Goal: Task Accomplishment & Management: Manage account settings

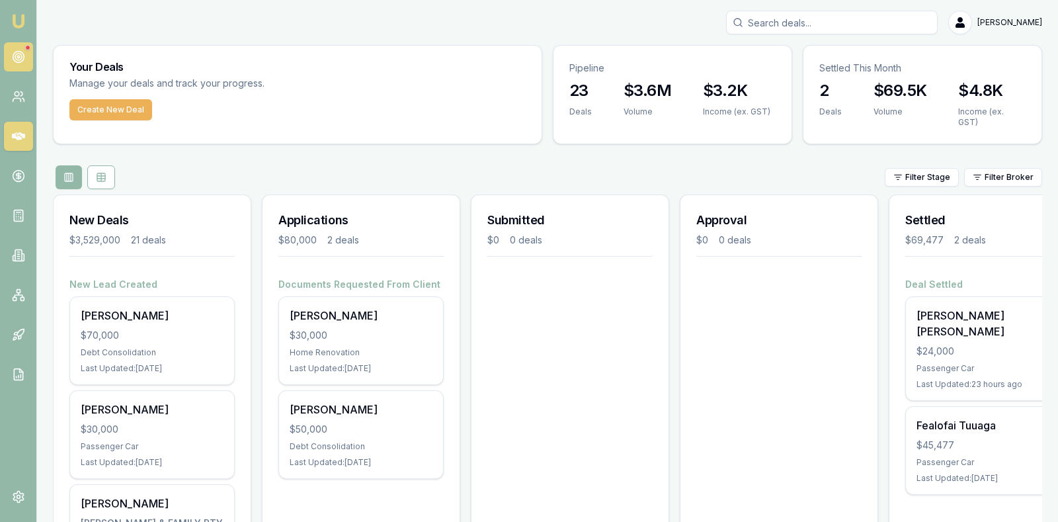
click at [19, 48] on link at bounding box center [18, 56] width 29 height 29
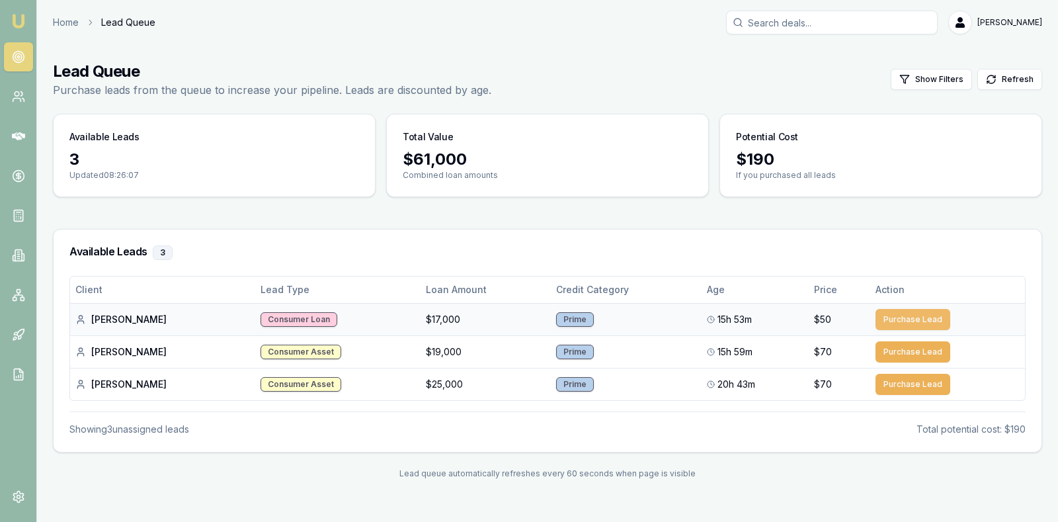
click at [900, 313] on button "Purchase Lead" at bounding box center [913, 319] width 75 height 21
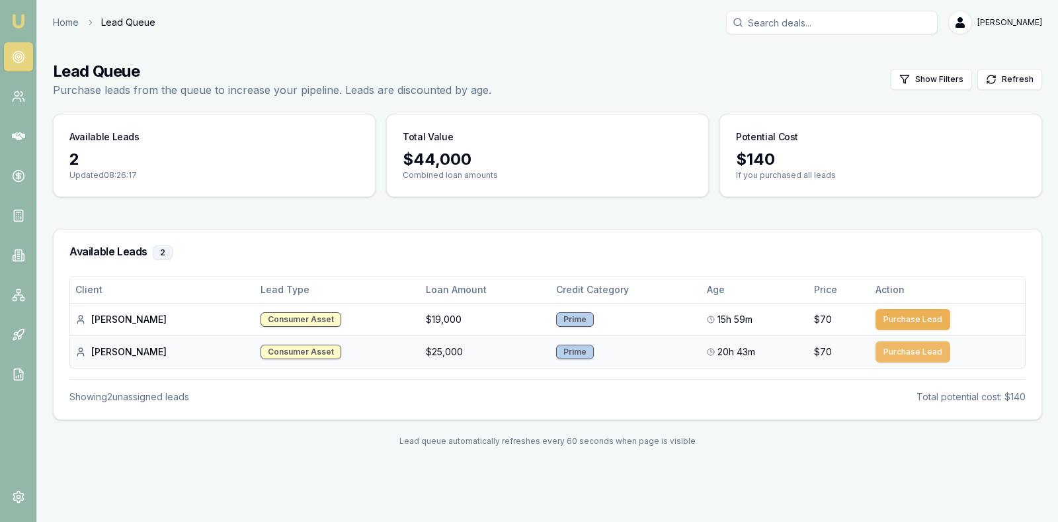
click at [900, 351] on button "Purchase Lead" at bounding box center [913, 351] width 75 height 21
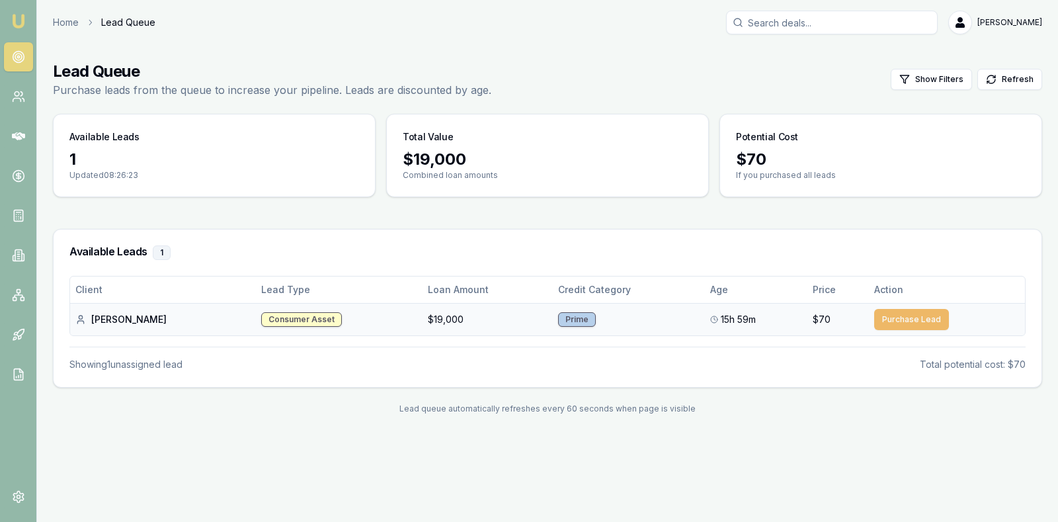
click at [894, 313] on button "Purchase Lead" at bounding box center [911, 319] width 75 height 21
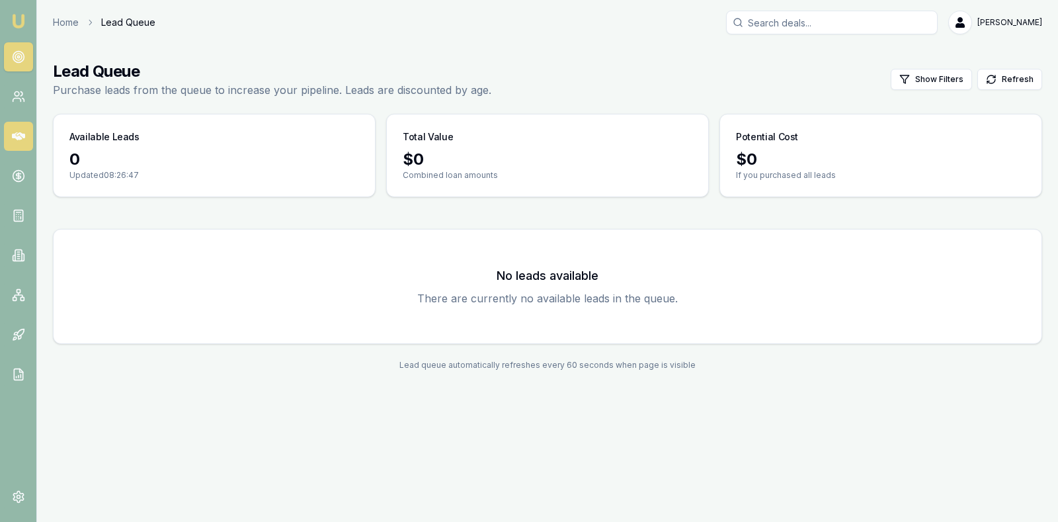
click at [19, 132] on icon at bounding box center [18, 136] width 13 height 13
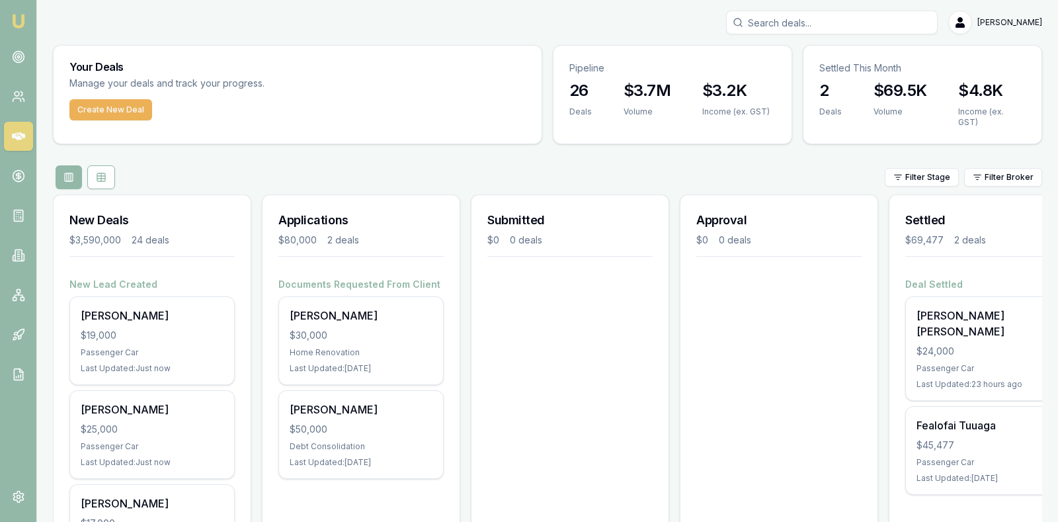
click at [17, 58] on circle at bounding box center [18, 57] width 2 height 2
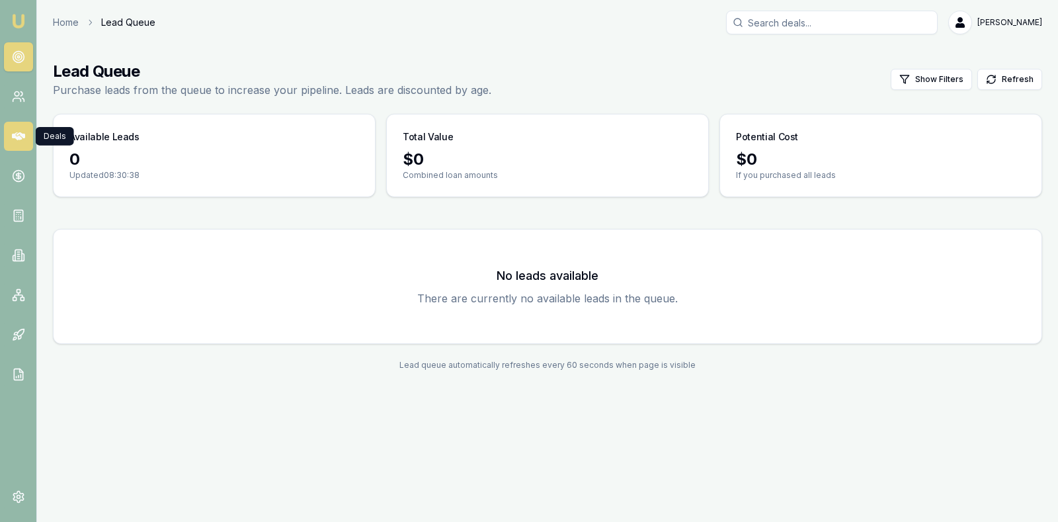
click at [19, 138] on icon at bounding box center [18, 136] width 13 height 8
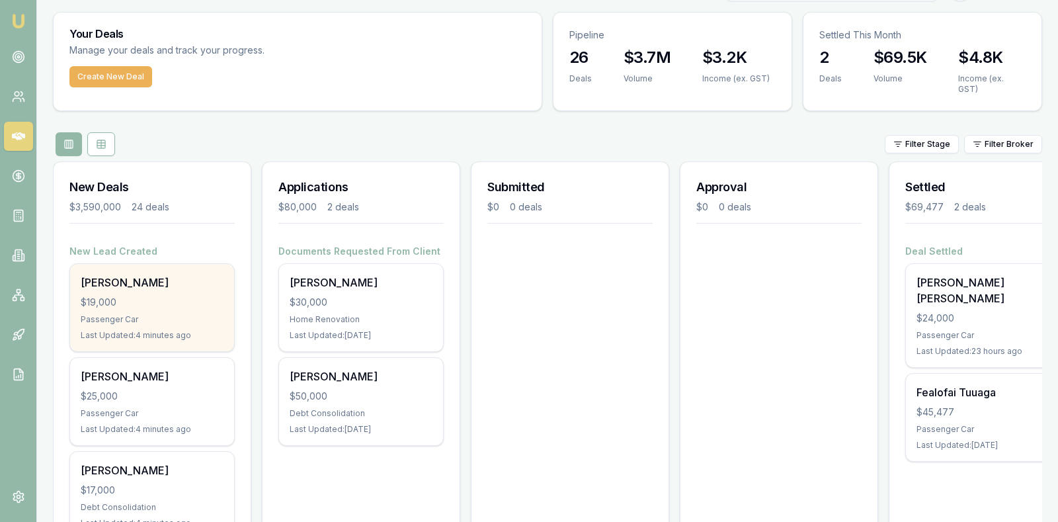
click at [161, 296] on div "$19,000" at bounding box center [152, 302] width 143 height 13
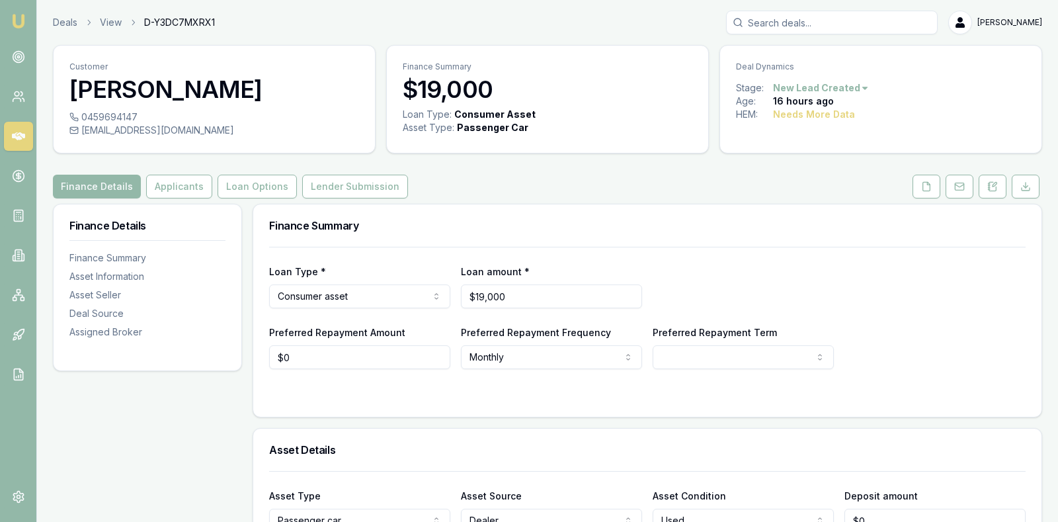
click at [921, 290] on div "Loan Type * Consumer asset Consumer loan Consumer asset Commercial loan Commerc…" at bounding box center [647, 285] width 757 height 45
click at [178, 184] on button "Applicants" at bounding box center [179, 187] width 66 height 24
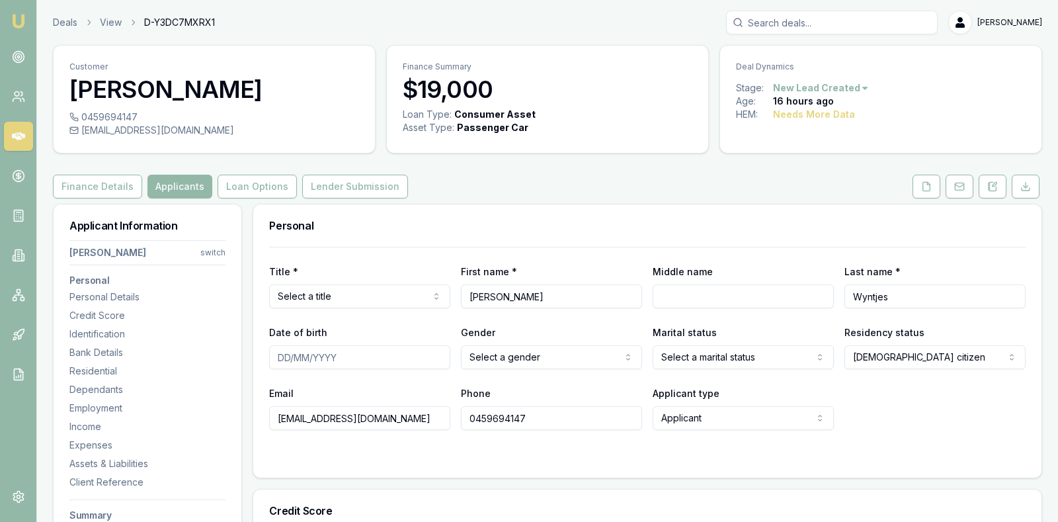
click at [925, 410] on div "Email [EMAIL_ADDRESS][DOMAIN_NAME] Phone [PHONE_NUMBER] Applicant type Applican…" at bounding box center [647, 407] width 757 height 45
click at [922, 416] on div "Email [EMAIL_ADDRESS][DOMAIN_NAME] Phone [PHONE_NUMBER] Applicant type Applican…" at bounding box center [647, 407] width 757 height 45
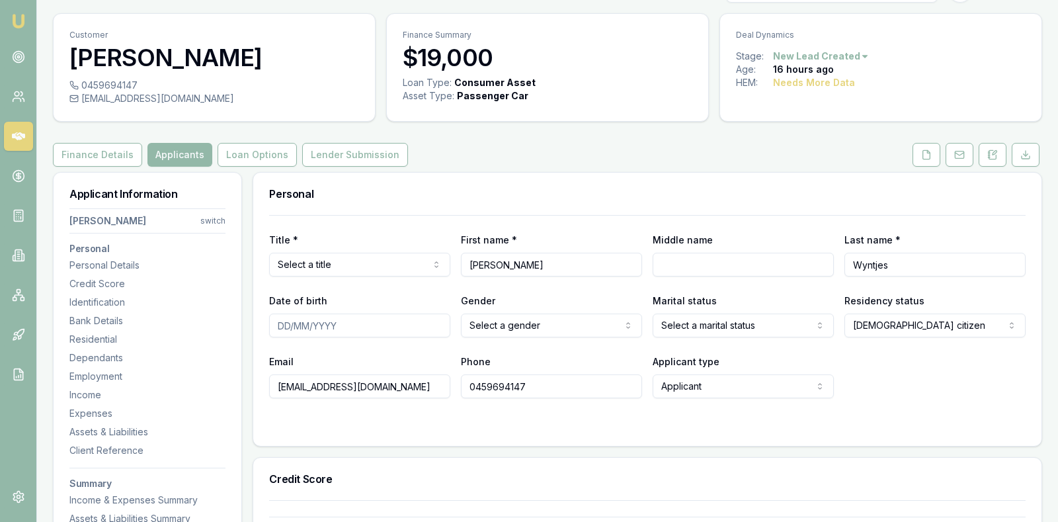
scroll to position [33, 0]
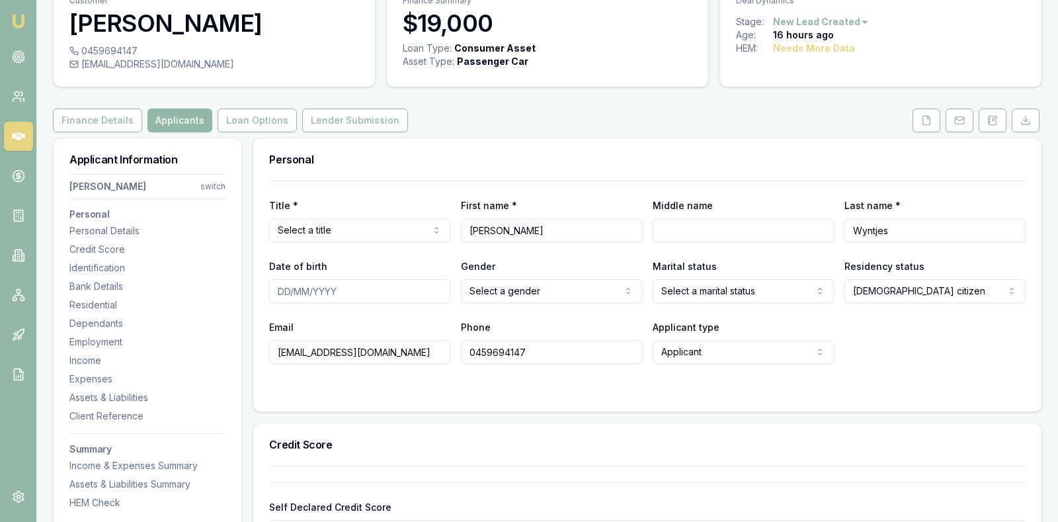
scroll to position [99, 0]
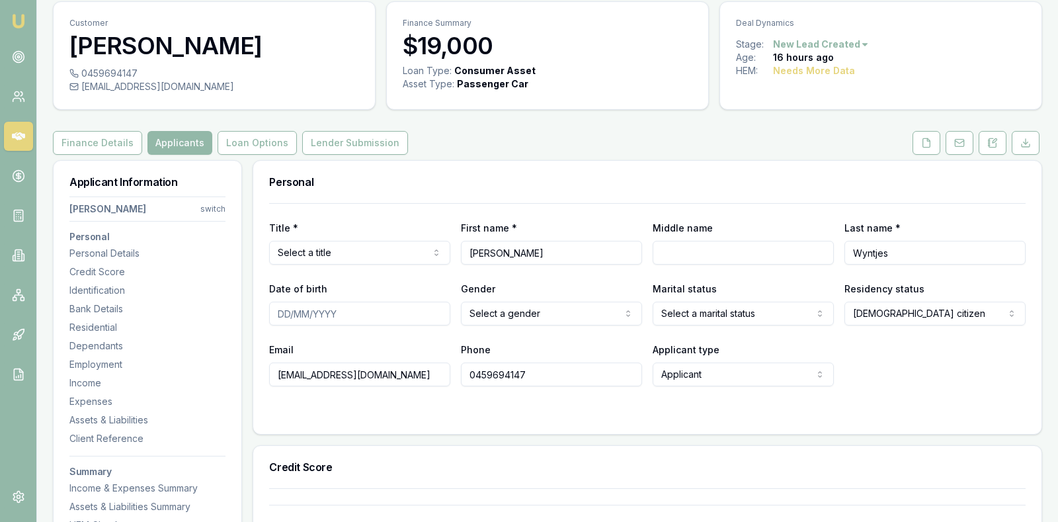
scroll to position [33, 0]
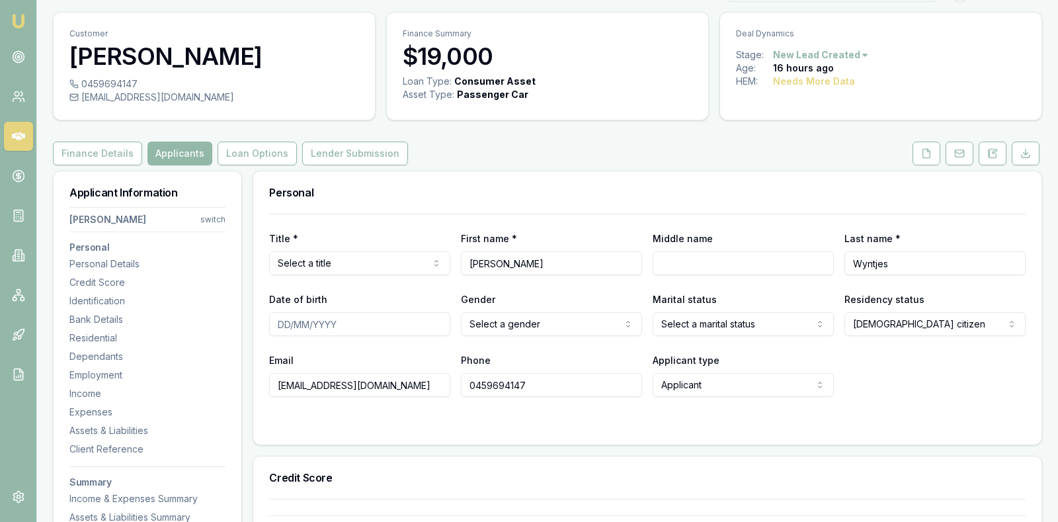
click at [521, 151] on div "Finance Details Applicants Loan Options Lender Submission" at bounding box center [547, 154] width 989 height 24
click at [103, 262] on div "Personal Details" at bounding box center [147, 263] width 156 height 13
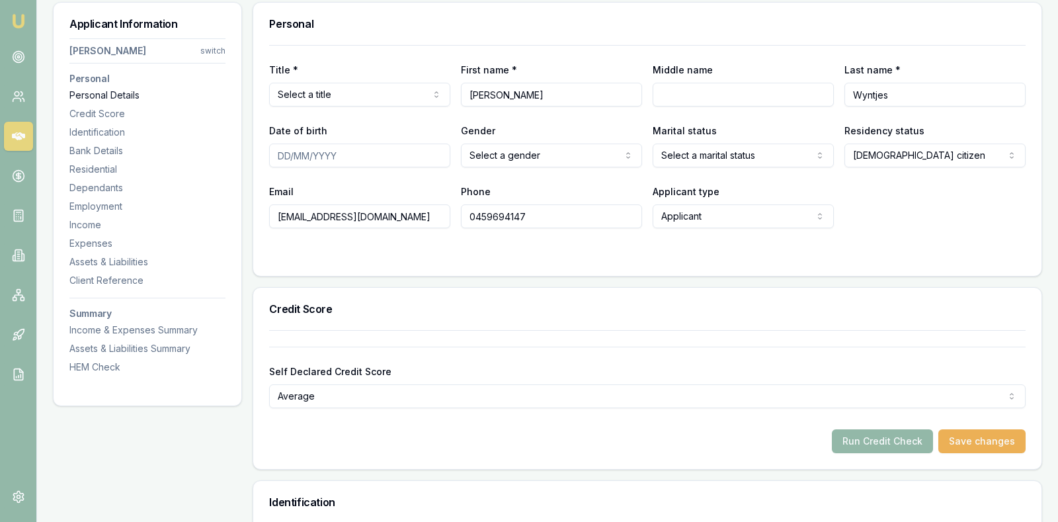
scroll to position [203, 0]
click at [297, 443] on div "Run Credit Check Save changes" at bounding box center [647, 440] width 757 height 24
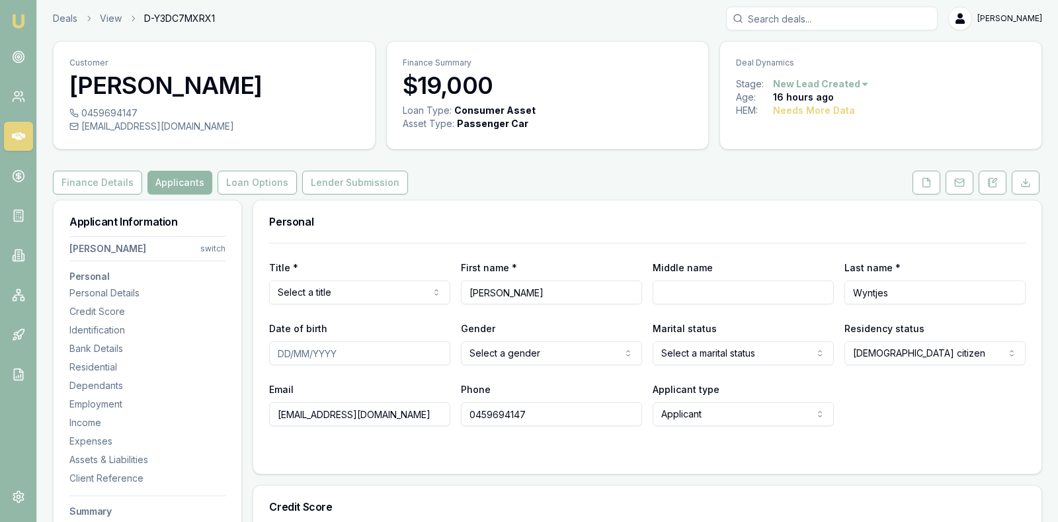
scroll to position [0, 0]
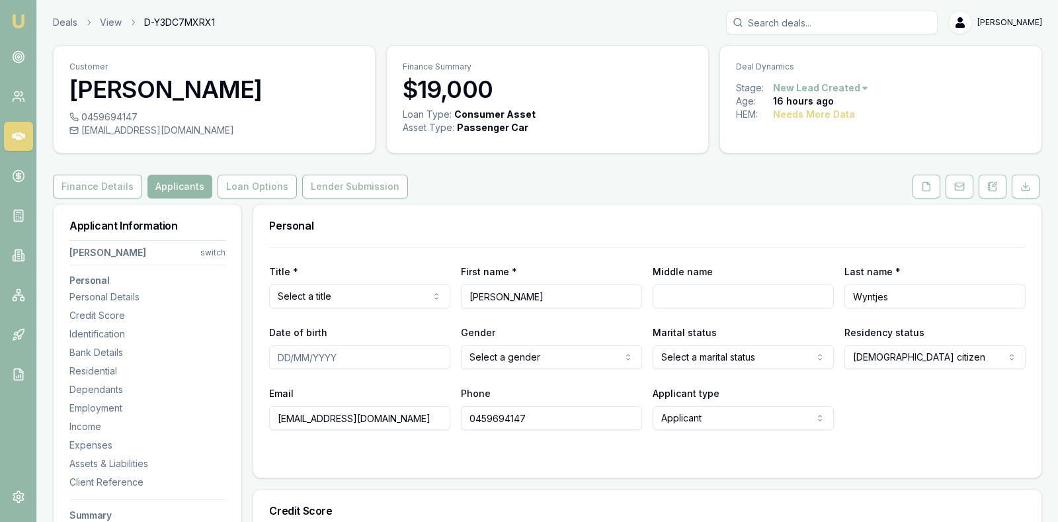
click at [595, 189] on div "Finance Details Applicants Loan Options Lender Submission" at bounding box center [547, 187] width 989 height 24
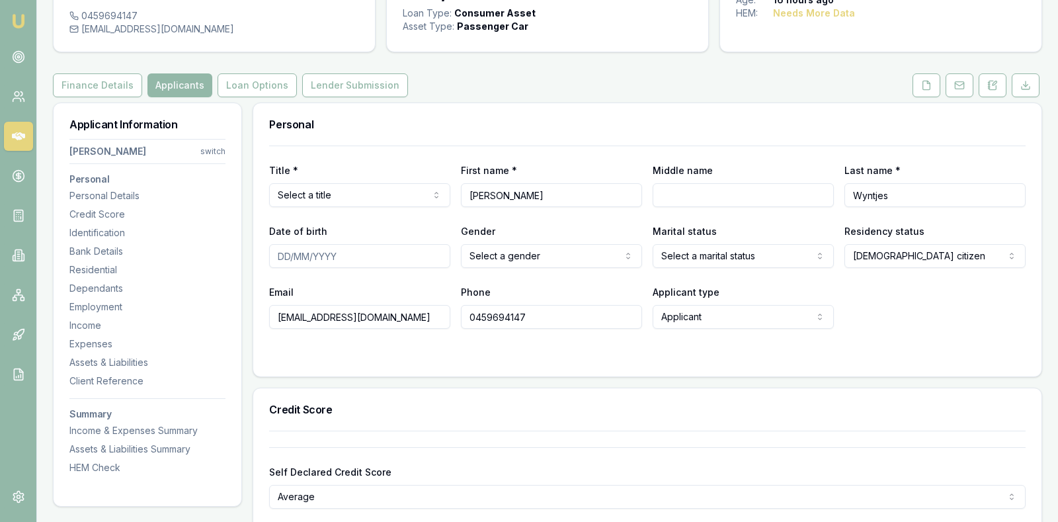
scroll to position [99, 0]
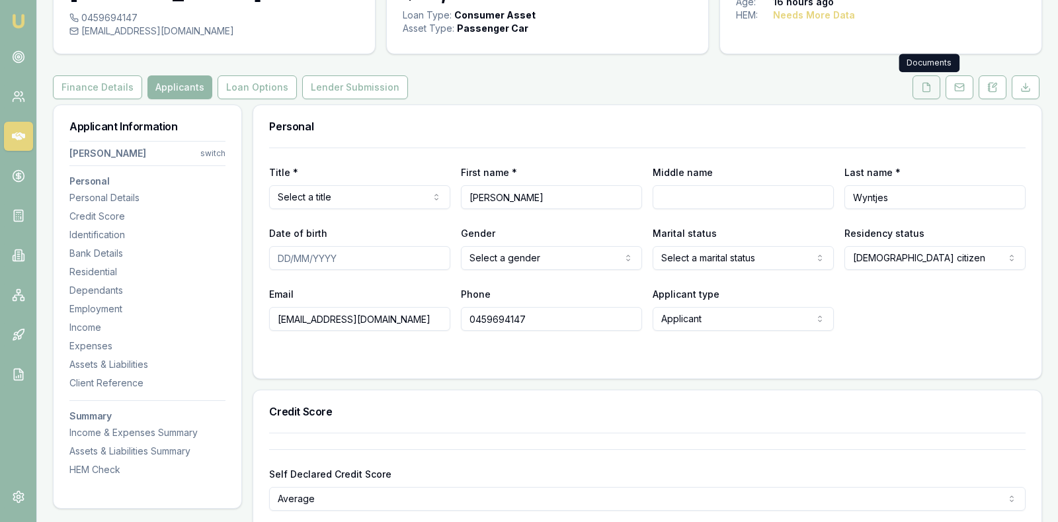
click at [926, 85] on icon at bounding box center [926, 87] width 11 height 11
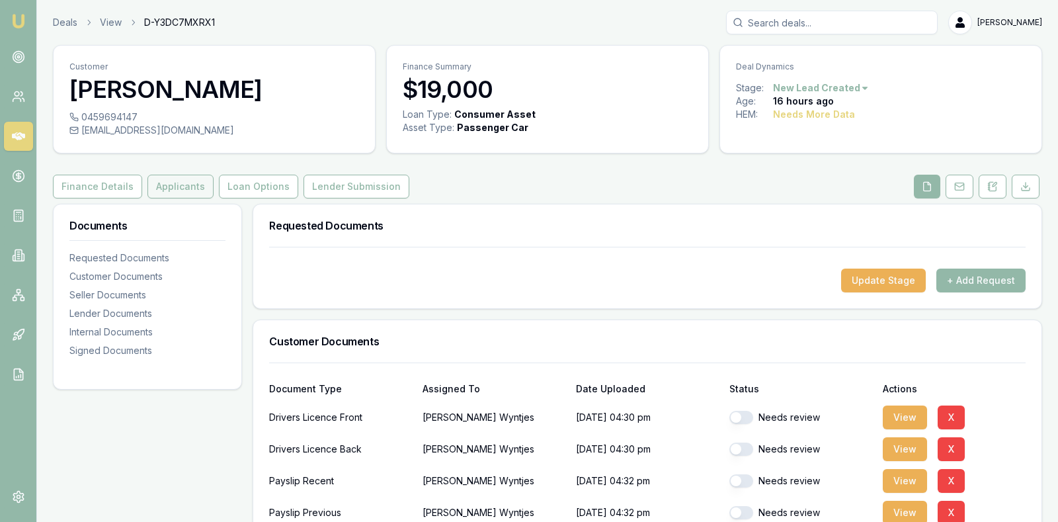
click at [170, 176] on button "Applicants" at bounding box center [180, 187] width 66 height 24
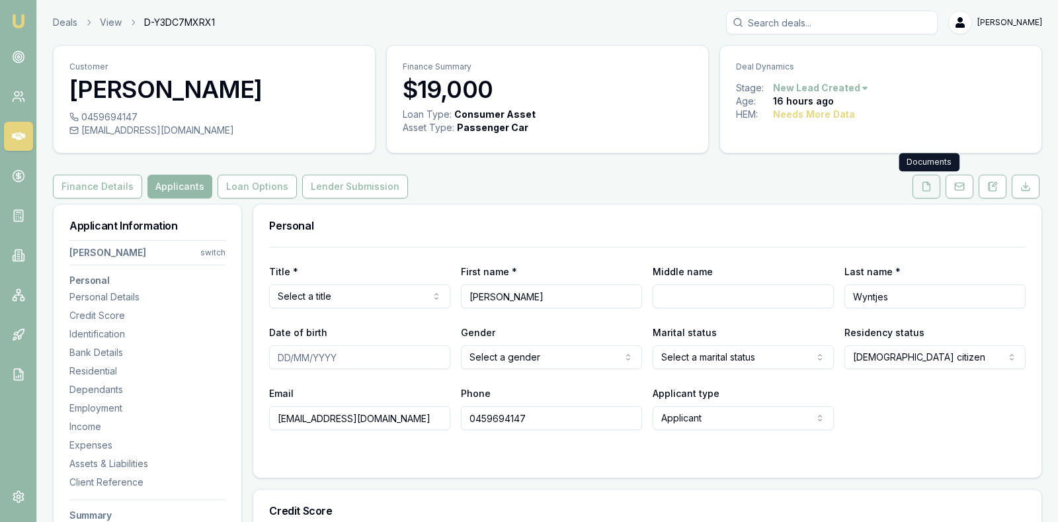
click at [931, 183] on icon at bounding box center [926, 186] width 7 height 9
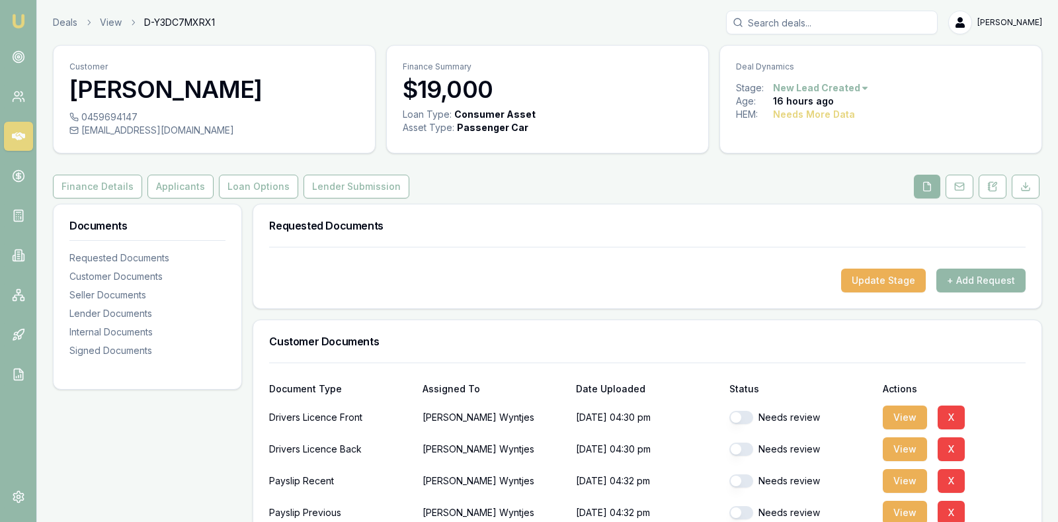
click at [685, 288] on div "Update Stage + Add Request" at bounding box center [647, 281] width 757 height 24
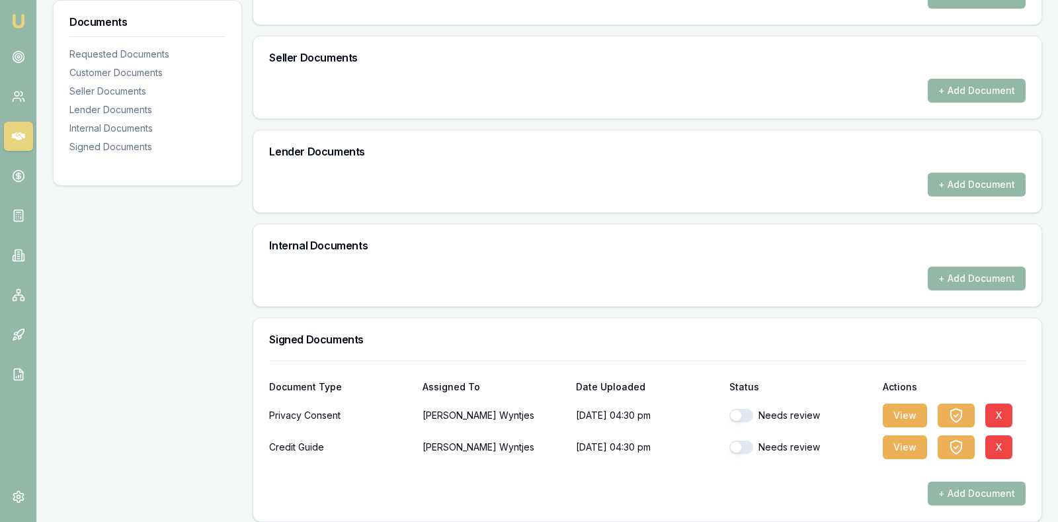
scroll to position [569, 0]
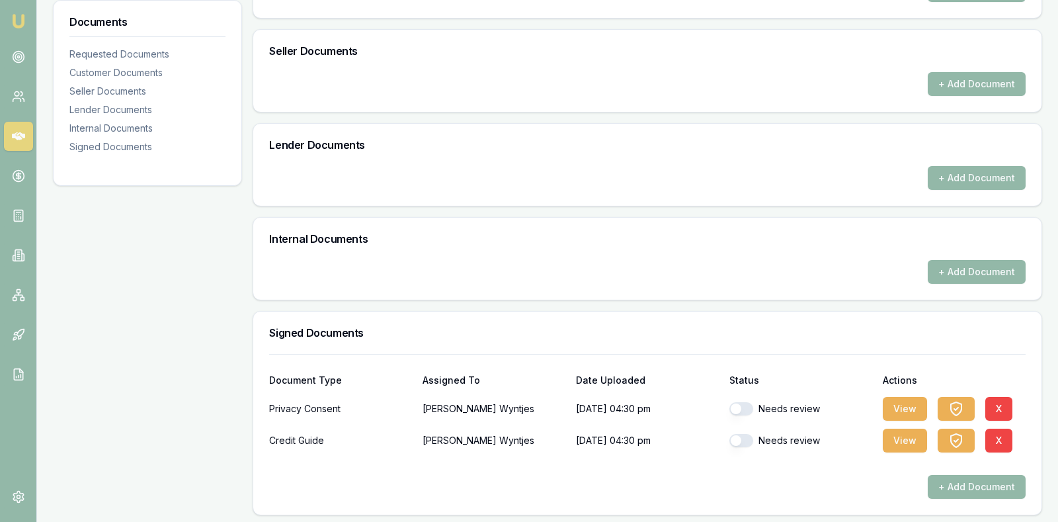
click at [737, 405] on button "button" at bounding box center [742, 408] width 24 height 13
checkbox input "true"
click at [739, 437] on button "button" at bounding box center [742, 440] width 24 height 13
checkbox input "true"
click at [765, 328] on h3 "Signed Documents" at bounding box center [647, 332] width 757 height 11
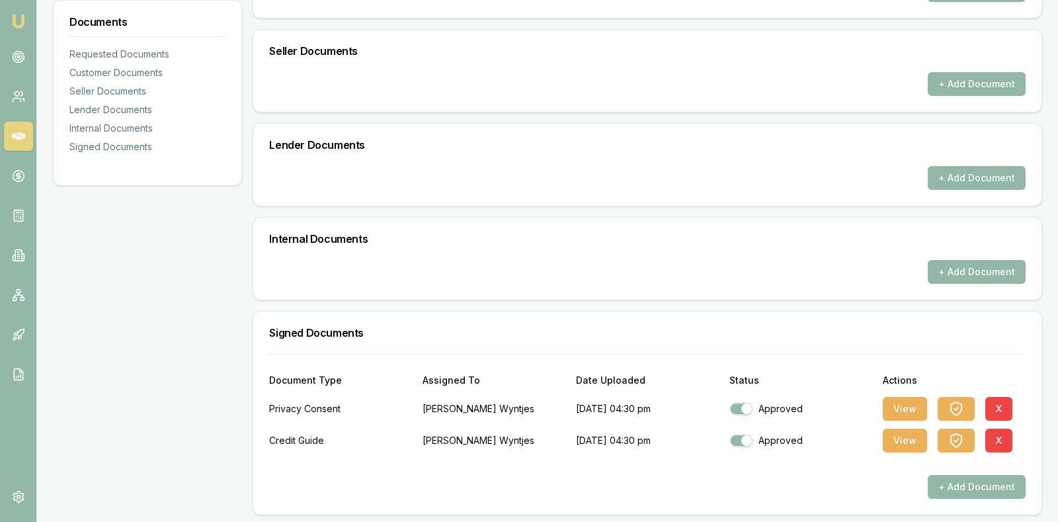
click at [764, 328] on h3 "Signed Documents" at bounding box center [647, 332] width 757 height 11
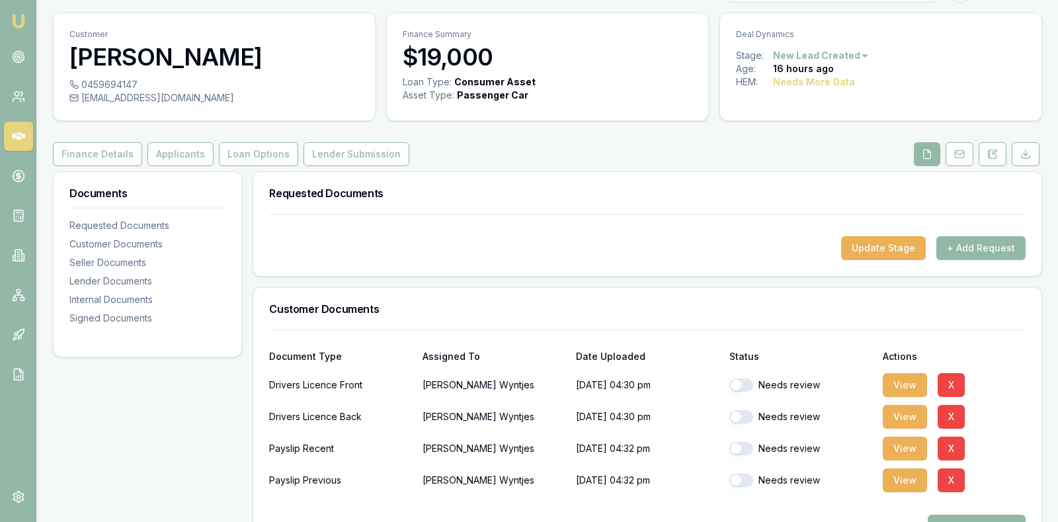
scroll to position [7, 0]
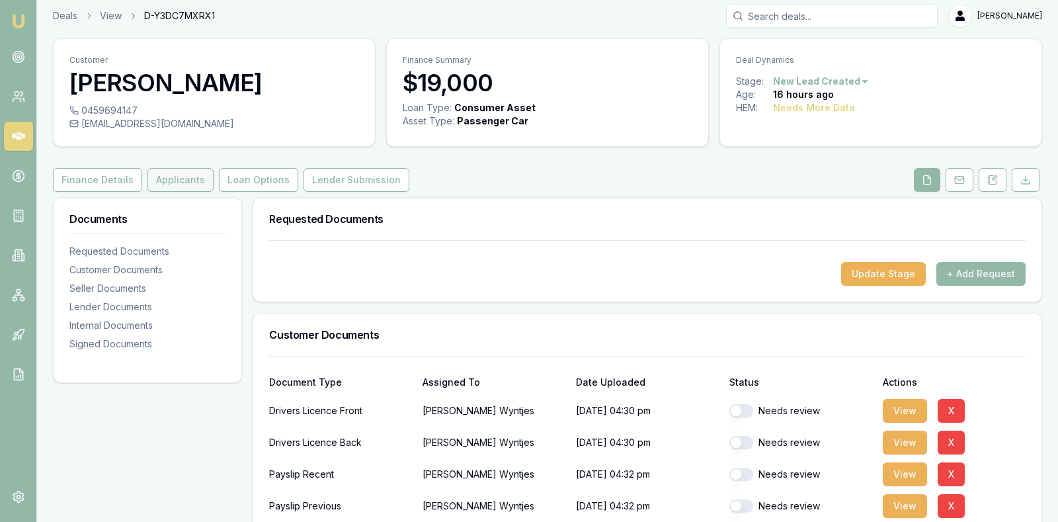
click at [165, 177] on button "Applicants" at bounding box center [180, 180] width 66 height 24
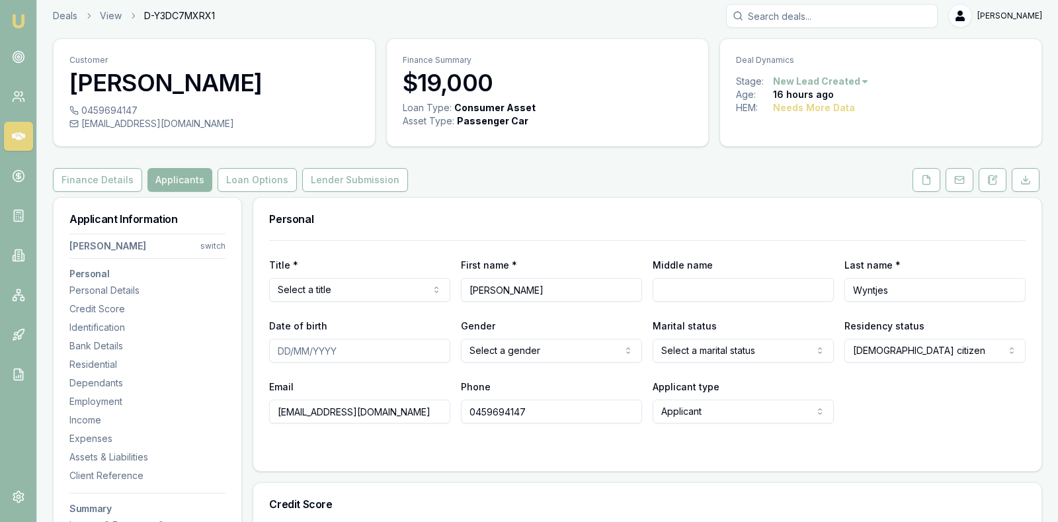
click at [925, 411] on div "Email wyntjes@icloud.com Phone 0459694147 Applicant type Applicant Applicant No…" at bounding box center [647, 400] width 757 height 45
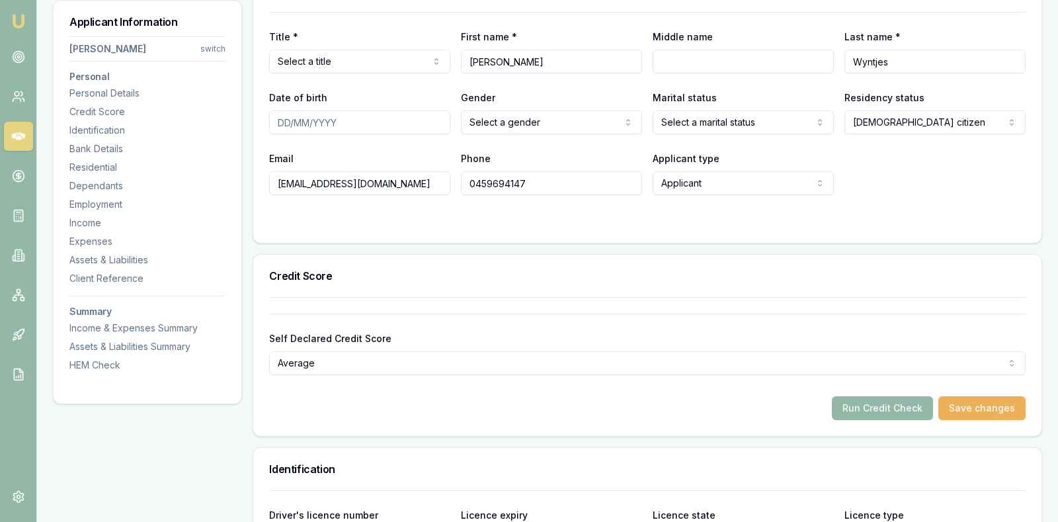
scroll to position [238, 0]
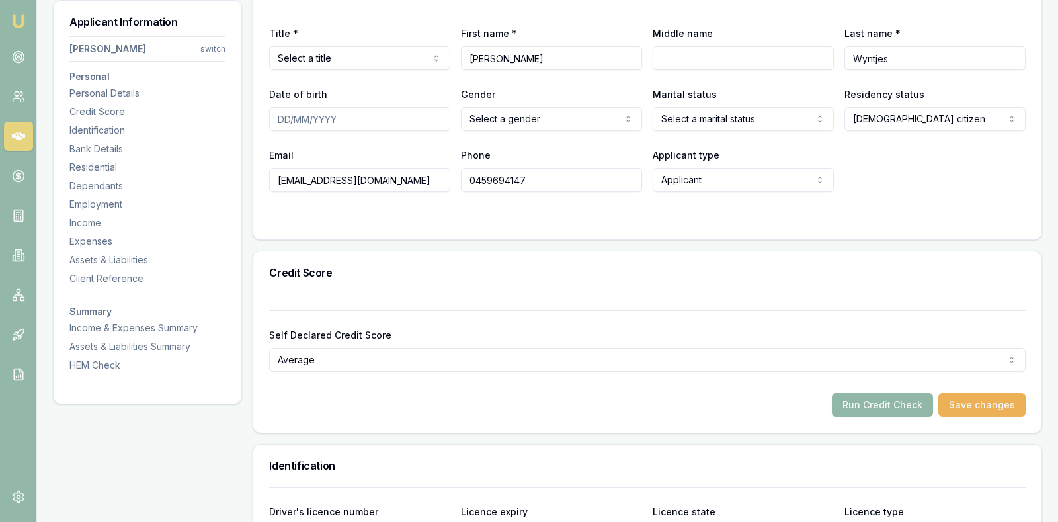
click at [896, 396] on button "Run Credit Check" at bounding box center [882, 405] width 101 height 24
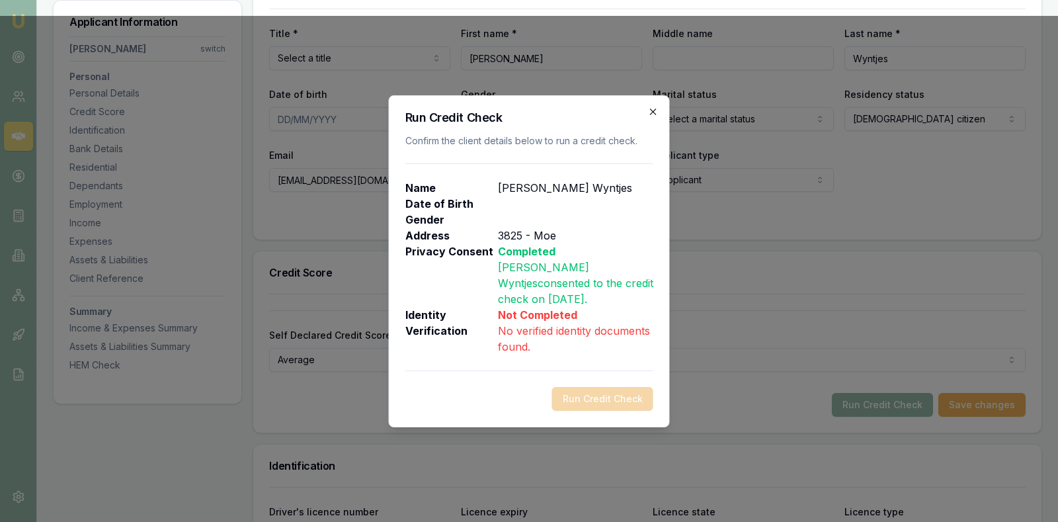
click at [650, 117] on icon "button" at bounding box center [653, 111] width 11 height 11
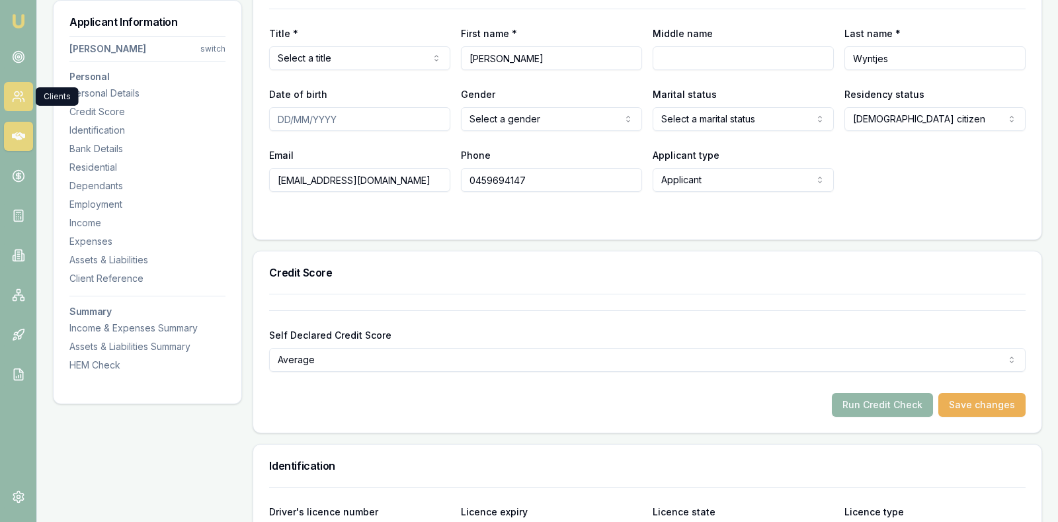
click at [18, 95] on circle at bounding box center [17, 94] width 5 height 5
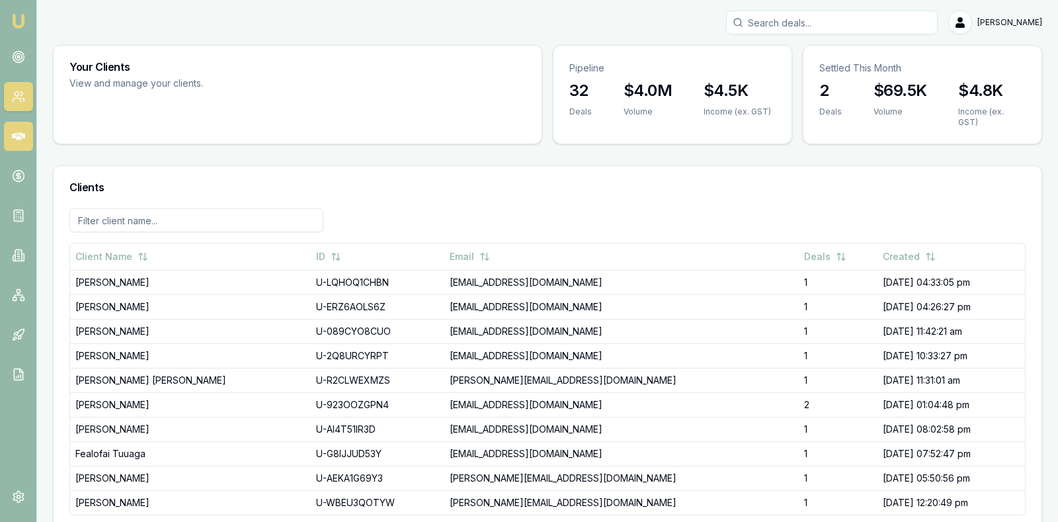
click at [19, 134] on icon at bounding box center [18, 136] width 13 height 8
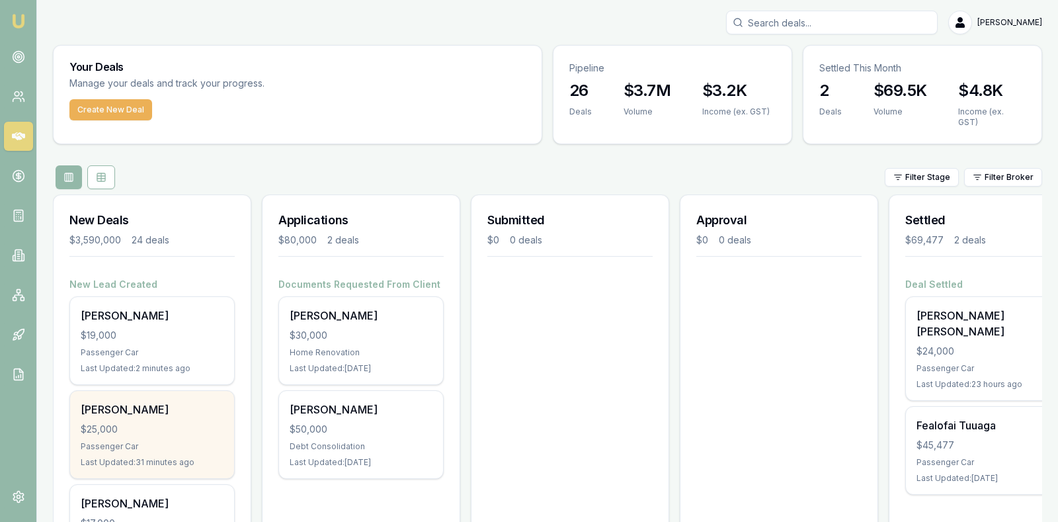
click at [160, 425] on div "$25,000" at bounding box center [152, 429] width 143 height 13
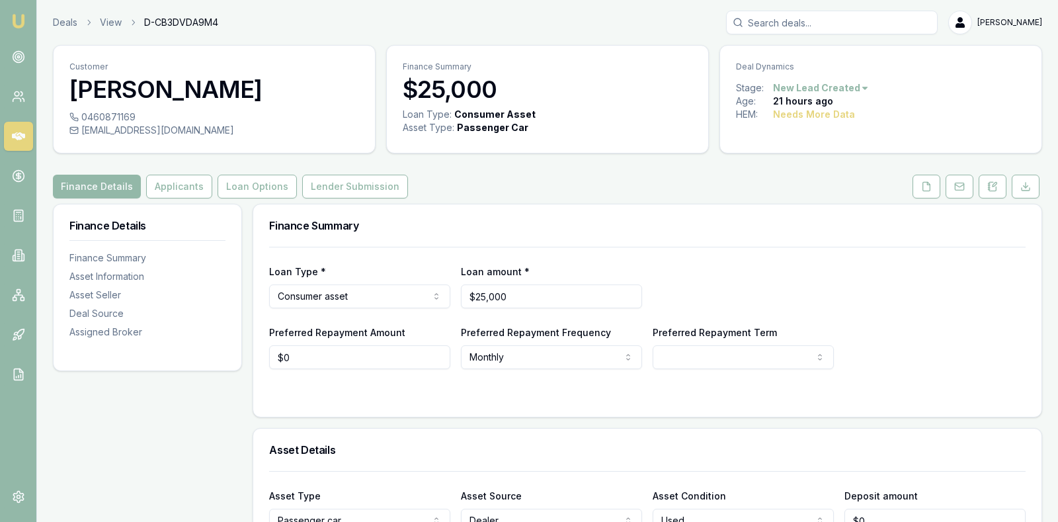
click at [939, 300] on div "Loan Type * Consumer asset Consumer loan Consumer asset Commercial loan Commerc…" at bounding box center [647, 285] width 757 height 45
click at [909, 278] on div "Loan Type * Consumer asset Consumer loan Consumer asset Commercial loan Commerc…" at bounding box center [647, 285] width 757 height 45
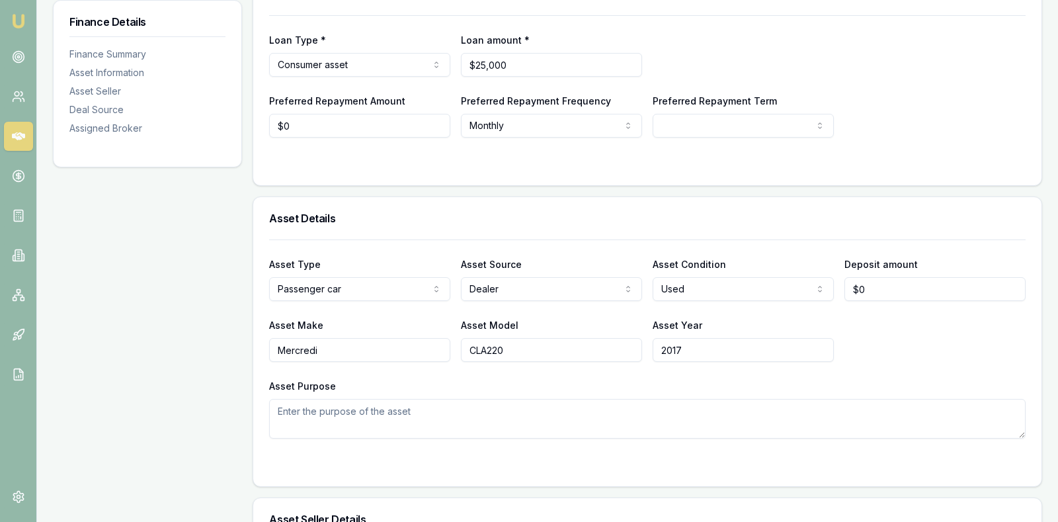
scroll to position [265, 0]
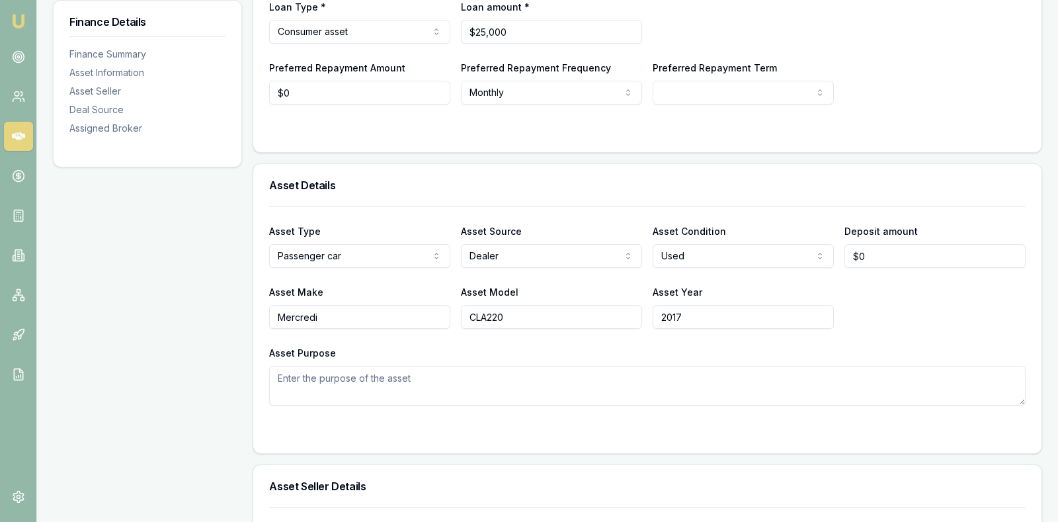
click at [702, 321] on input "2017" at bounding box center [743, 317] width 181 height 24
click at [339, 315] on input "Mercredi" at bounding box center [359, 317] width 181 height 24
type input "Mazda"
click at [529, 319] on input "CLA220" at bounding box center [551, 317] width 181 height 24
type input "C"
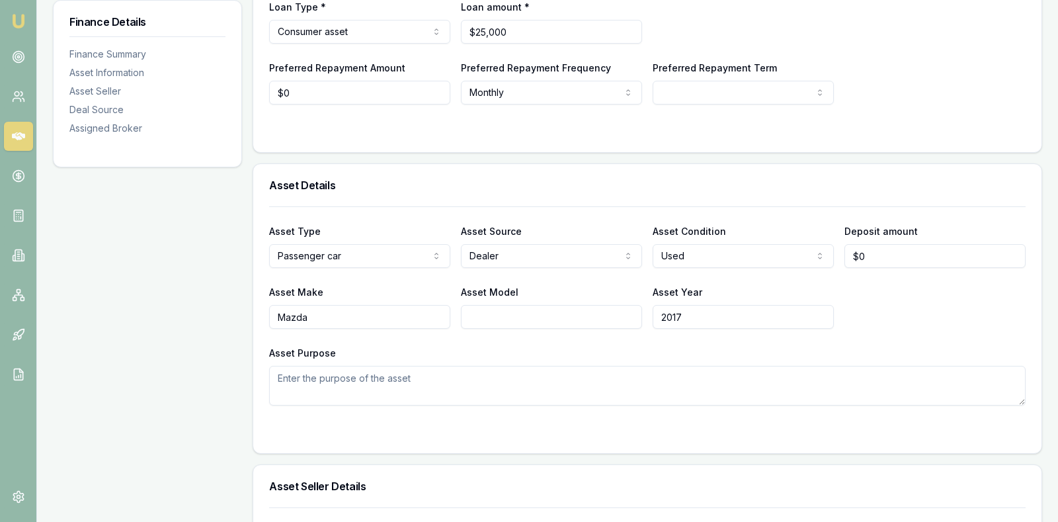
click at [695, 312] on input "2017" at bounding box center [743, 317] width 181 height 24
type input "2015"
click at [566, 317] on input "Asset Model" at bounding box center [551, 317] width 181 height 24
type input "mazda 3"
click at [607, 356] on div "Asset Purpose" at bounding box center [647, 375] width 757 height 61
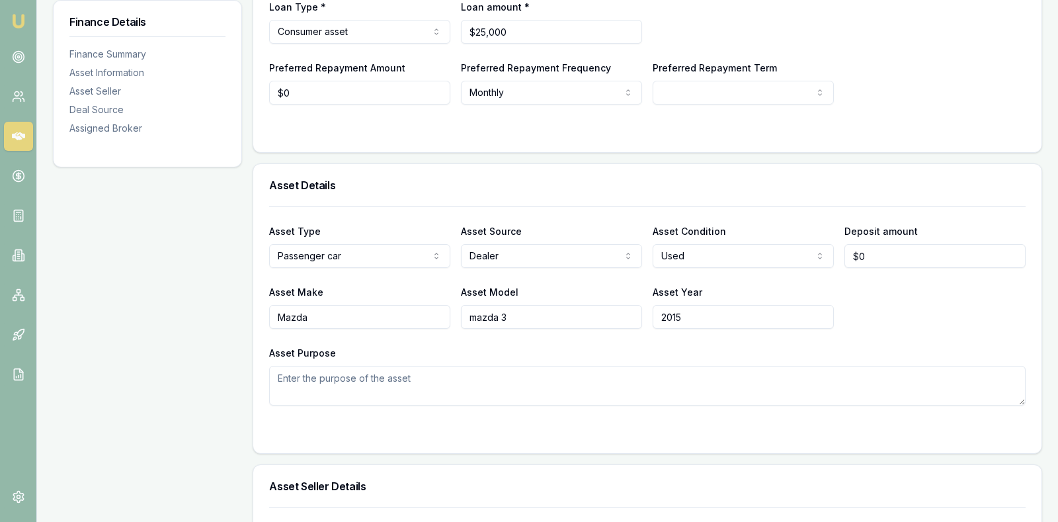
click at [589, 351] on div "Asset Purpose" at bounding box center [647, 375] width 757 height 61
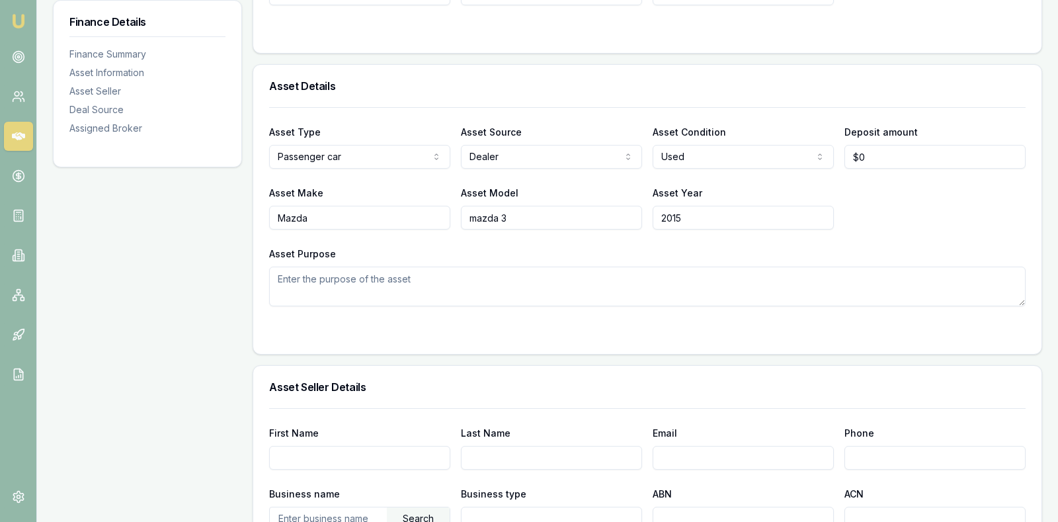
scroll to position [331, 0]
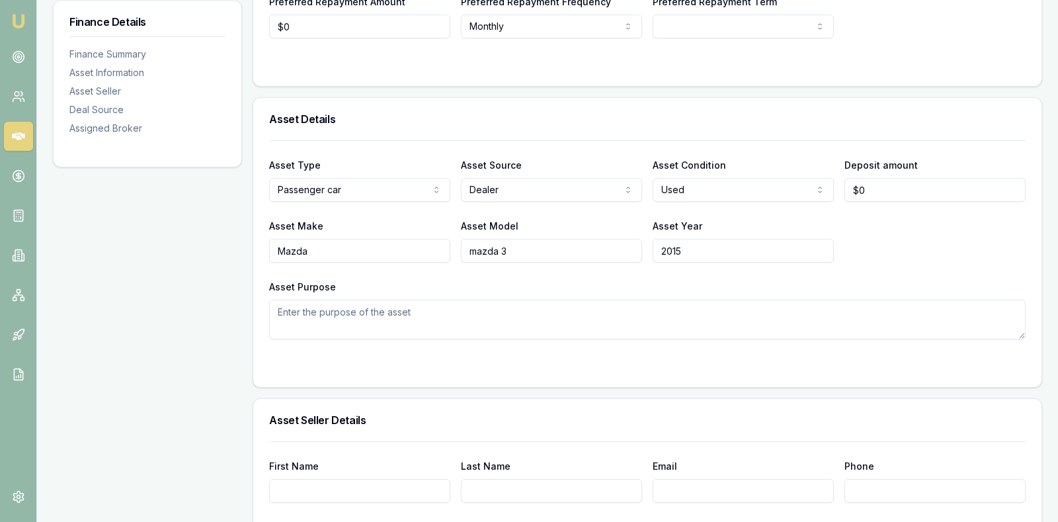
click at [927, 249] on div "Asset Make Mazda Asset Model mazda 3 Asset Year 2015" at bounding box center [647, 240] width 757 height 45
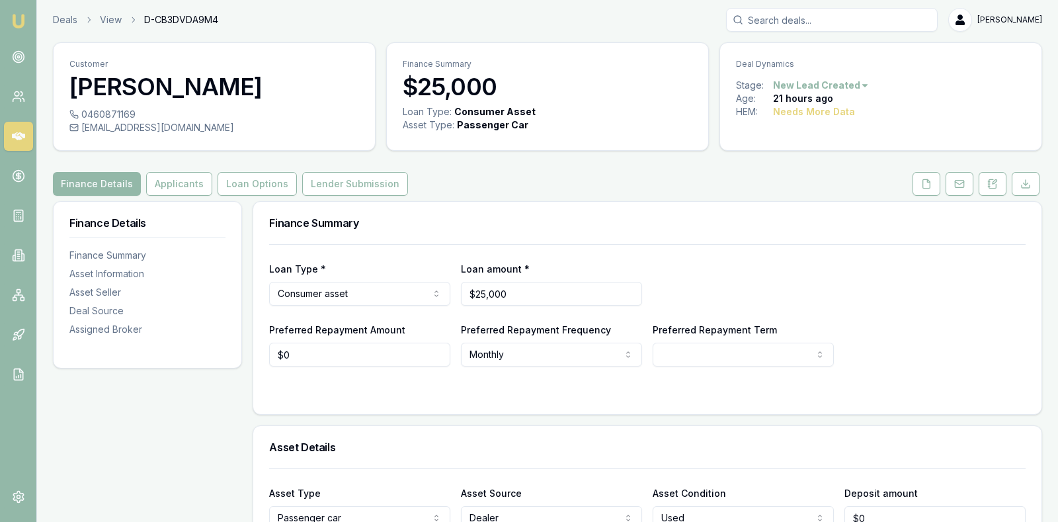
scroll to position [0, 0]
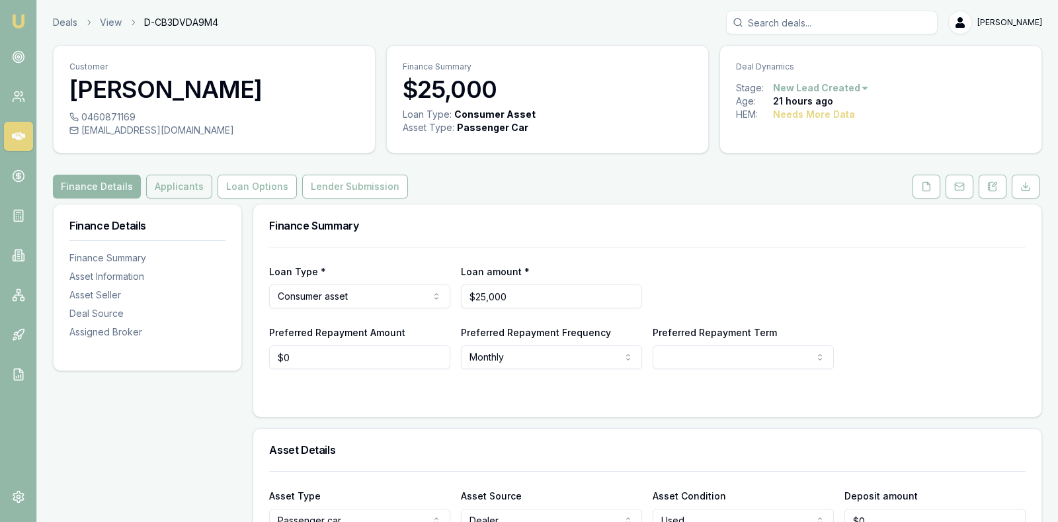
click at [166, 185] on button "Applicants" at bounding box center [179, 187] width 66 height 24
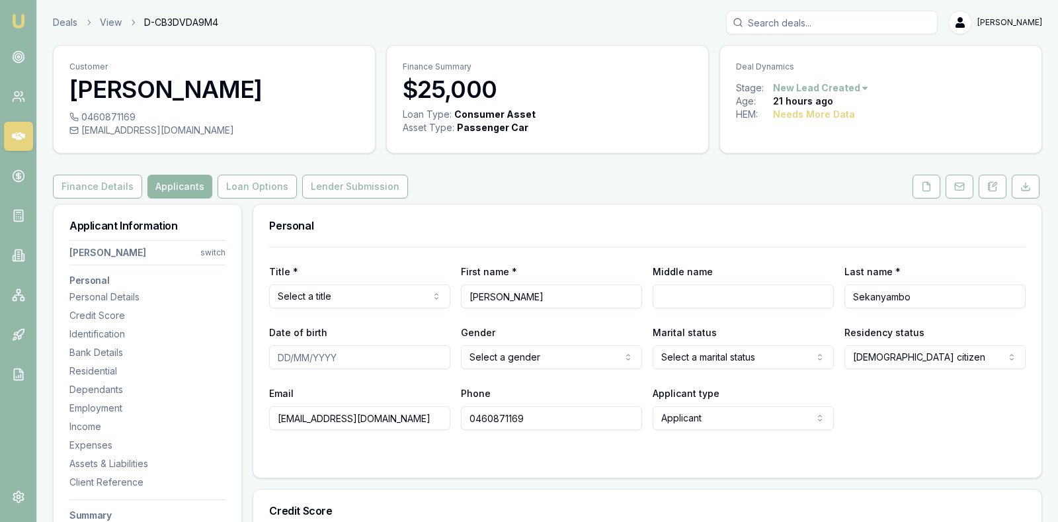
click at [386, 294] on html "Emu Broker Deals View D-CB3DVDA9M4 Stevette Gelavis Toggle Menu Customer Magdal…" at bounding box center [529, 261] width 1058 height 522
select select "Ms"
click at [884, 415] on div "Email magdalenatchekanabo@gmail.com Phone 0460871169 Applicant type Applicant A…" at bounding box center [647, 407] width 757 height 45
click at [907, 428] on div "Email magdalenatchekanabo@gmail.com Phone 0460871169 Applicant type Applicant A…" at bounding box center [647, 407] width 757 height 45
click at [991, 183] on icon at bounding box center [992, 186] width 11 height 11
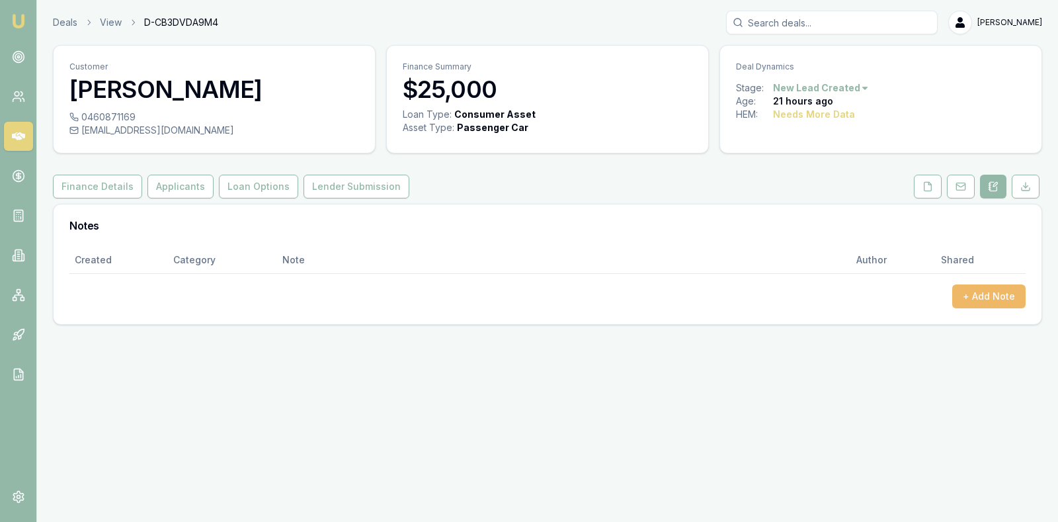
click at [973, 291] on button "+ Add Note" at bounding box center [988, 296] width 73 height 24
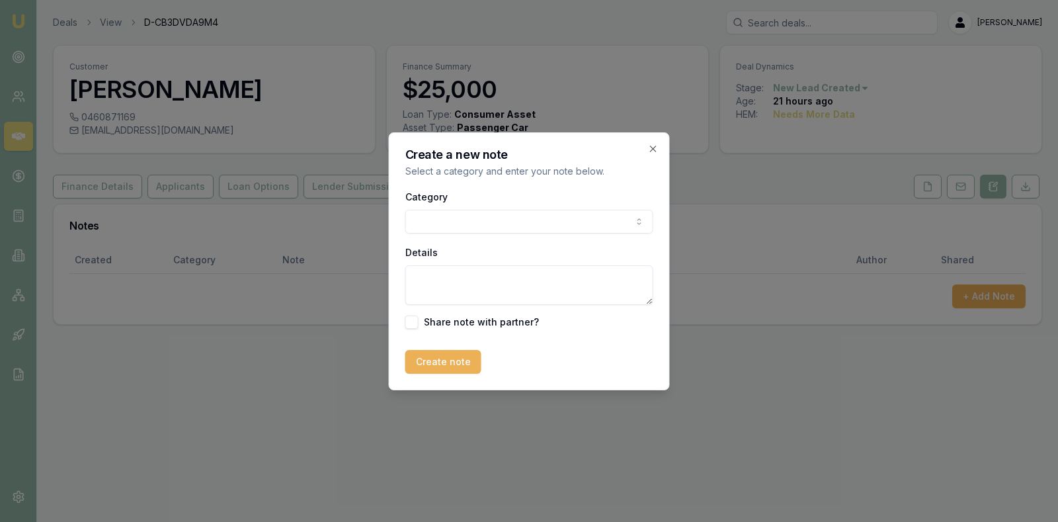
click at [614, 220] on body "Emu Broker Deals View D-CB3DVDA9M4 Stevette Gelavis Toggle Menu Customer Magdal…" at bounding box center [529, 261] width 1058 height 522
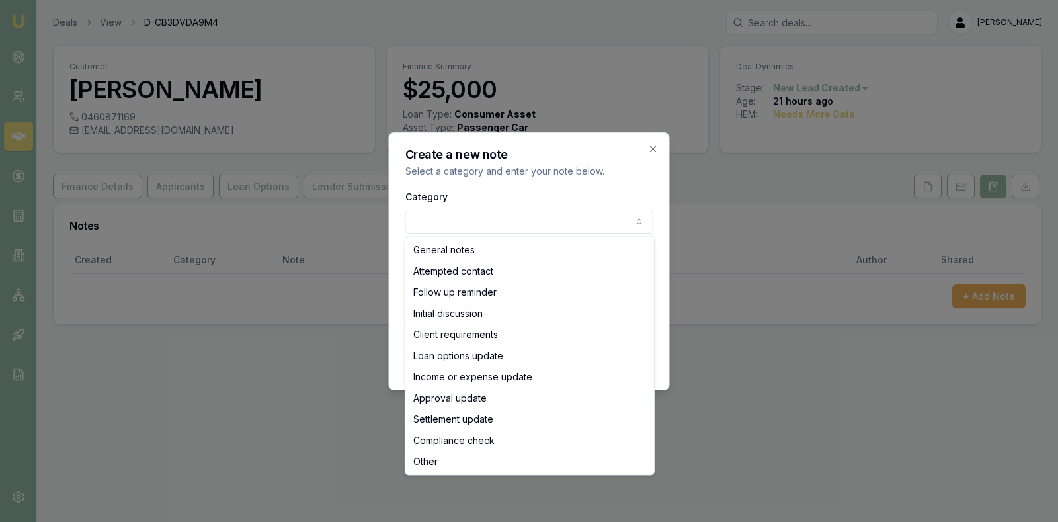
select select "INITIAL_DISCUSSION"
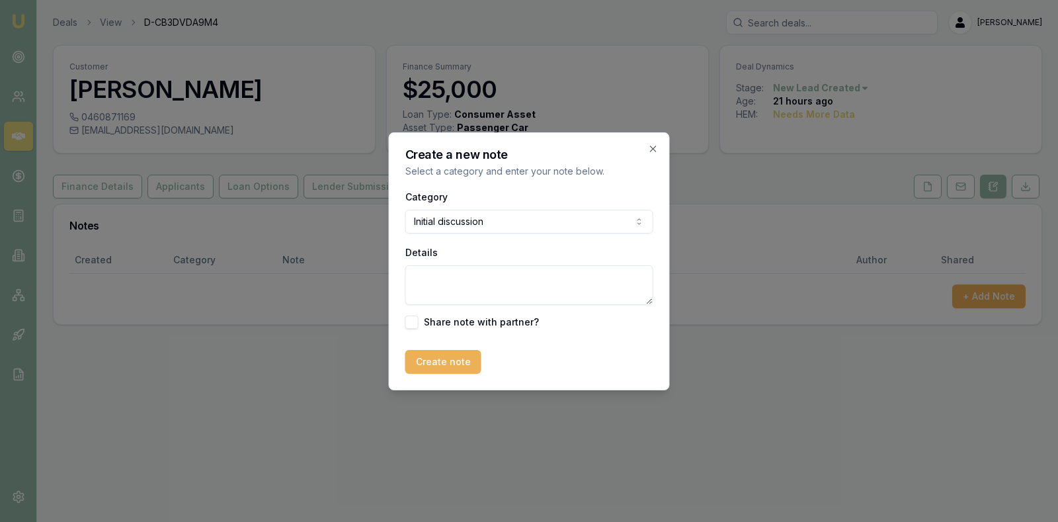
click at [464, 276] on textarea "Details" at bounding box center [529, 285] width 248 height 40
type textarea "Applicant is under 18 years of age. Unable to proceed."
click at [444, 359] on button "Create note" at bounding box center [443, 362] width 76 height 24
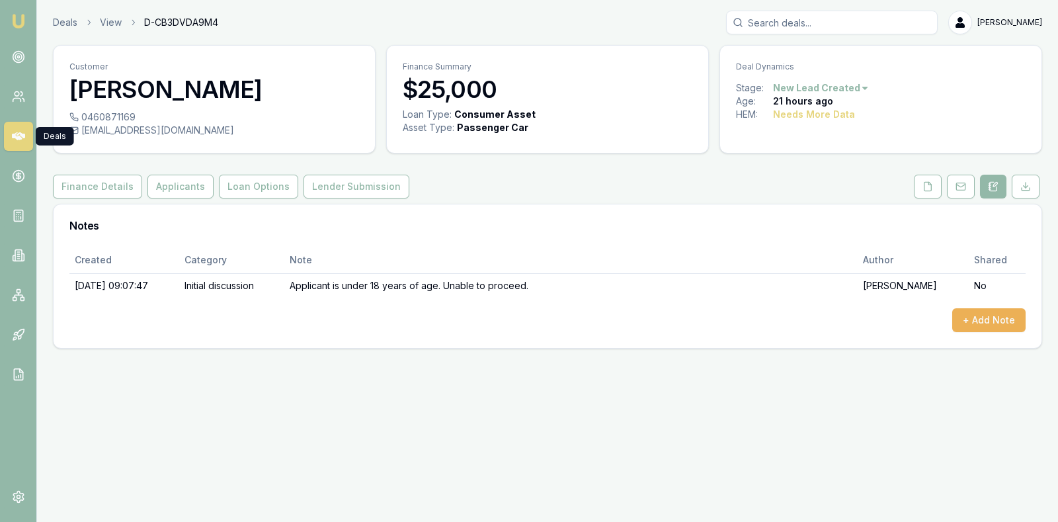
click at [14, 133] on icon at bounding box center [18, 136] width 13 height 13
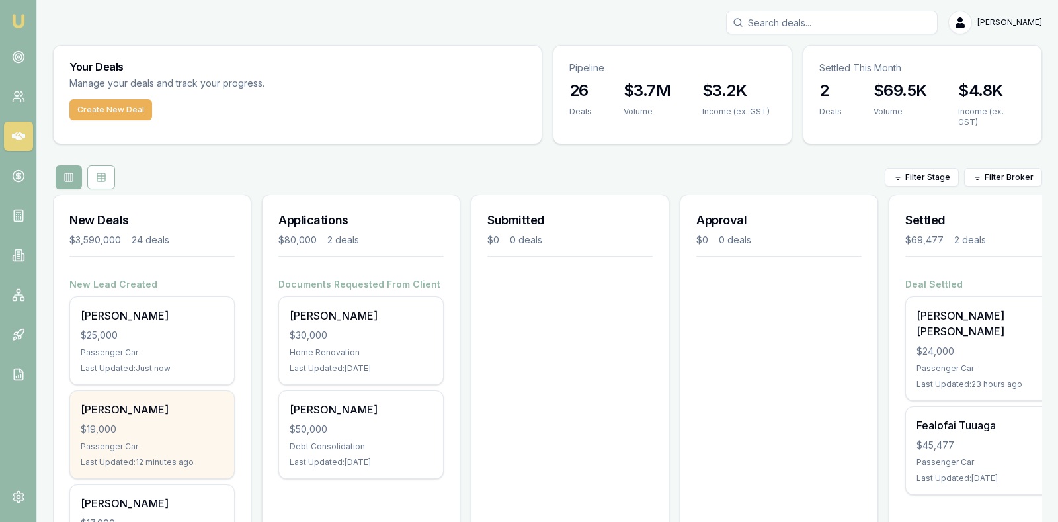
click at [126, 426] on div "$19,000" at bounding box center [152, 429] width 143 height 13
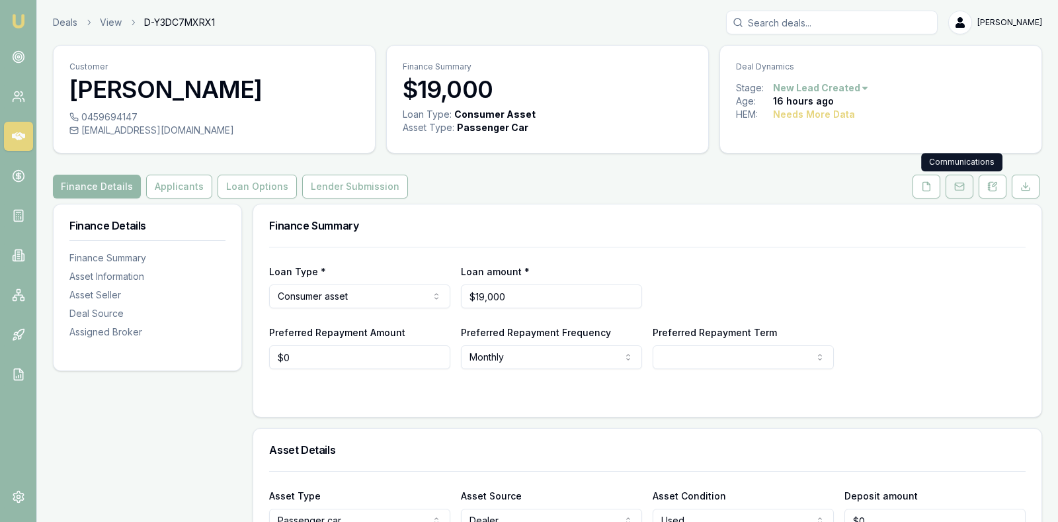
click at [964, 186] on icon at bounding box center [959, 186] width 11 height 11
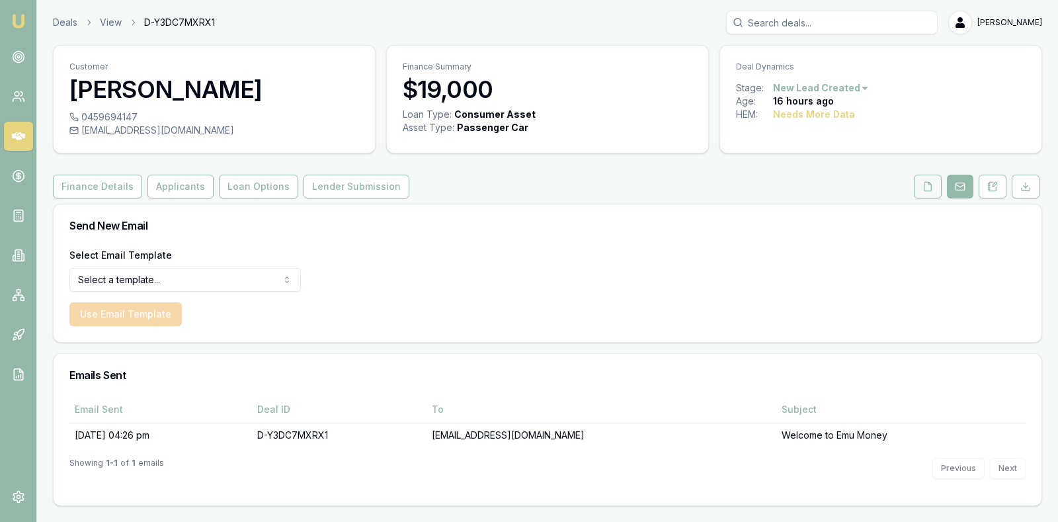
click at [931, 185] on polyline at bounding box center [930, 183] width 3 height 3
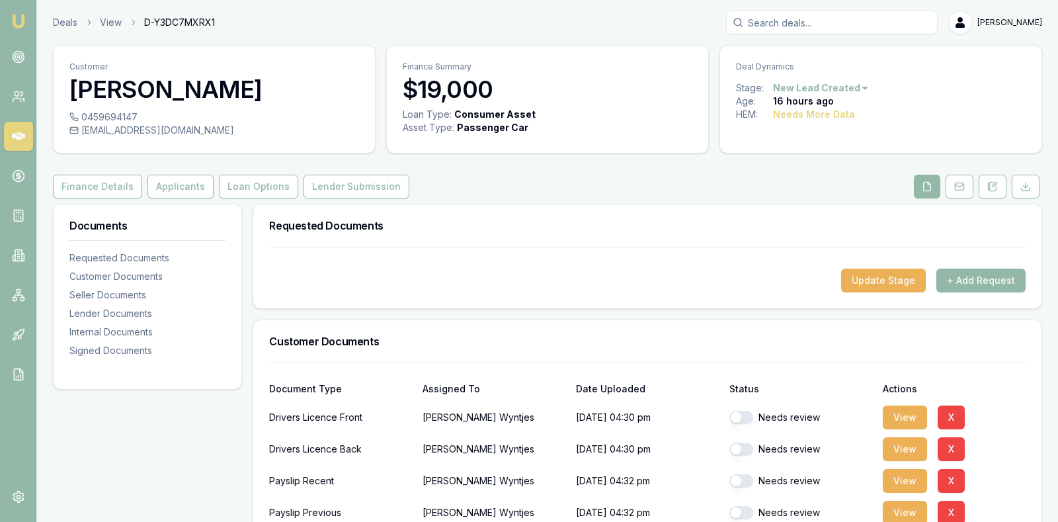
click at [693, 278] on div "Update Stage + Add Request" at bounding box center [647, 281] width 757 height 24
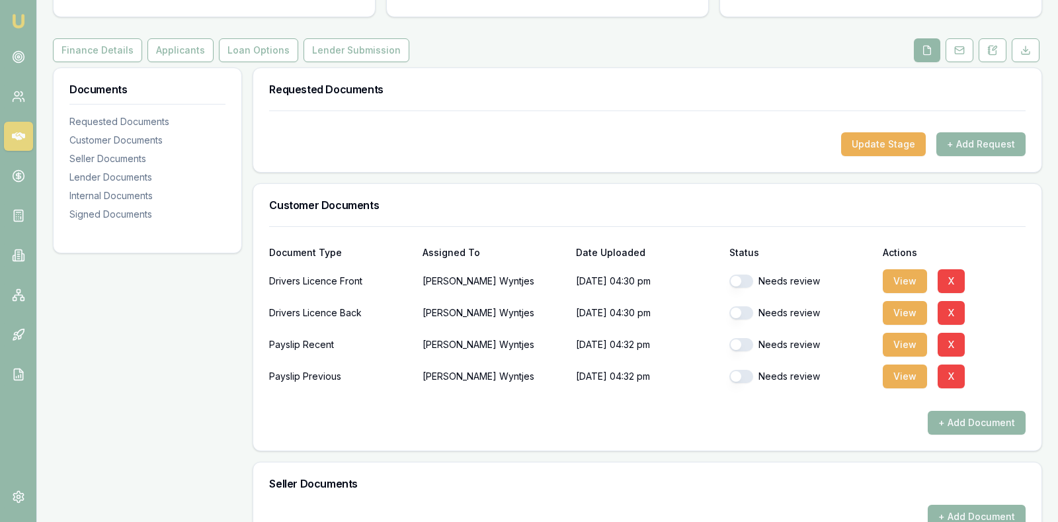
scroll to position [165, 0]
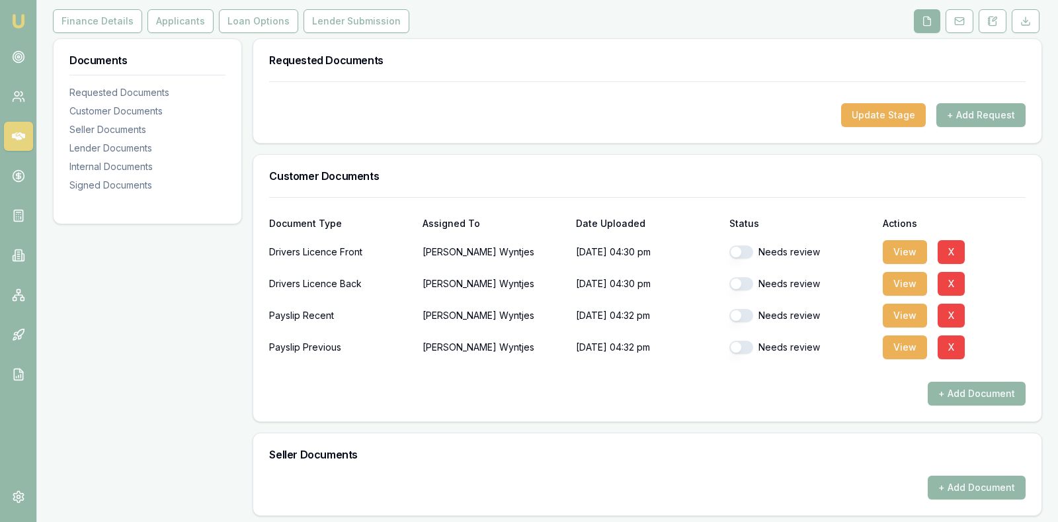
click at [737, 250] on button "button" at bounding box center [742, 251] width 24 height 13
checkbox input "true"
click at [737, 286] on button "button" at bounding box center [742, 283] width 24 height 13
checkbox input "true"
checkbox input "false"
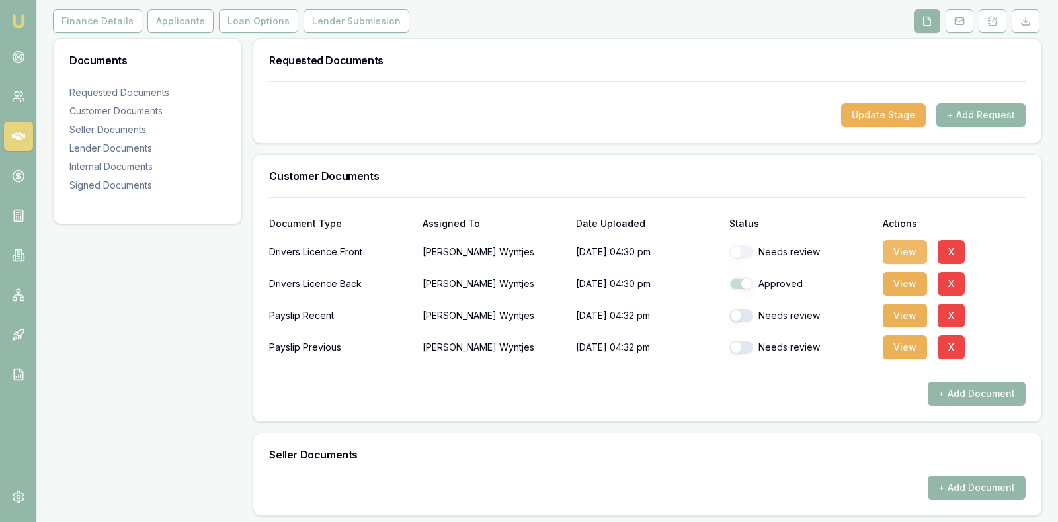
checkbox input "false"
checkbox input "true"
click at [907, 247] on button "View" at bounding box center [905, 252] width 44 height 24
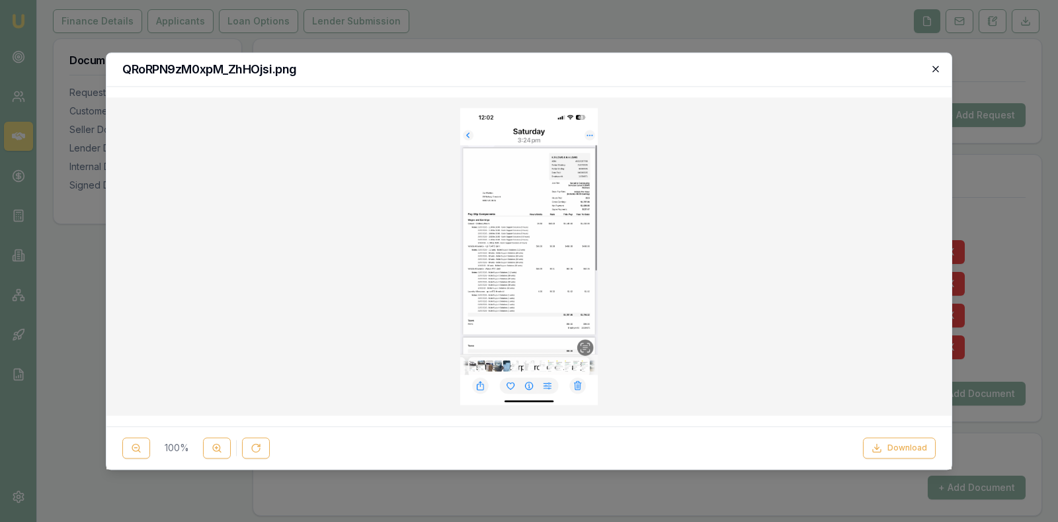
click at [933, 67] on icon "button" at bounding box center [936, 68] width 11 height 11
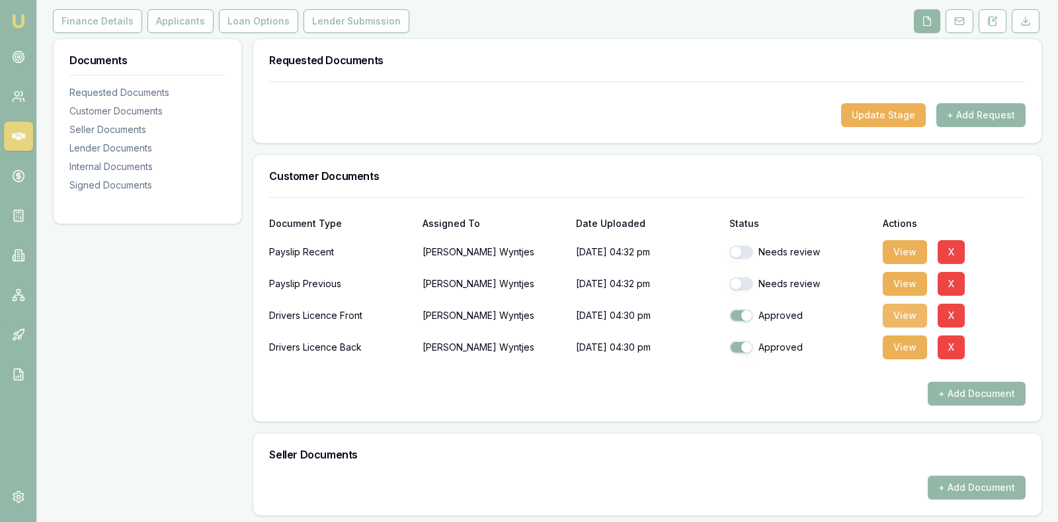
click at [900, 312] on button "View" at bounding box center [905, 316] width 44 height 24
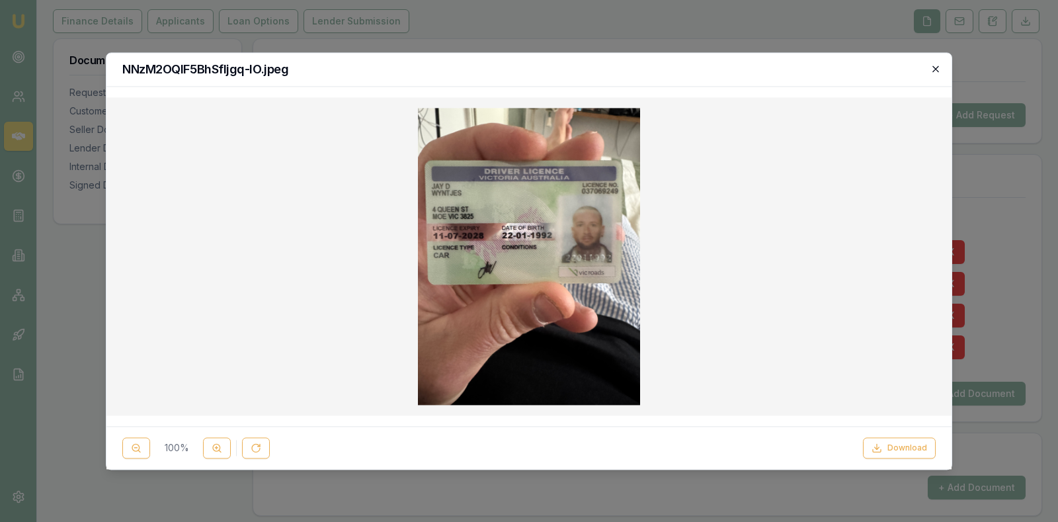
click at [935, 65] on icon "button" at bounding box center [936, 68] width 11 height 11
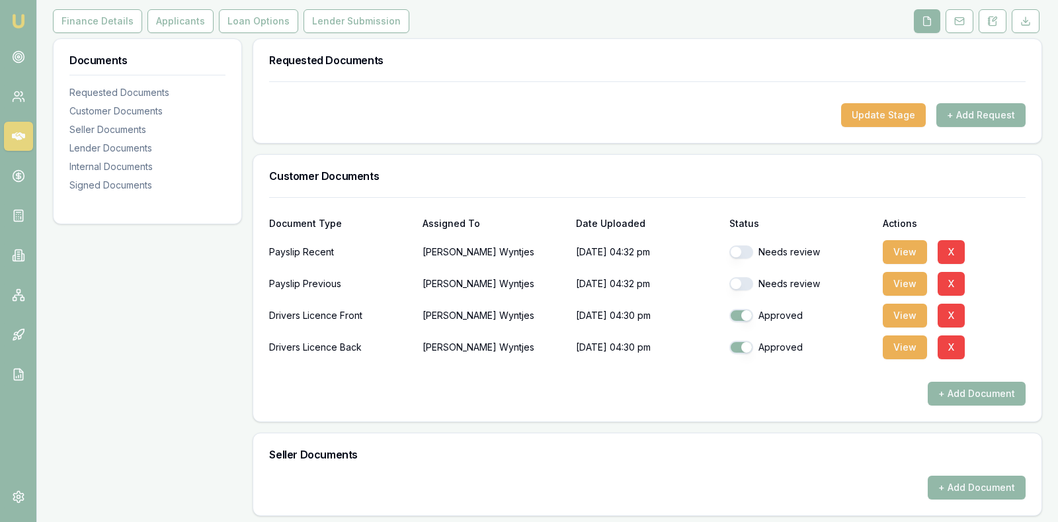
click at [640, 122] on div "Update Stage + Add Request" at bounding box center [647, 115] width 757 height 24
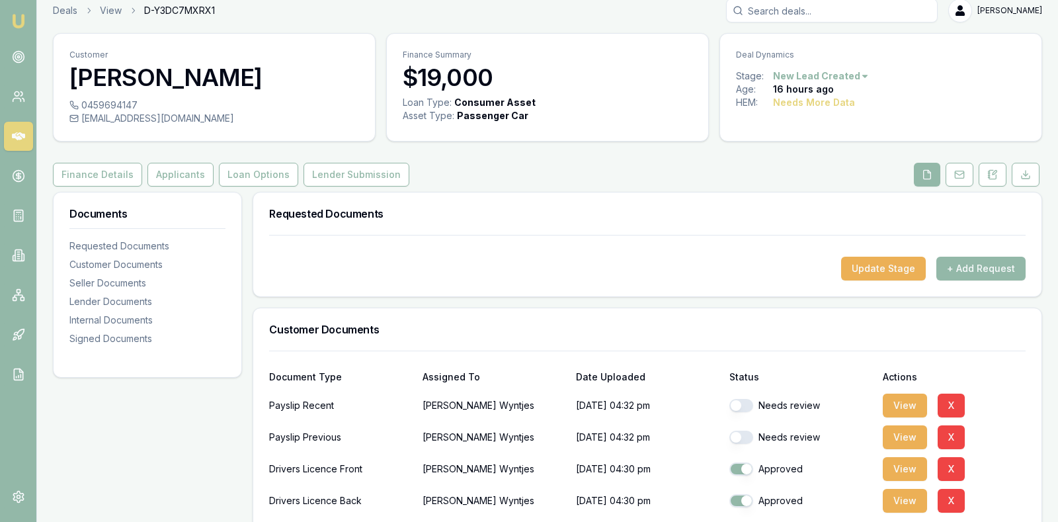
scroll to position [0, 0]
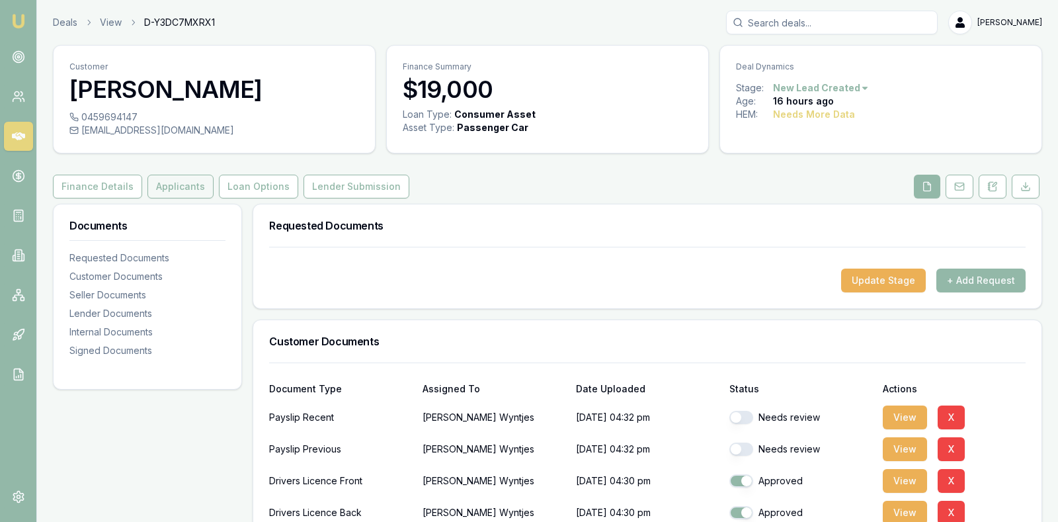
click at [183, 184] on button "Applicants" at bounding box center [180, 187] width 66 height 24
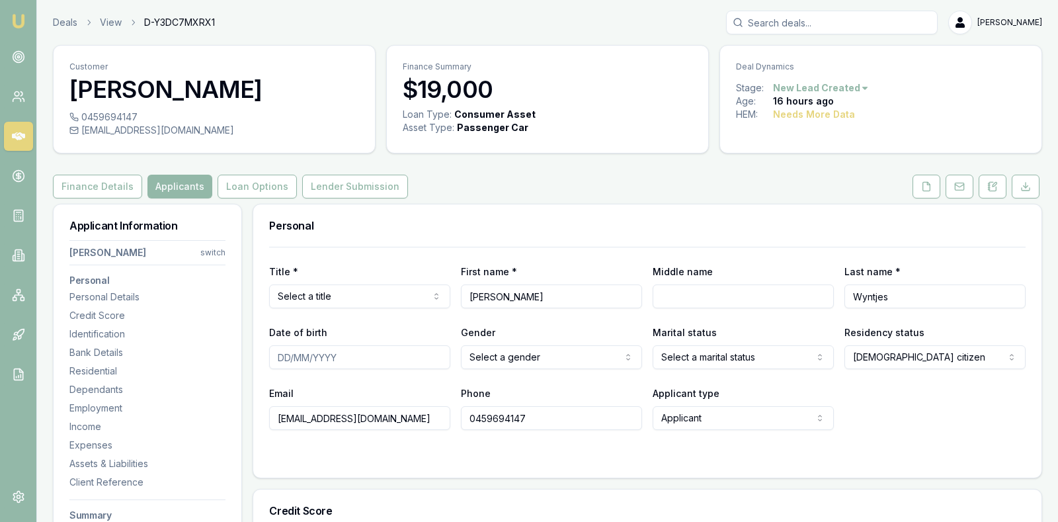
click at [342, 294] on html "Emu Broker Deals View D-Y3DC7MXRX1 Stevette Gelavis Toggle Menu Customer Jay Wy…" at bounding box center [529, 261] width 1058 height 522
click at [286, 354] on input "Date of birth" at bounding box center [359, 357] width 181 height 24
type input "22/01/1992"
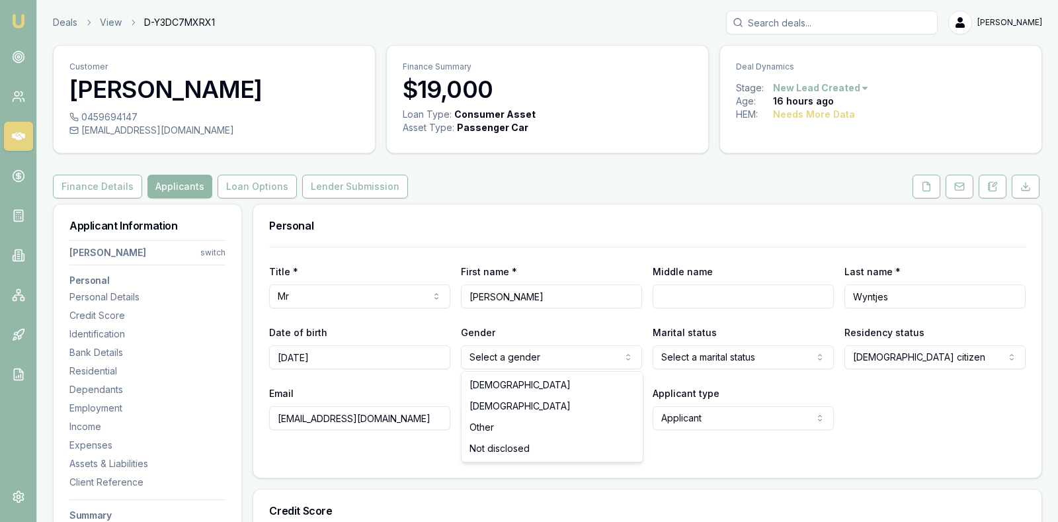
click at [530, 357] on html "Emu Broker Deals View D-Y3DC7MXRX1 Stevette Gelavis Toggle Menu Customer Jay Wy…" at bounding box center [529, 261] width 1058 height 522
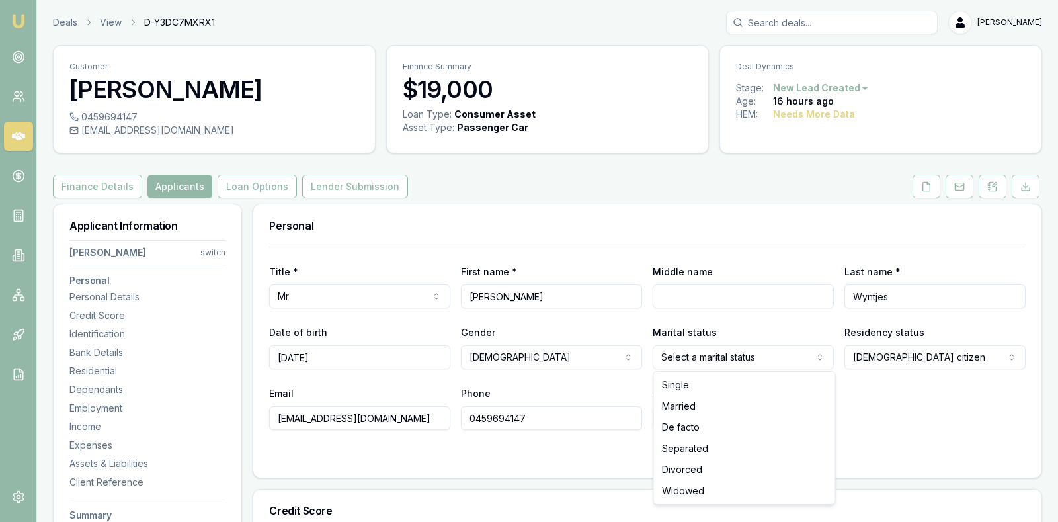
click at [773, 353] on html "Emu Broker Deals View D-Y3DC7MXRX1 Stevette Gelavis Toggle Menu Customer Jay Wy…" at bounding box center [529, 261] width 1058 height 522
click at [807, 355] on html "Emu Broker Deals View D-Y3DC7MXRX1 Stevette Gelavis Toggle Menu Customer Jay Wy…" at bounding box center [529, 261] width 1058 height 522
select select "SINGLE"
click at [943, 435] on form "Title * Mr Mr Mrs Miss Ms Dr Prof First name * Jay Middle name Last name * Wynt…" at bounding box center [647, 354] width 757 height 215
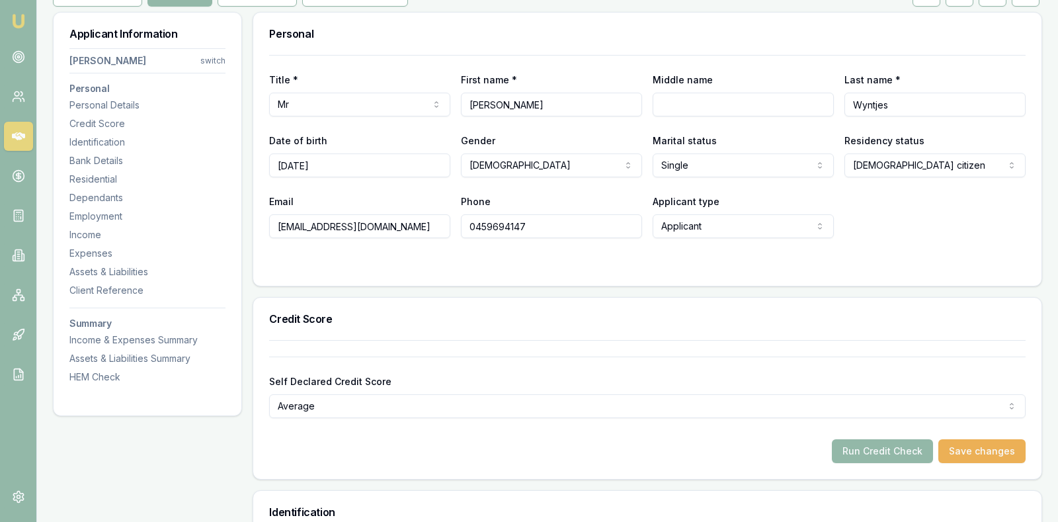
scroll to position [198, 0]
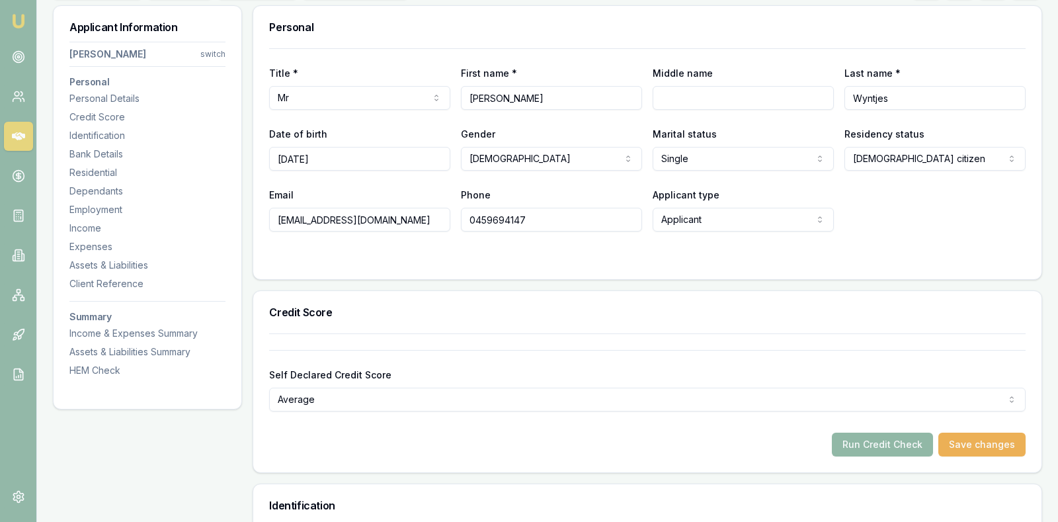
click at [878, 438] on button "Run Credit Check" at bounding box center [882, 445] width 101 height 24
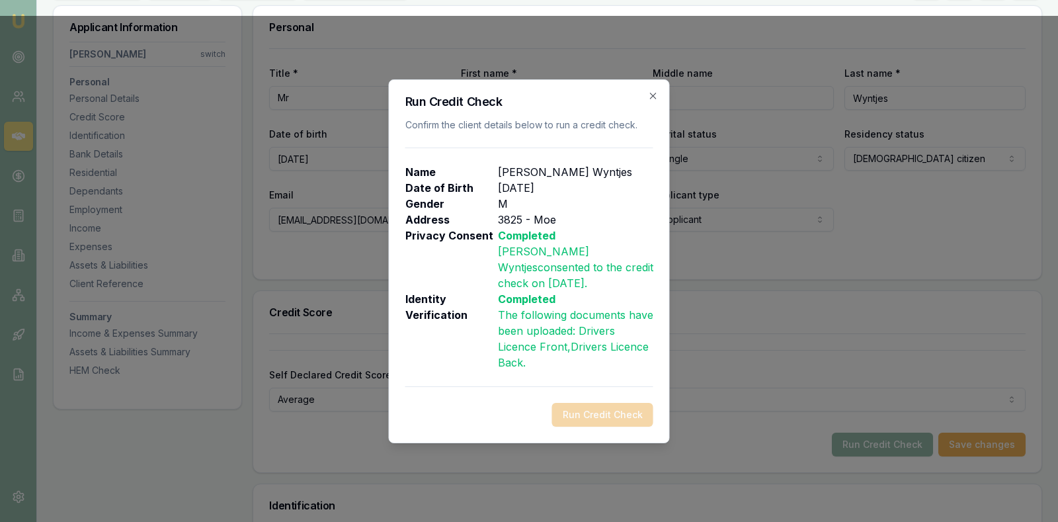
click at [615, 407] on div "Run Credit Check" at bounding box center [529, 415] width 248 height 24
click at [655, 99] on icon "button" at bounding box center [653, 96] width 6 height 6
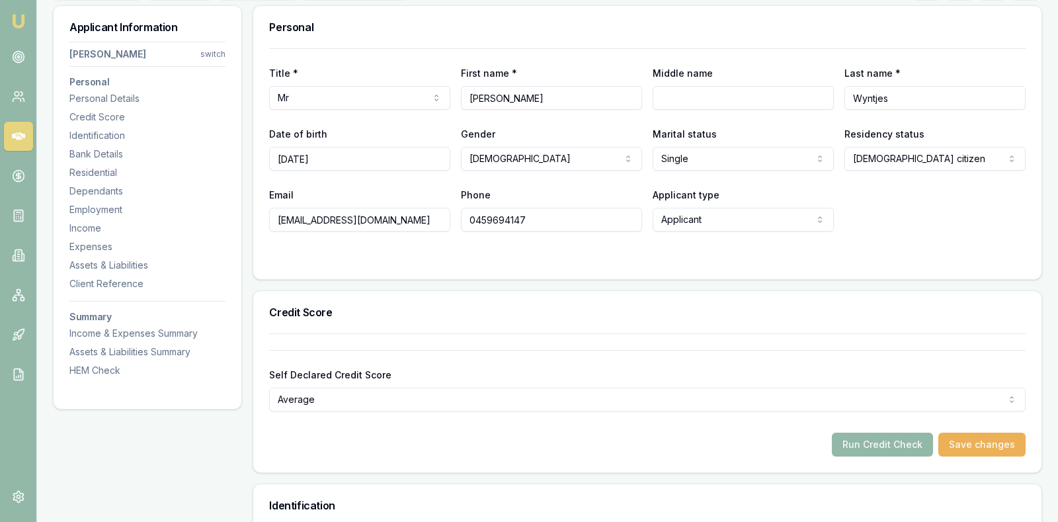
click at [655, 257] on div at bounding box center [647, 258] width 757 height 11
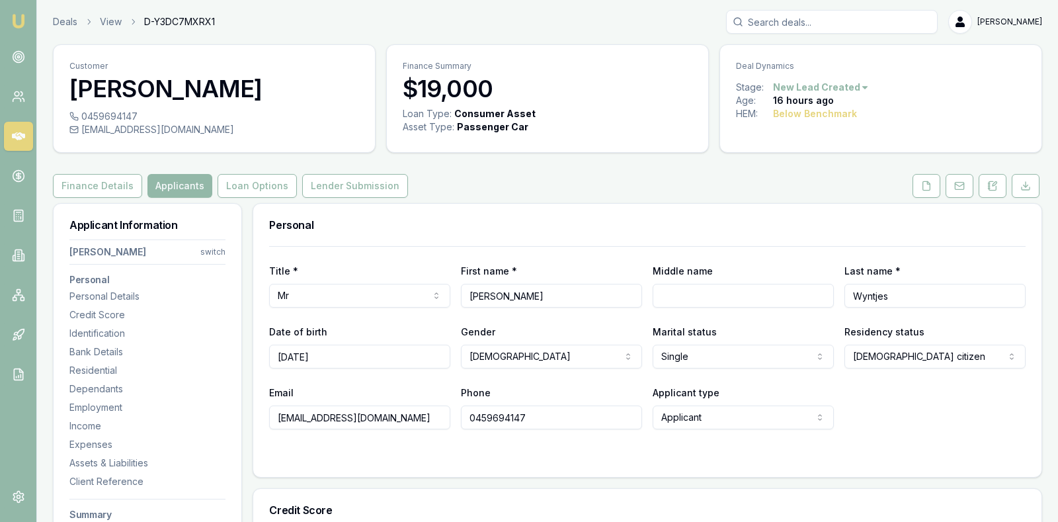
scroll to position [0, 0]
click at [927, 185] on icon at bounding box center [926, 186] width 11 height 11
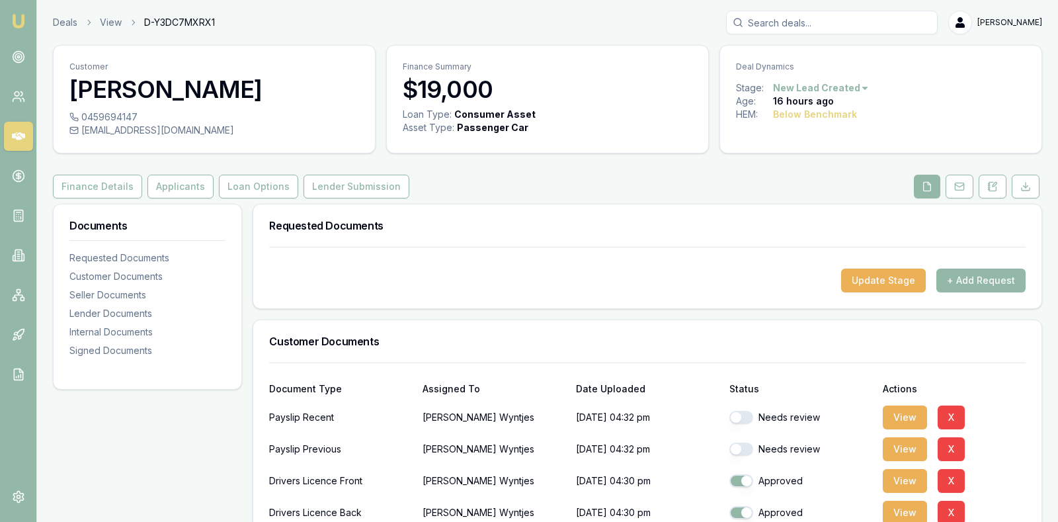
click at [976, 368] on div "Document Type Assigned To Date Uploaded Status Actions" at bounding box center [647, 381] width 757 height 36
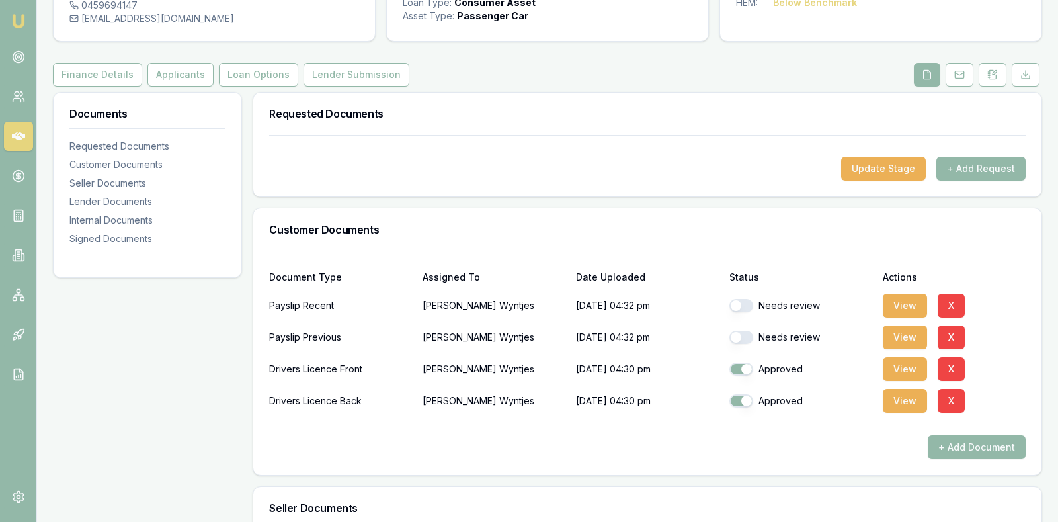
scroll to position [132, 0]
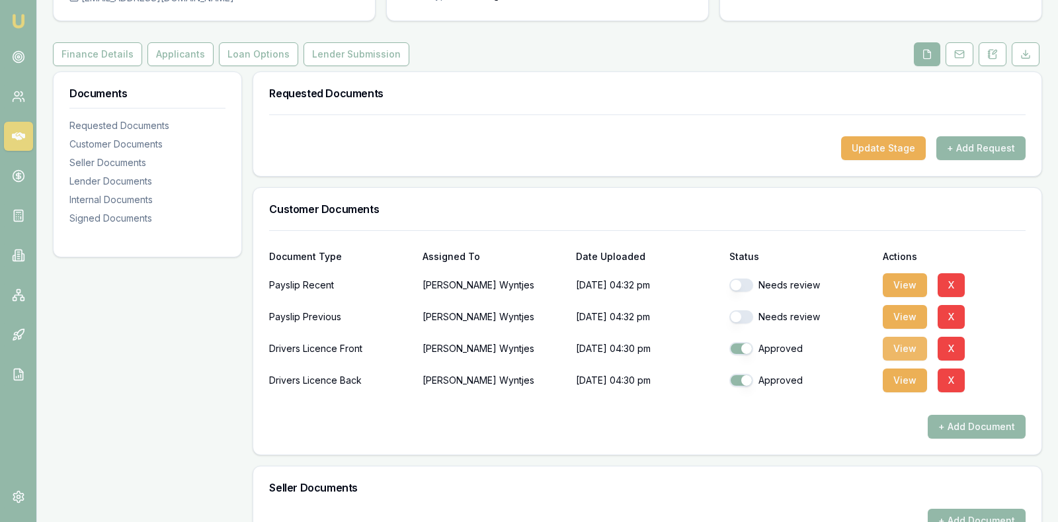
click at [896, 344] on button "View" at bounding box center [905, 349] width 44 height 24
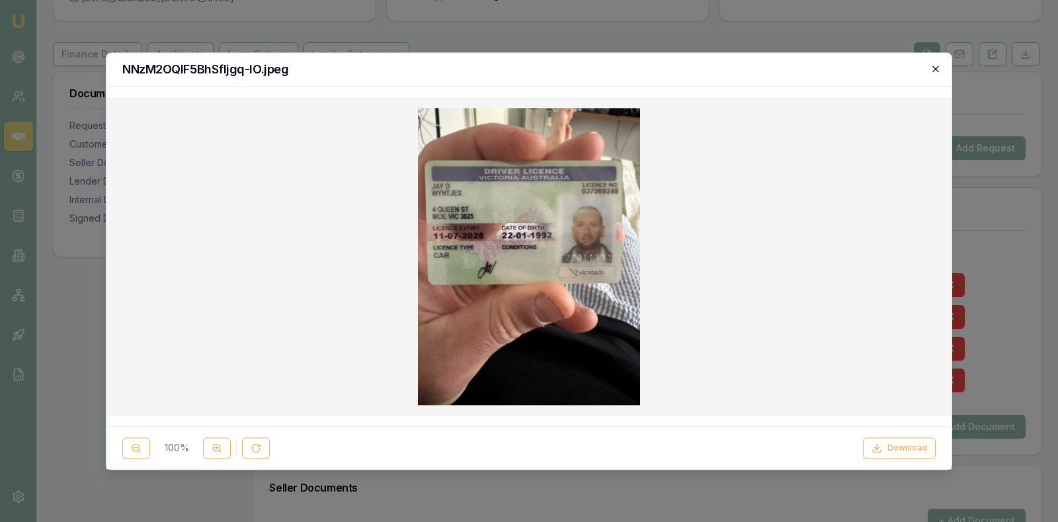
click at [937, 71] on icon "button" at bounding box center [936, 68] width 11 height 11
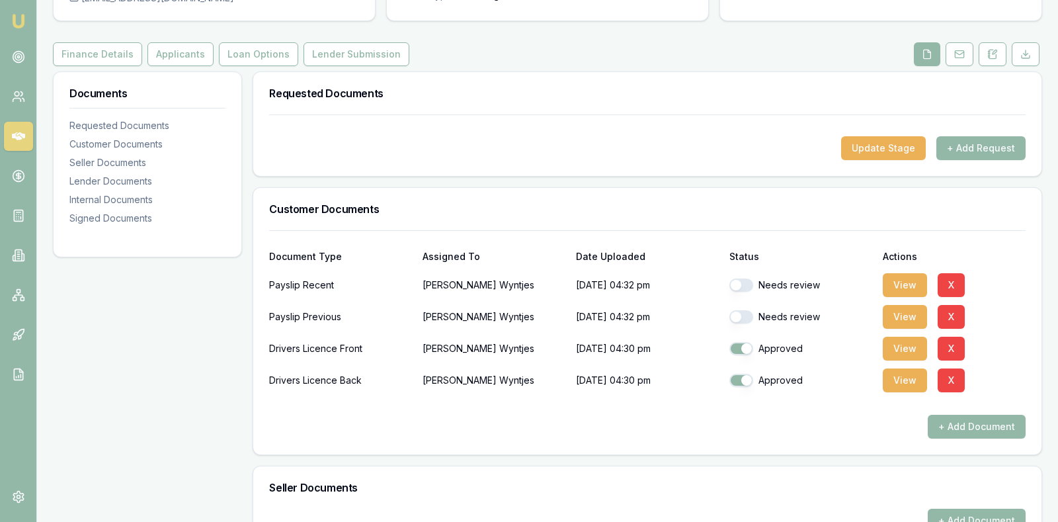
click at [714, 157] on div "Update Stage + Add Request" at bounding box center [647, 148] width 757 height 24
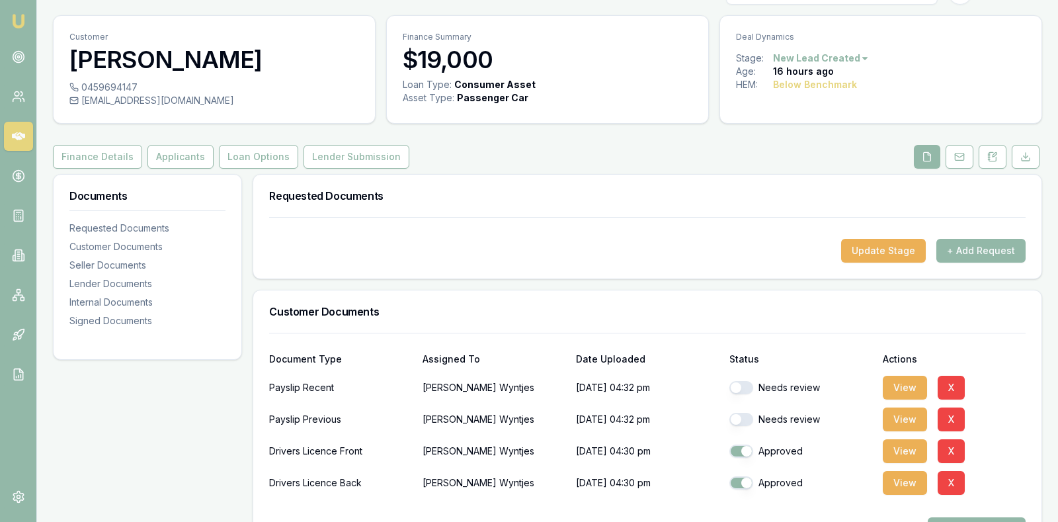
scroll to position [33, 0]
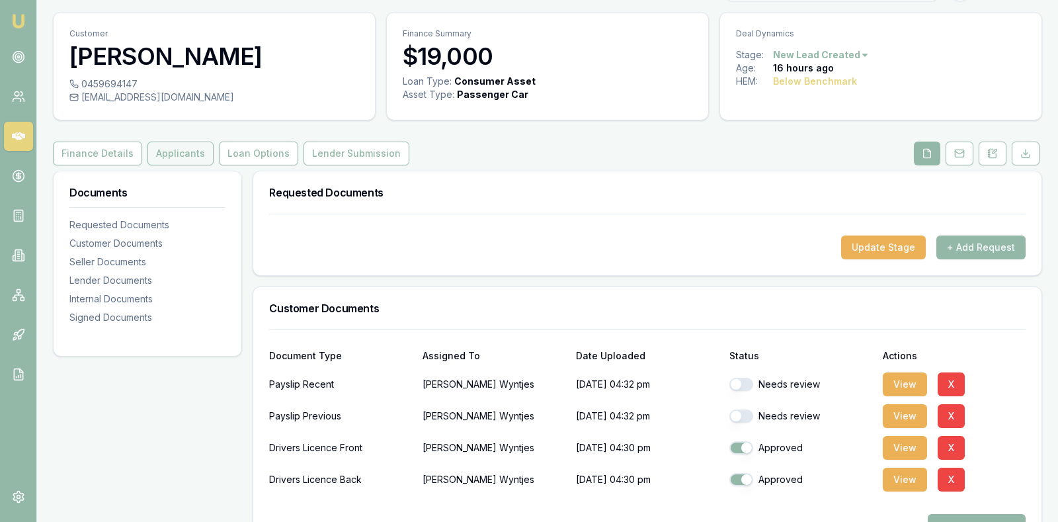
click at [185, 153] on button "Applicants" at bounding box center [180, 154] width 66 height 24
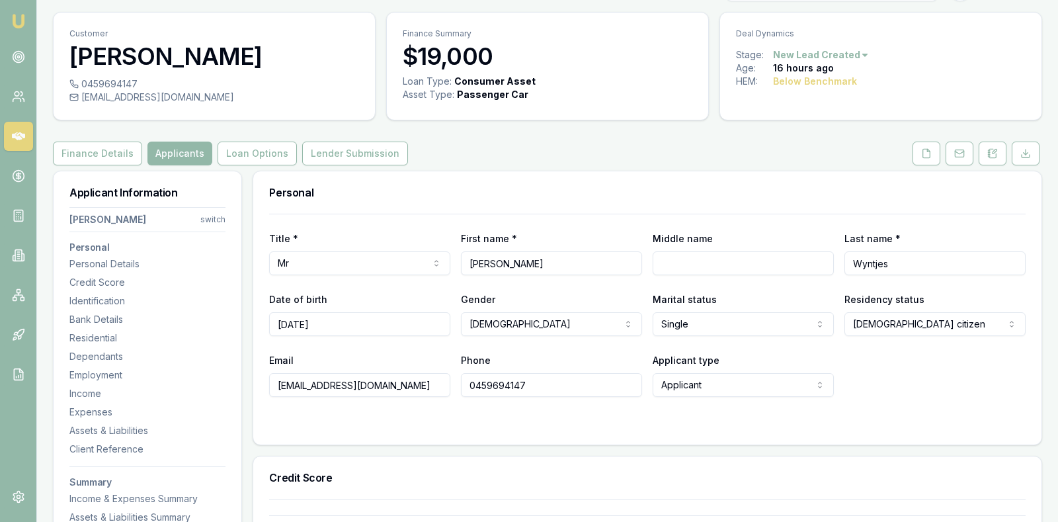
click at [943, 386] on div "Email wyntjes@icloud.com Phone 0459694147 Applicant type Applicant Applicant No…" at bounding box center [647, 374] width 757 height 45
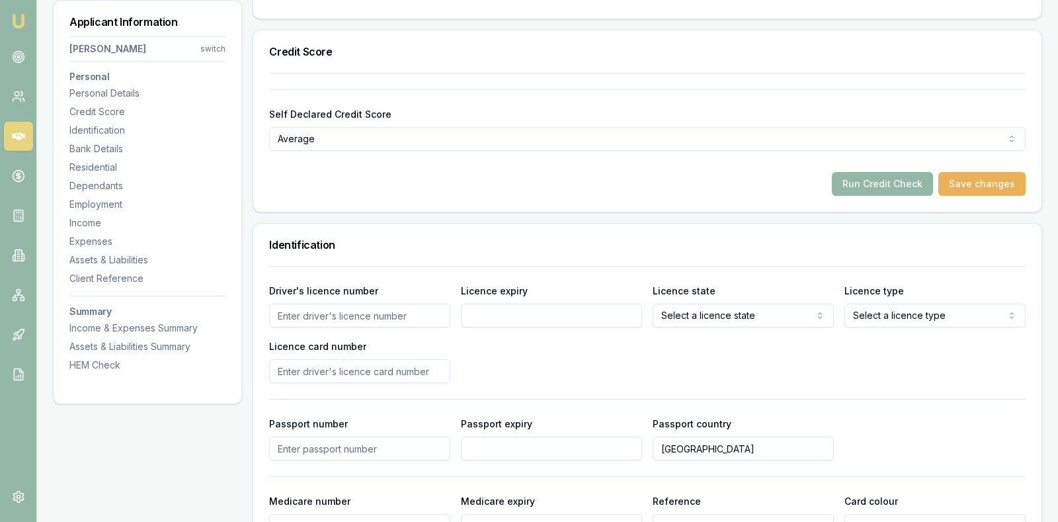
scroll to position [463, 0]
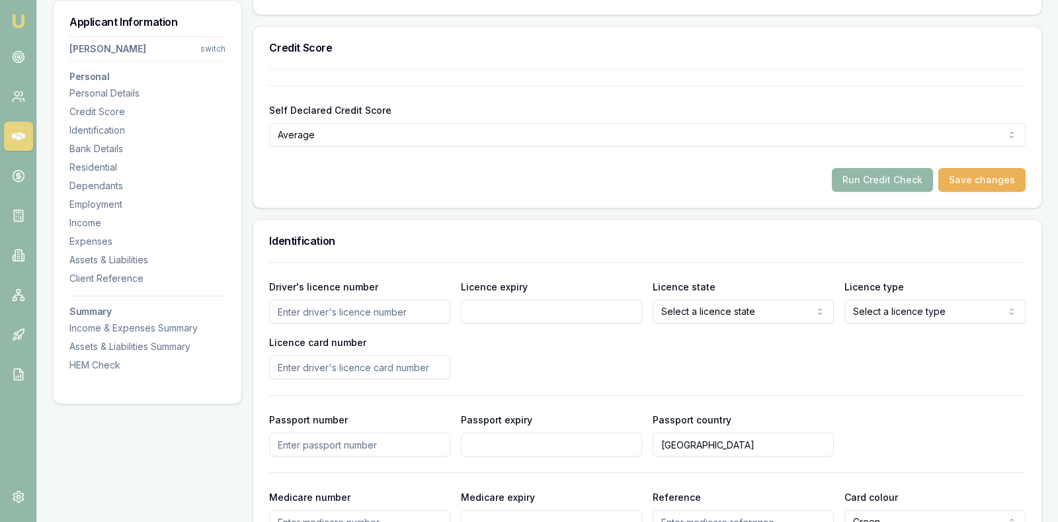
click at [399, 301] on input "Driver's licence number" at bounding box center [359, 312] width 181 height 24
type input "037069249"
click at [506, 306] on input "Licence expiry" at bounding box center [551, 312] width 181 height 24
type input "11/07/2028"
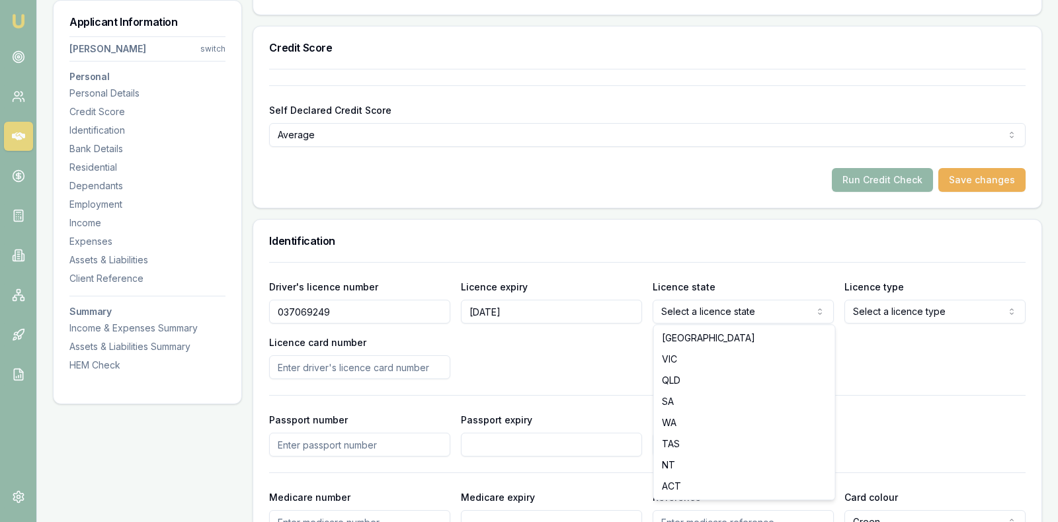
select select "VIC"
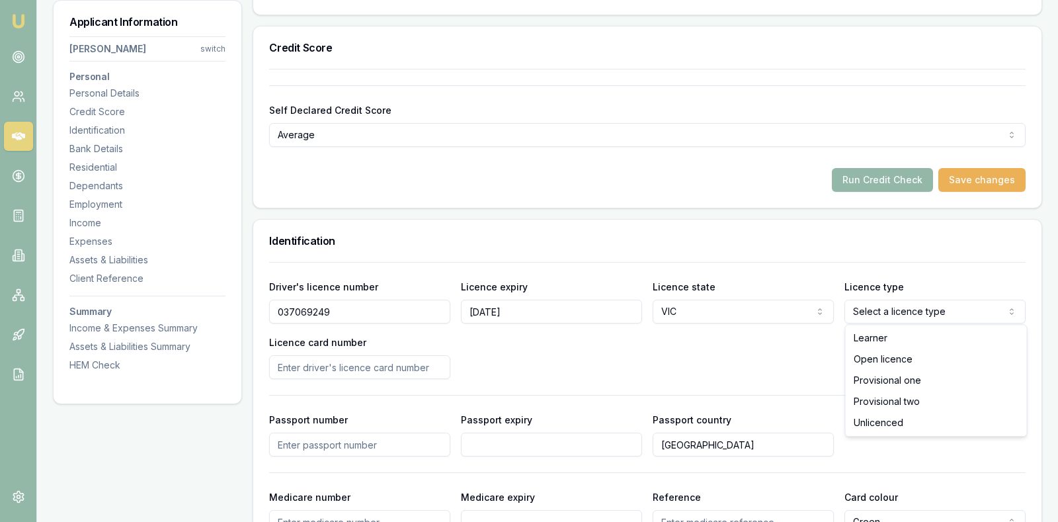
select select "OPEN_LICENCE"
click at [673, 351] on div "Driver's licence number 037069249 Licence expiry 11/07/2028 Licence state VIC N…" at bounding box center [647, 328] width 757 height 101
click at [867, 171] on button "Run Credit Check" at bounding box center [882, 180] width 101 height 24
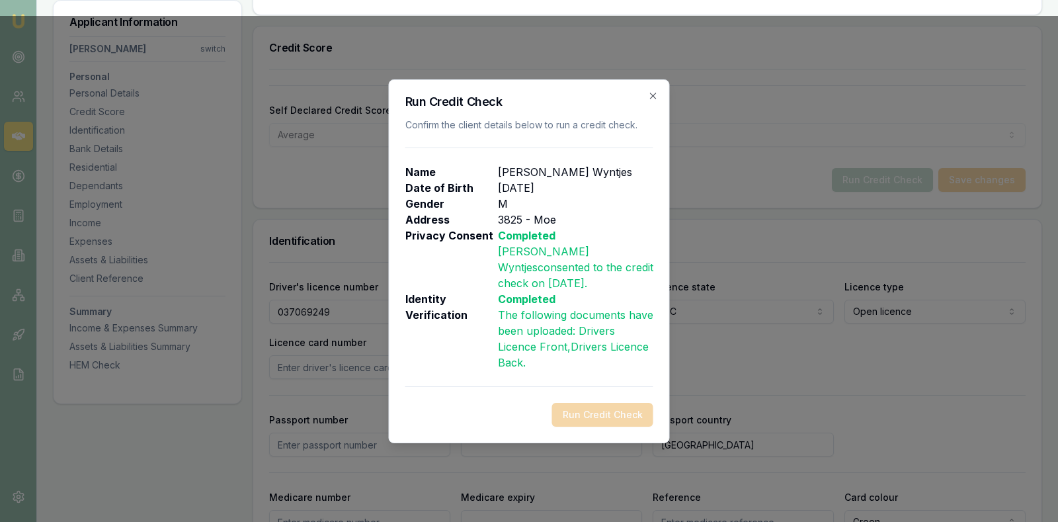
select select
click at [652, 101] on icon "button" at bounding box center [653, 96] width 11 height 11
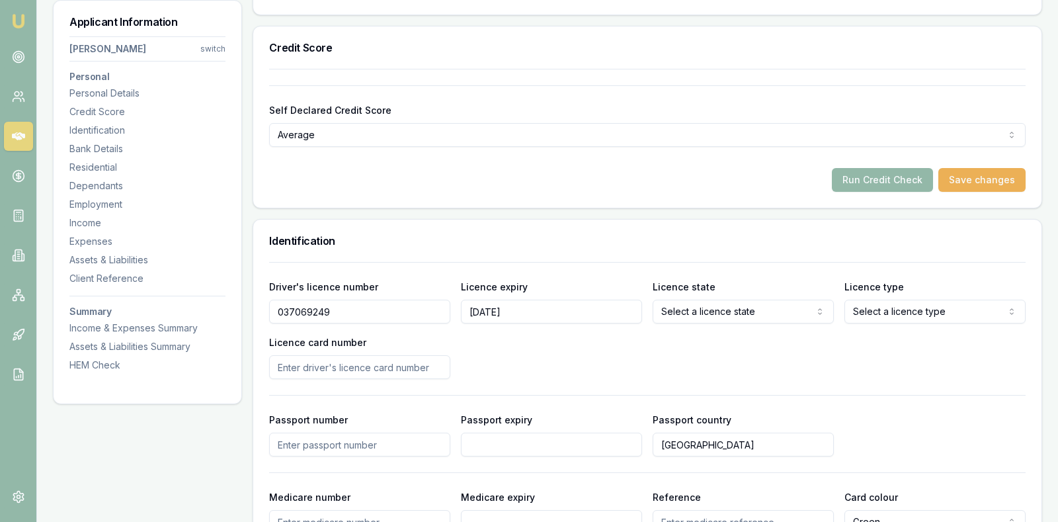
click at [781, 398] on div "Driver's licence number 037069249 Licence expiry 11/07/2028 Licence state Selec…" at bounding box center [647, 425] width 757 height 327
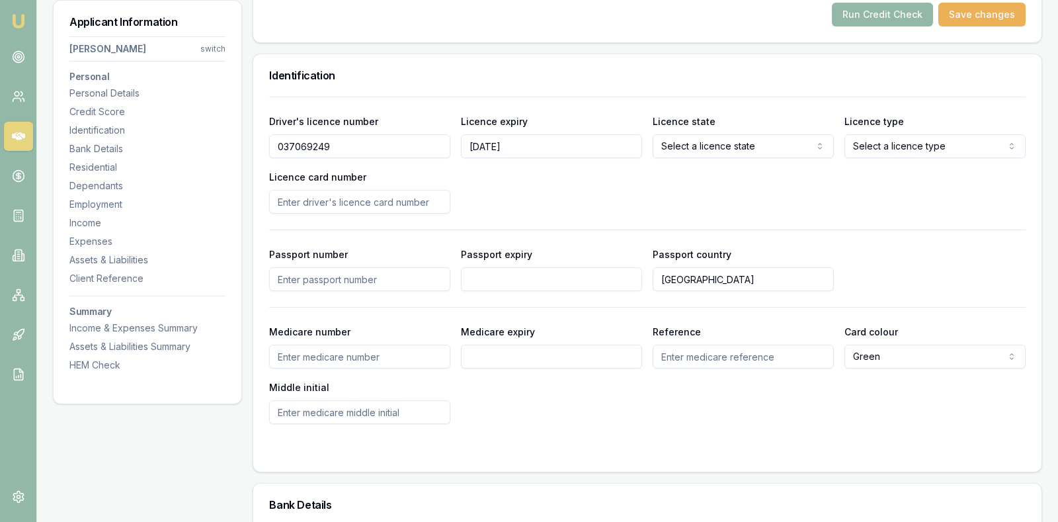
scroll to position [661, 0]
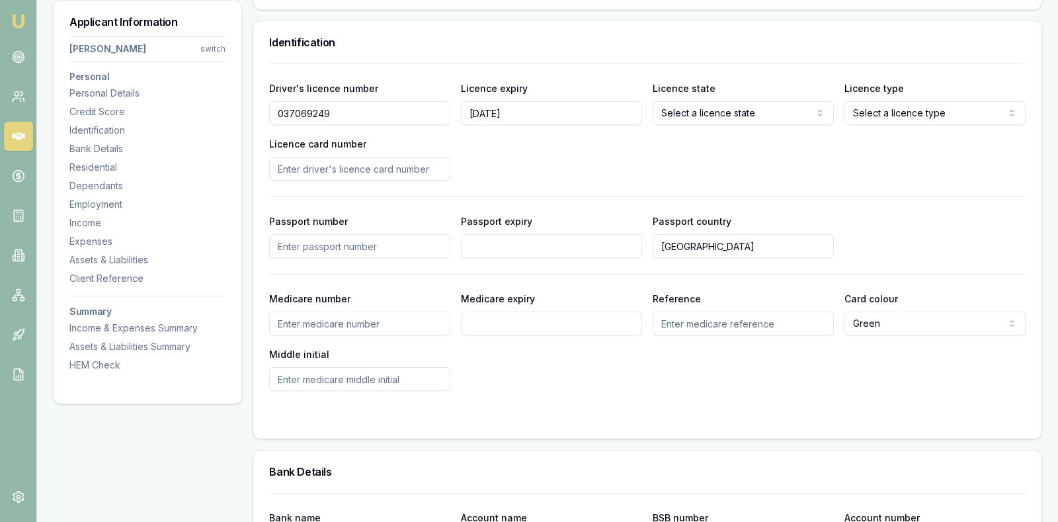
click at [421, 165] on input "Licence card number" at bounding box center [359, 169] width 181 height 24
click at [743, 168] on div "Driver's licence number 037069249 Licence expiry 11/07/2028 Licence state Selec…" at bounding box center [647, 130] width 757 height 101
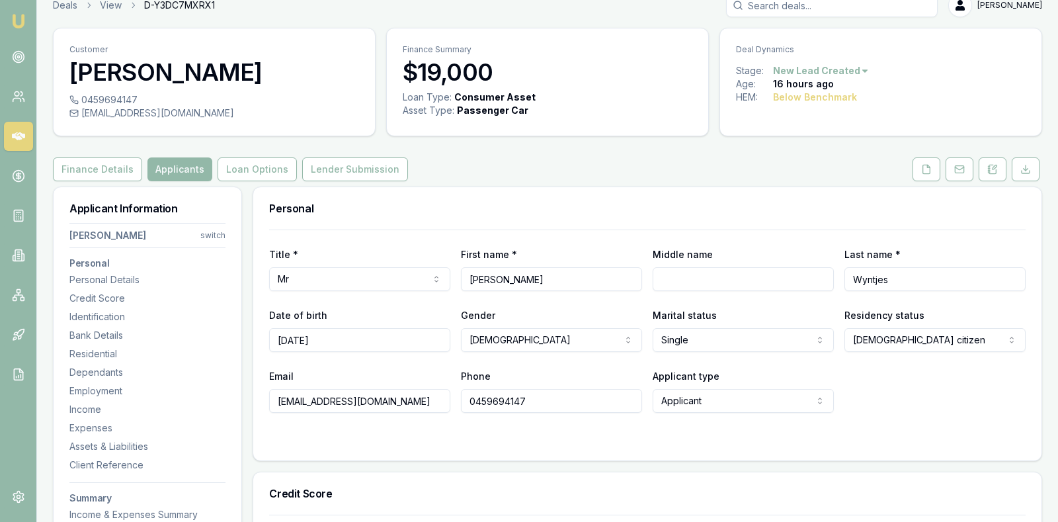
scroll to position [0, 0]
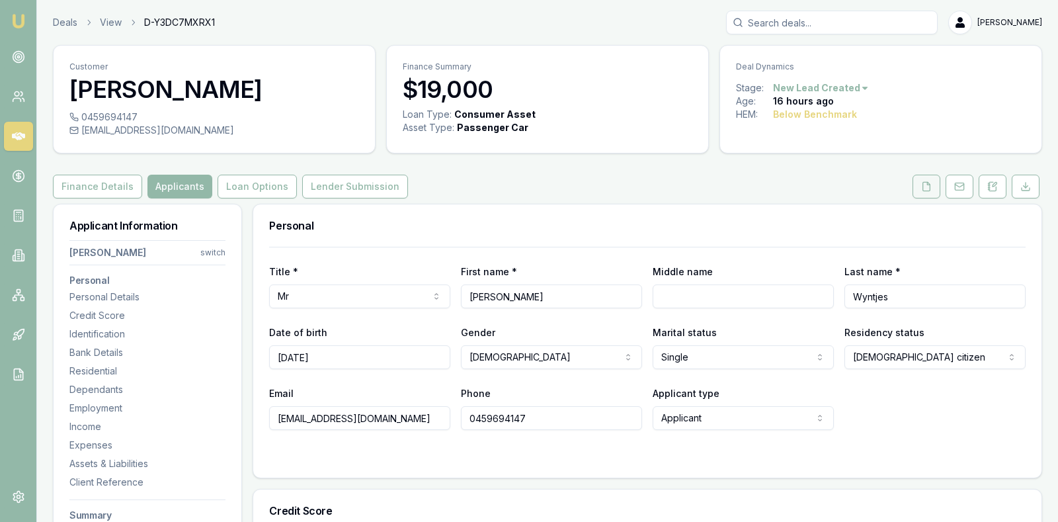
click at [919, 184] on button at bounding box center [927, 187] width 28 height 24
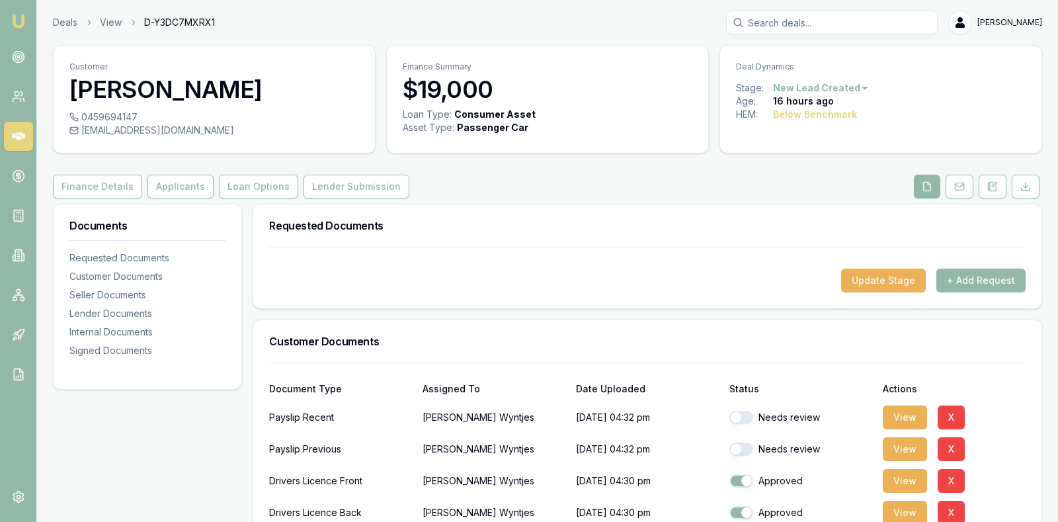
click at [801, 333] on div "Customer Documents" at bounding box center [647, 341] width 788 height 42
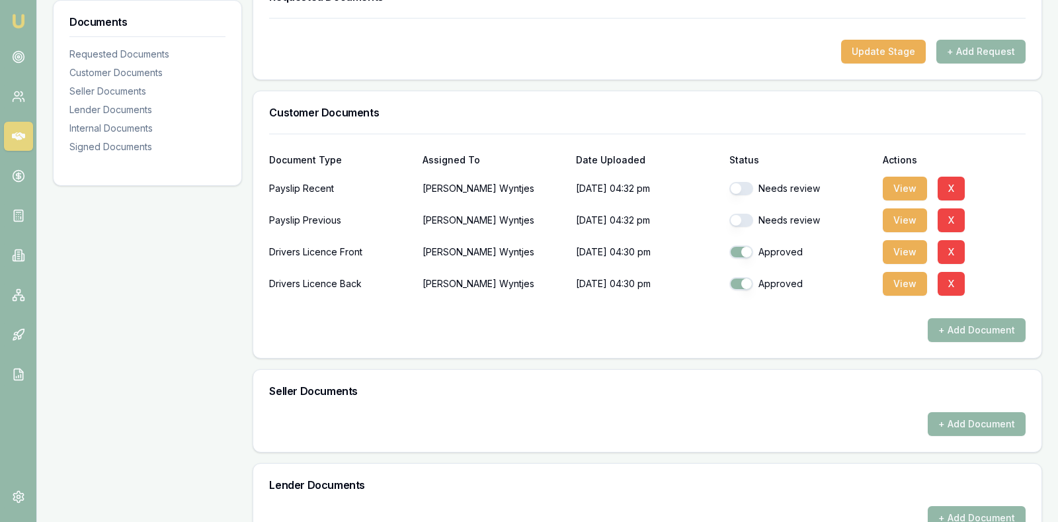
scroll to position [231, 0]
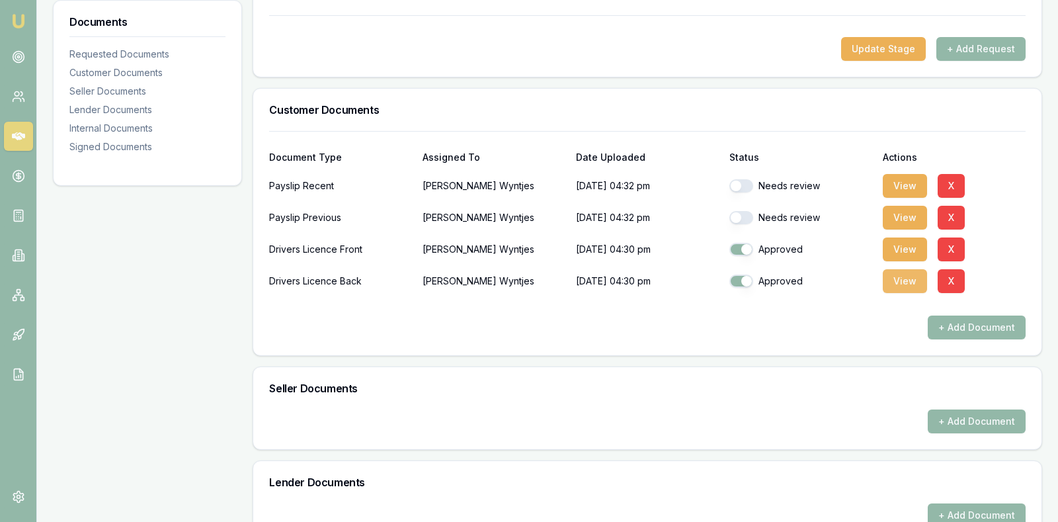
click at [907, 278] on button "View" at bounding box center [905, 281] width 44 height 24
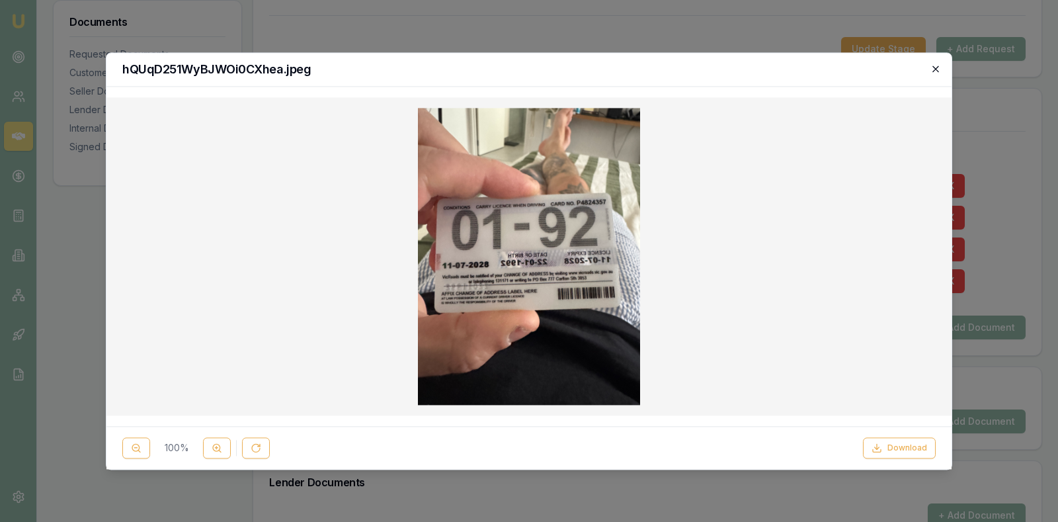
click at [935, 66] on icon "button" at bounding box center [936, 68] width 11 height 11
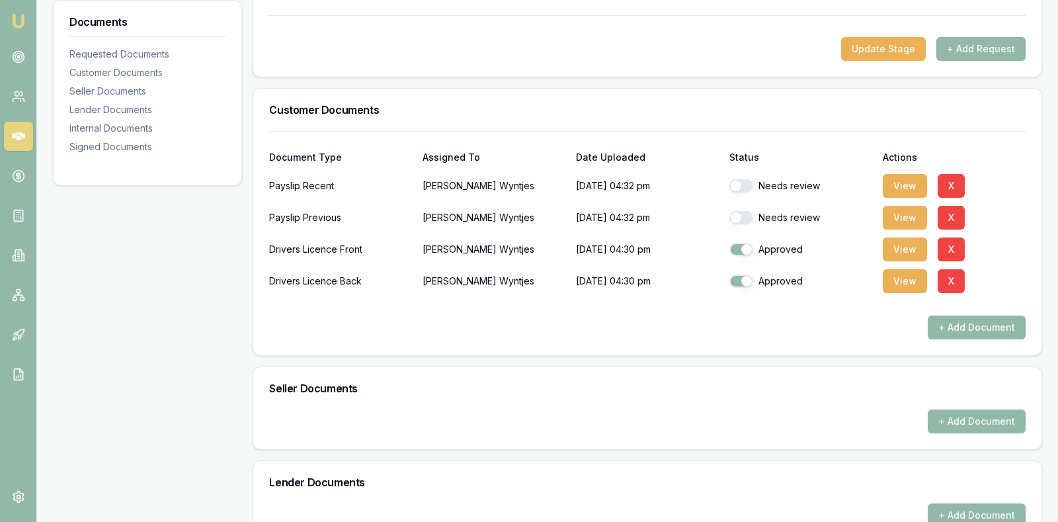
click at [707, 107] on h3 "Customer Documents" at bounding box center [647, 110] width 757 height 11
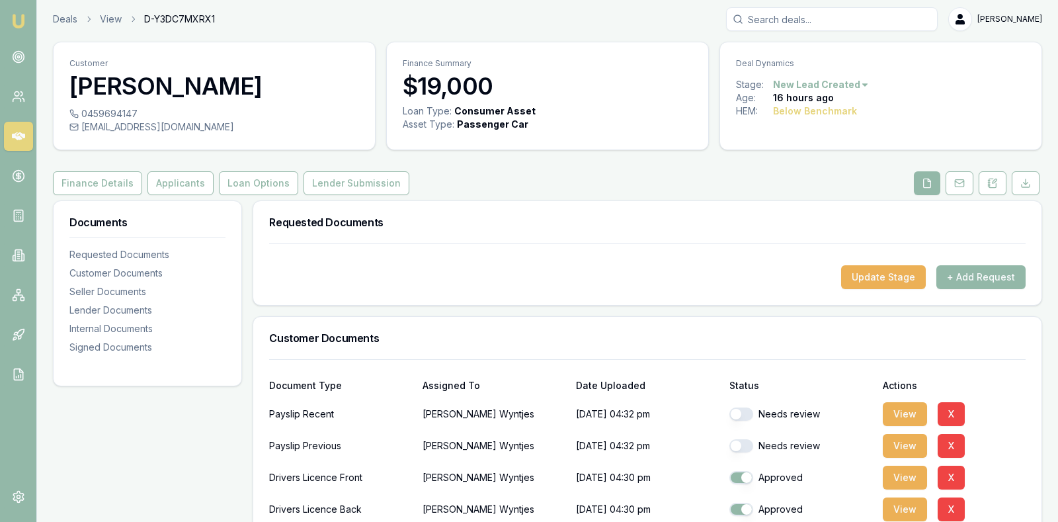
scroll to position [0, 0]
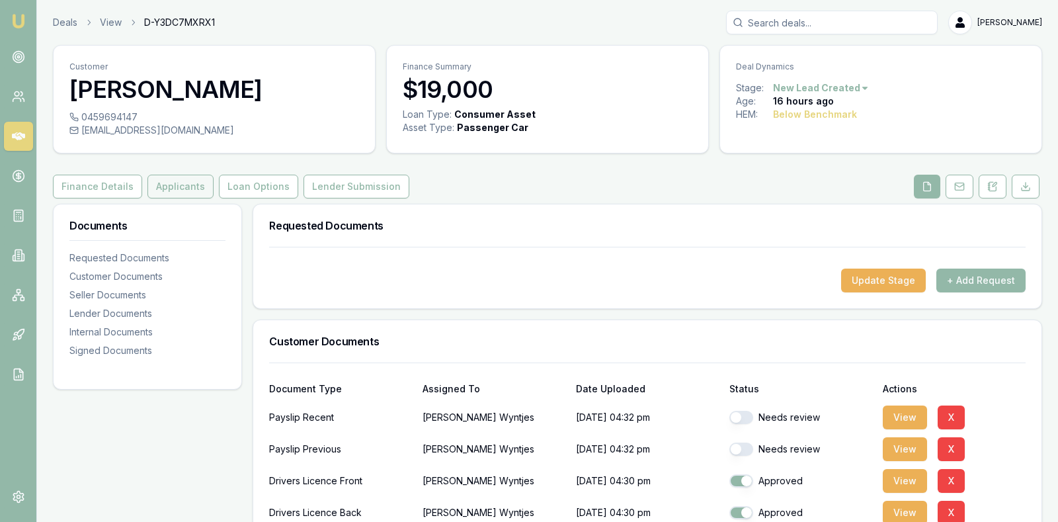
click at [180, 183] on button "Applicants" at bounding box center [180, 187] width 66 height 24
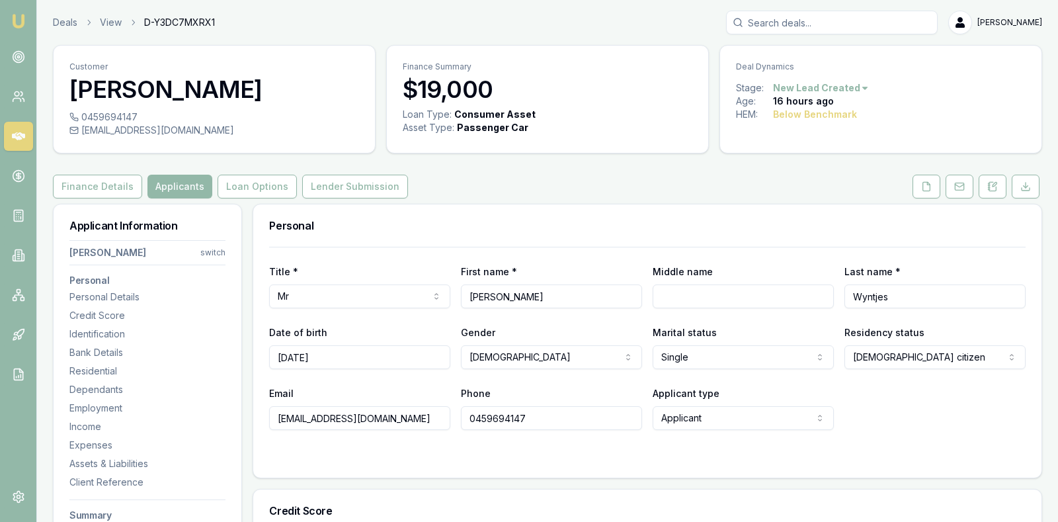
click at [507, 222] on h3 "Personal" at bounding box center [647, 225] width 757 height 11
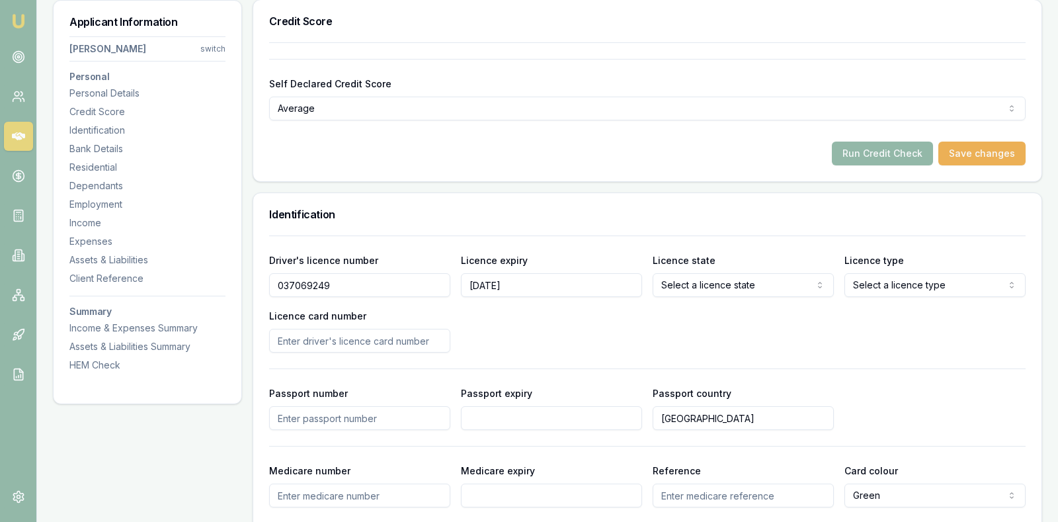
scroll to position [496, 0]
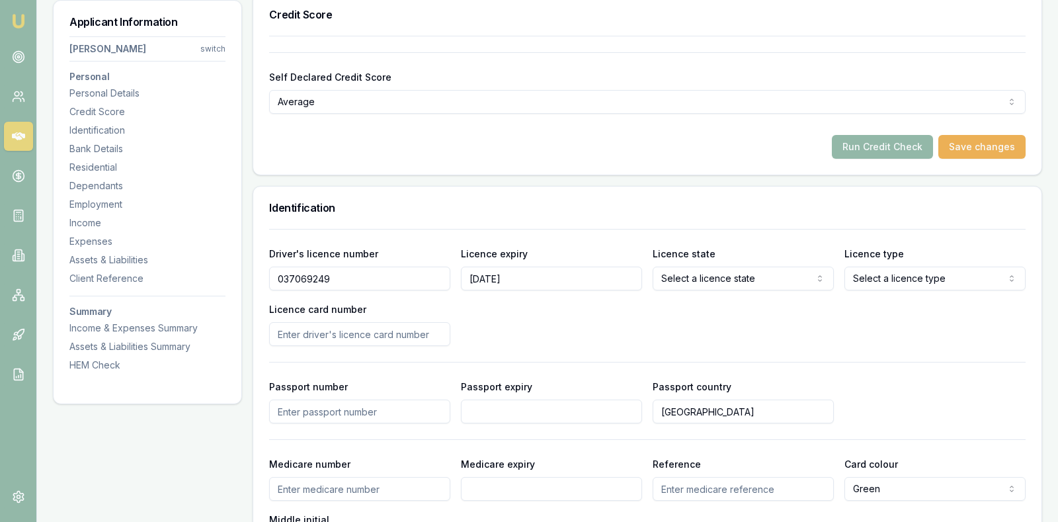
click at [366, 334] on input "Licence card number" at bounding box center [359, 334] width 181 height 24
type input "P4824357"
click at [576, 325] on div "Driver's licence number 037069249 Licence expiry 11/07/2028 Licence state Selec…" at bounding box center [647, 295] width 757 height 101
click at [964, 143] on button "Save changes" at bounding box center [982, 147] width 87 height 24
click at [894, 139] on button "Run Credit Check" at bounding box center [882, 147] width 101 height 24
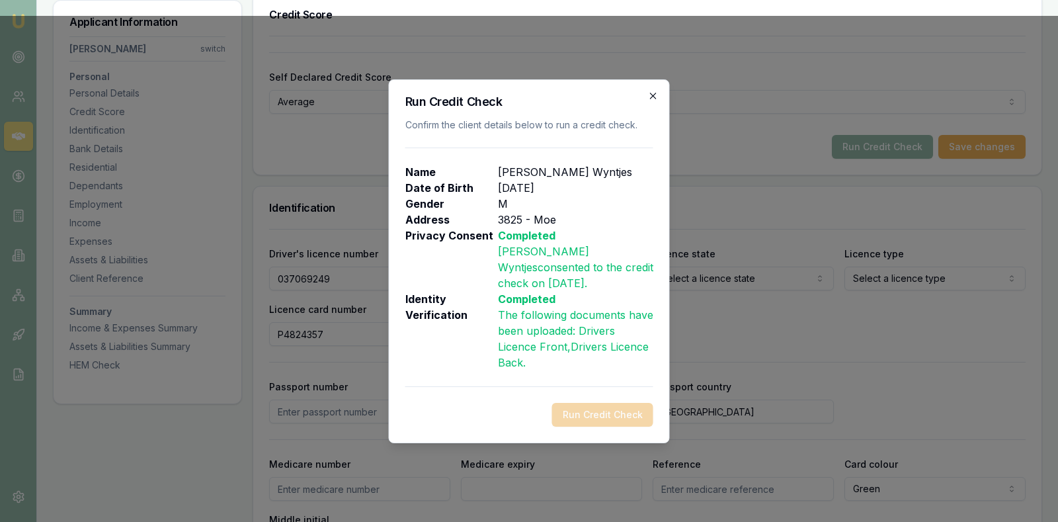
click at [653, 101] on icon "button" at bounding box center [653, 96] width 11 height 11
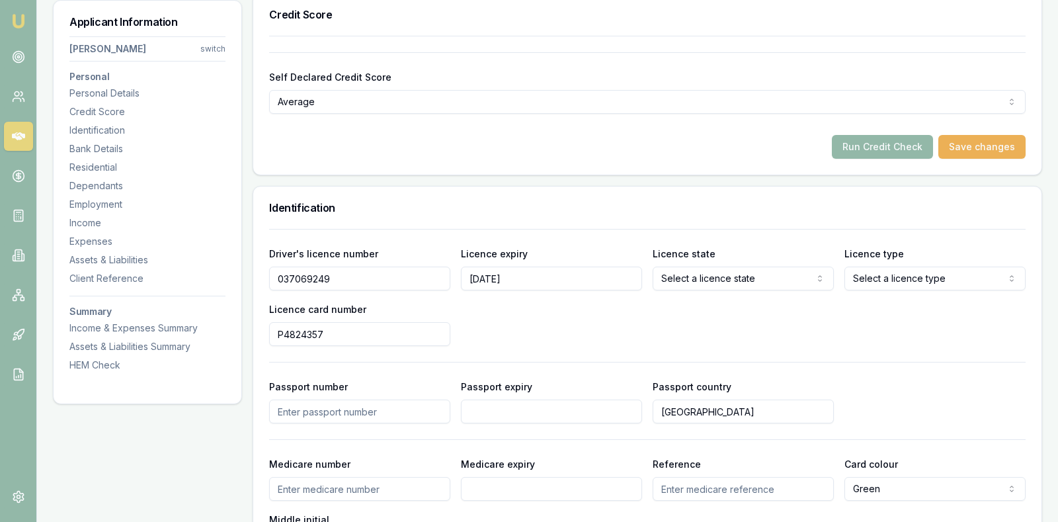
select select "VIC"
select select "OPEN_LICENCE"
click at [972, 140] on button "Save changes" at bounding box center [982, 147] width 87 height 24
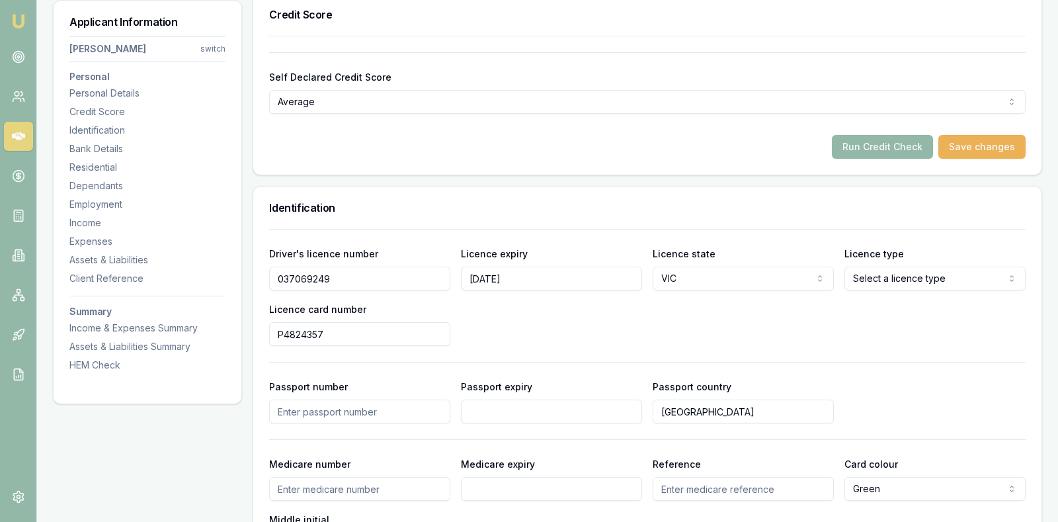
select select "OPEN_LICENCE"
click at [991, 144] on button "Save changes" at bounding box center [982, 147] width 87 height 24
select select "OPEN_LICENCE"
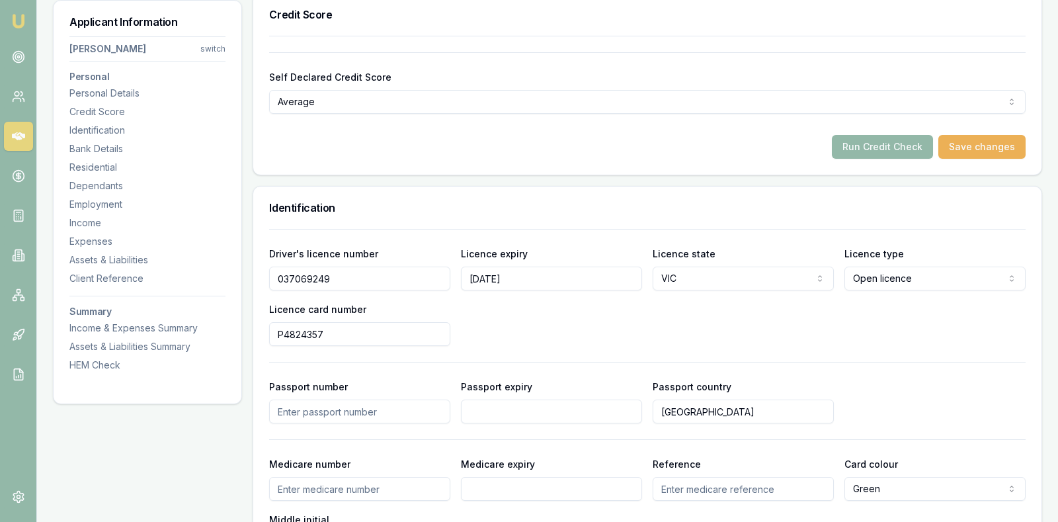
click at [907, 407] on div "Passport number Passport expiry Passport country Australia" at bounding box center [647, 400] width 757 height 45
click at [991, 143] on button "Save changes" at bounding box center [982, 147] width 87 height 24
click at [880, 143] on button "Run Credit Check" at bounding box center [882, 147] width 101 height 24
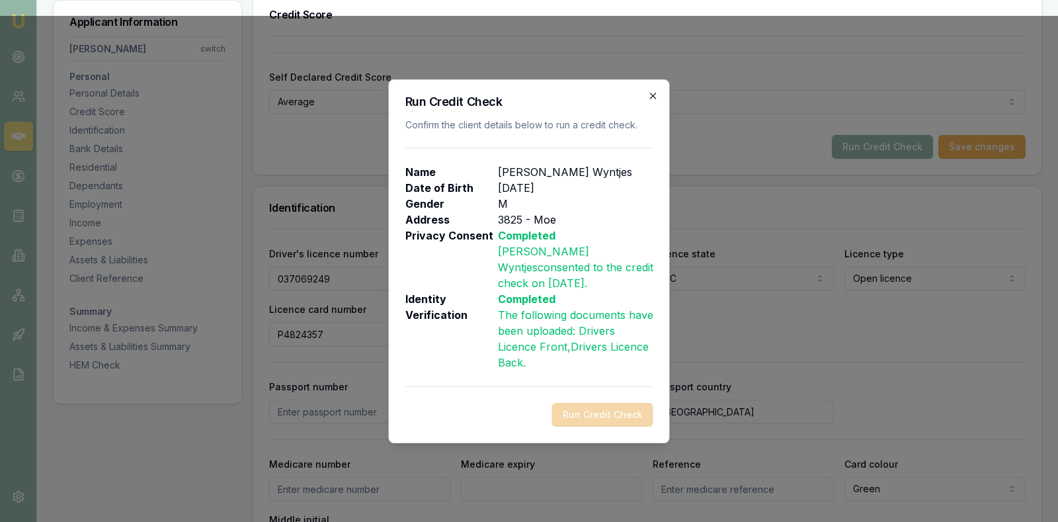
click at [653, 99] on icon "button" at bounding box center [653, 96] width 6 height 6
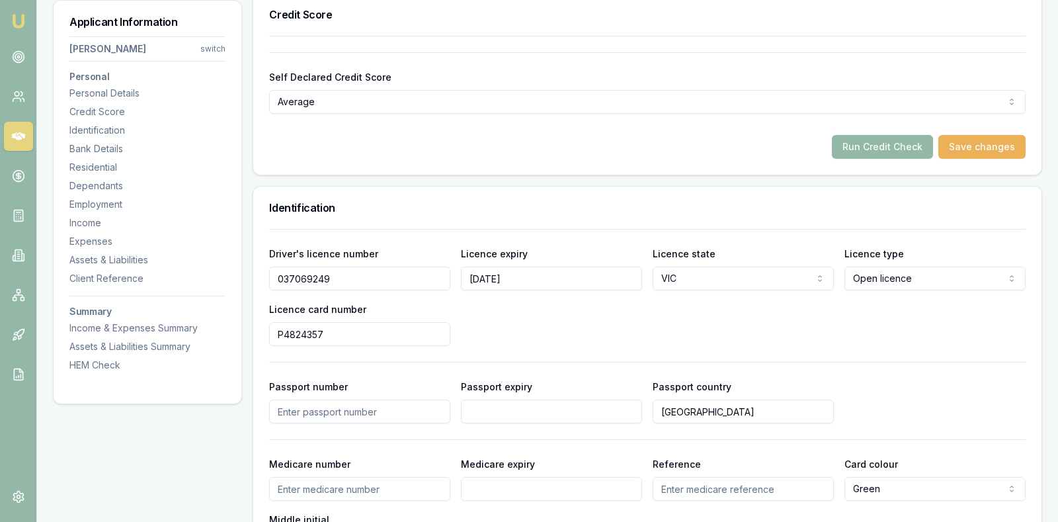
click at [547, 322] on div "Driver's licence number 037069249 Licence expiry 11/07/2028 Licence state VIC N…" at bounding box center [647, 295] width 757 height 101
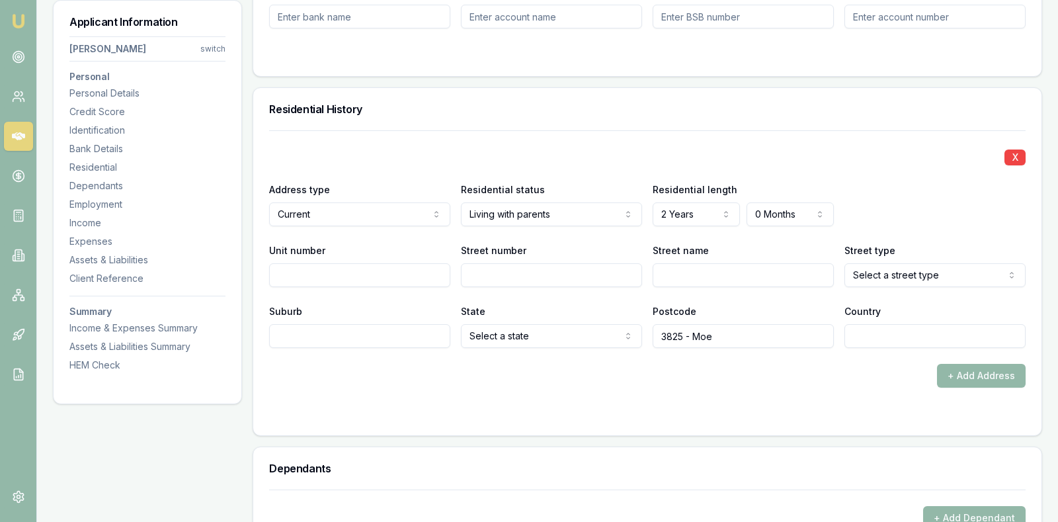
scroll to position [1191, 0]
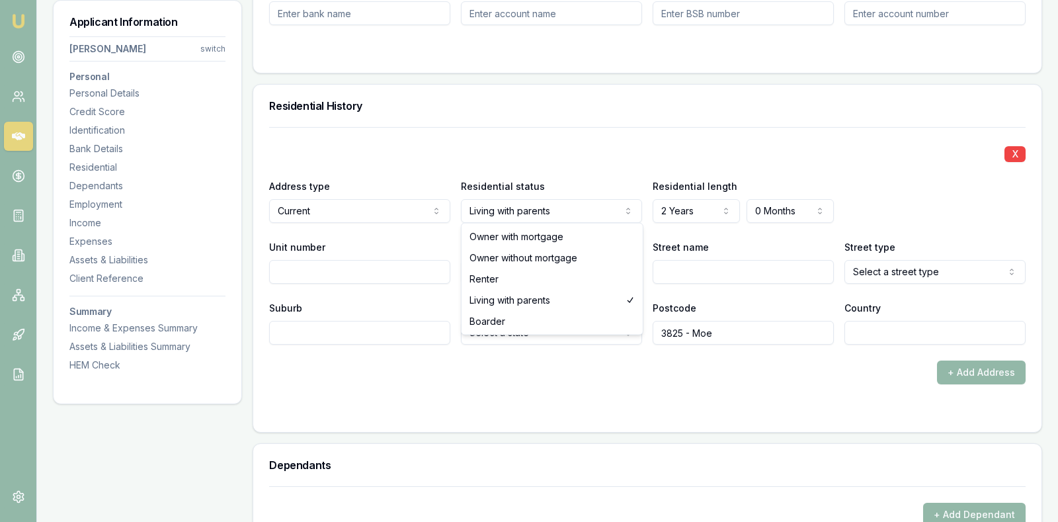
select select "RENTER"
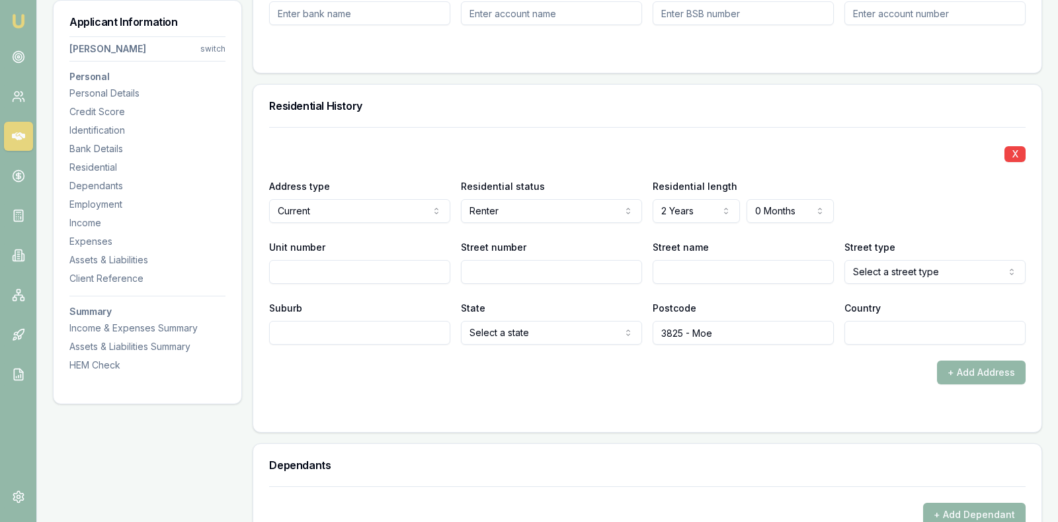
click at [550, 372] on div "+ Add Address" at bounding box center [647, 372] width 757 height 24
click at [562, 261] on input "Street number" at bounding box center [551, 272] width 181 height 24
click at [656, 144] on div "X" at bounding box center [647, 153] width 757 height 19
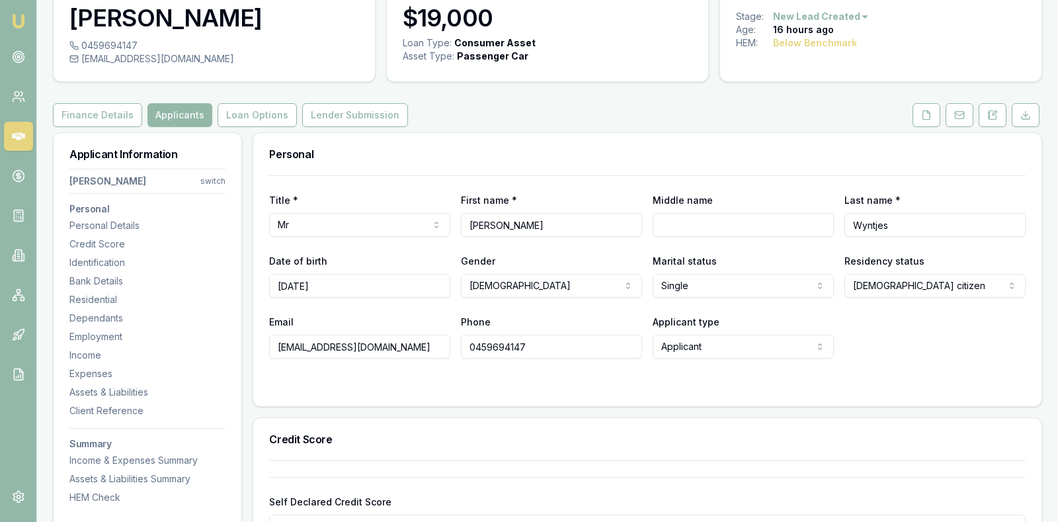
scroll to position [0, 0]
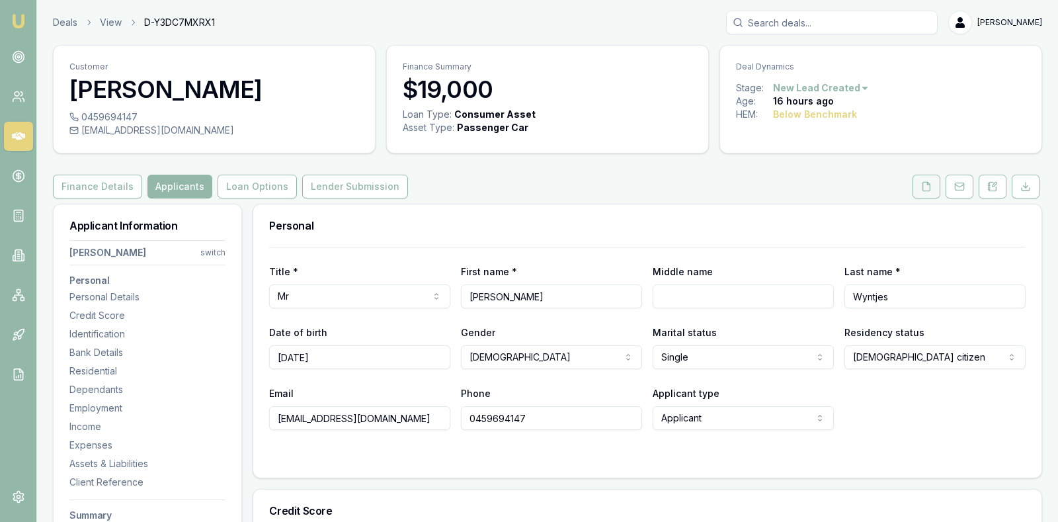
click at [923, 184] on icon at bounding box center [926, 186] width 11 height 11
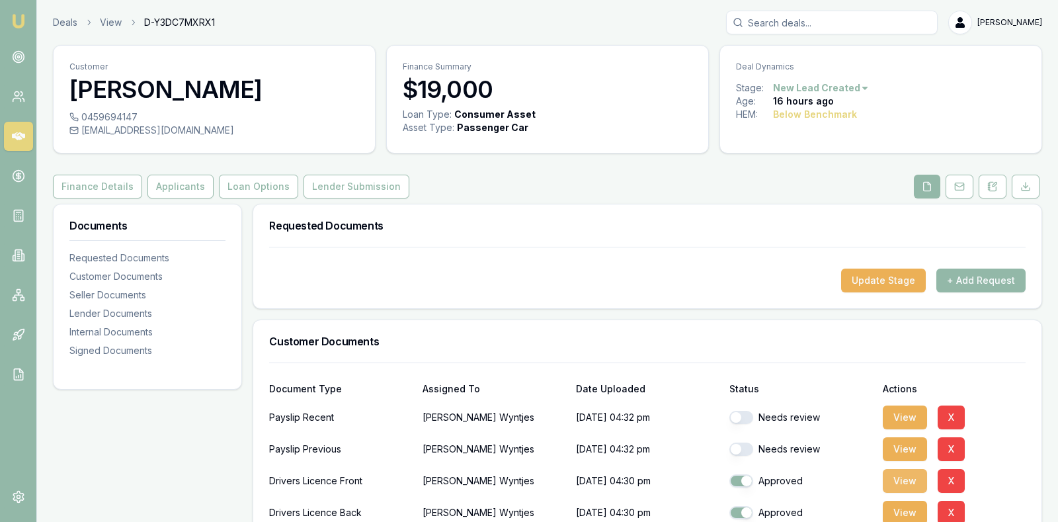
click at [904, 478] on button "View" at bounding box center [905, 481] width 44 height 24
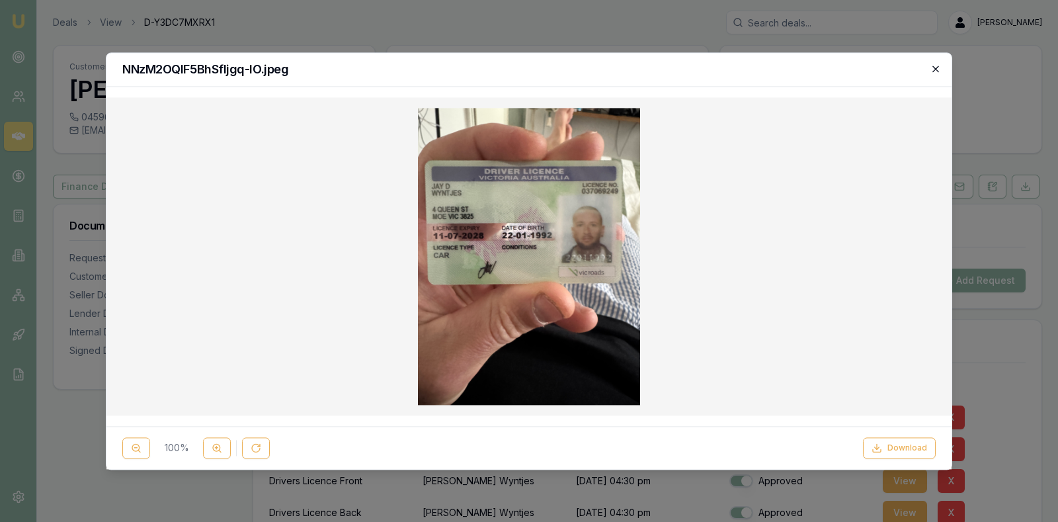
click at [935, 69] on icon "button" at bounding box center [936, 68] width 6 height 6
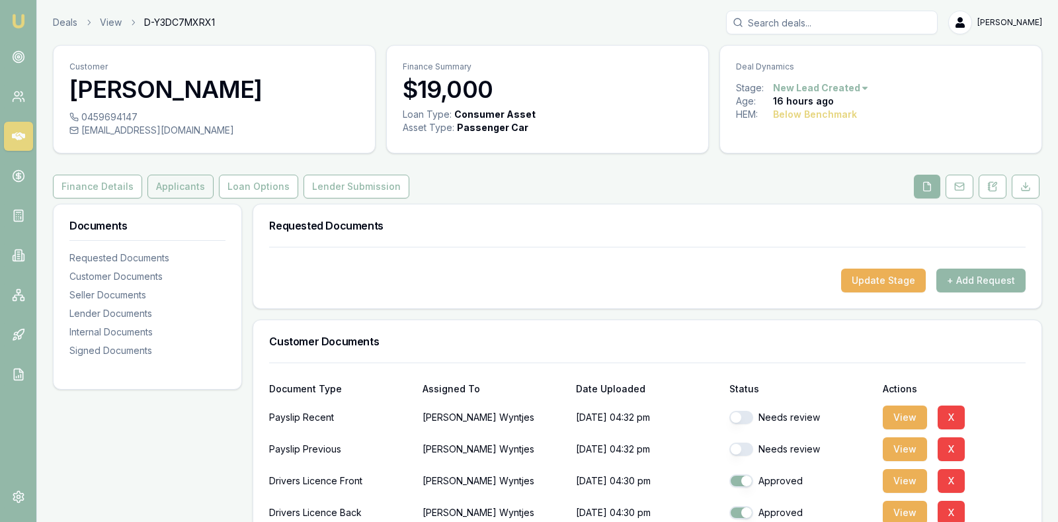
click at [167, 183] on button "Applicants" at bounding box center [180, 187] width 66 height 24
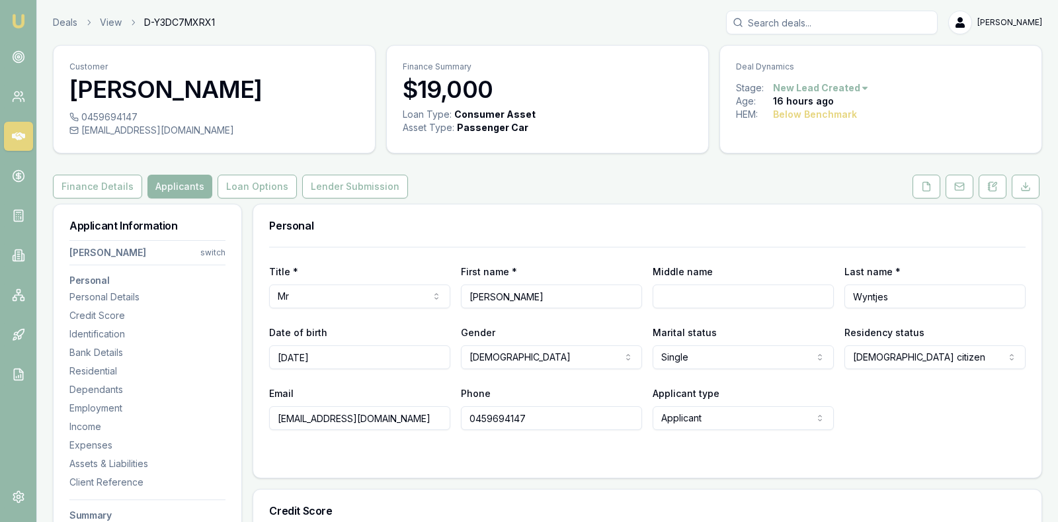
click at [933, 421] on div "Email wyntjes@icloud.com Phone 0459694147 Applicant type Applicant Applicant No…" at bounding box center [647, 407] width 757 height 45
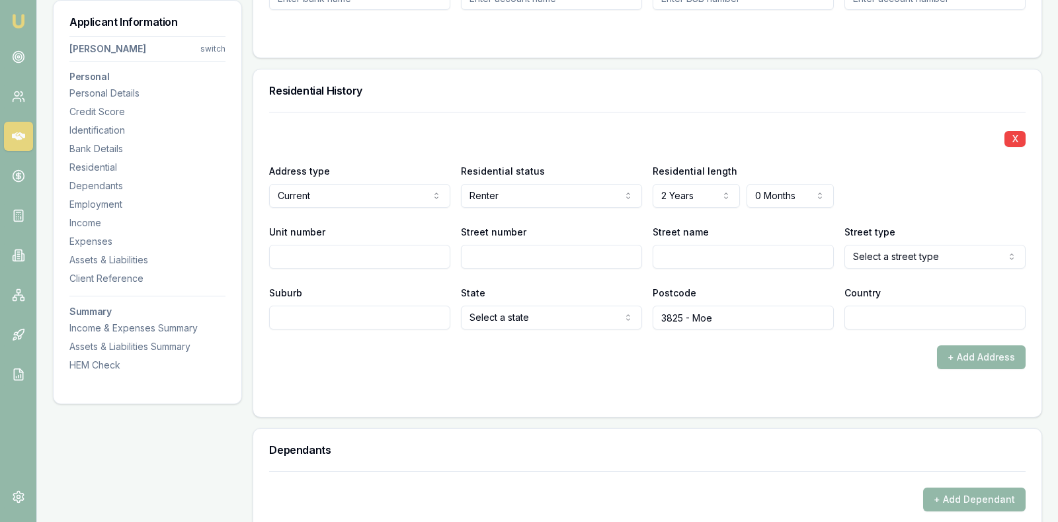
scroll to position [1224, 0]
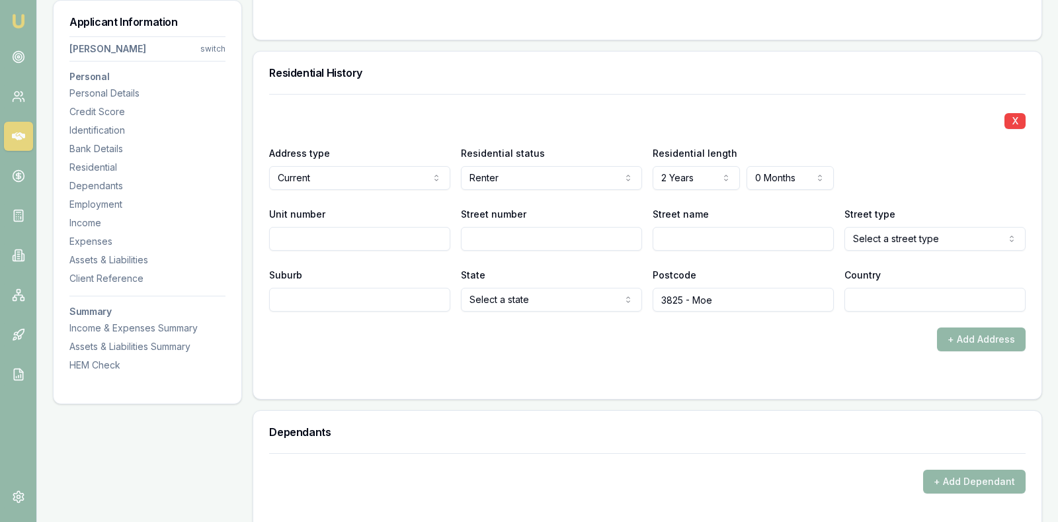
click at [569, 237] on input "Street number" at bounding box center [551, 239] width 181 height 24
type input "4"
click at [691, 232] on input "Street name" at bounding box center [743, 239] width 181 height 24
type input "Queen"
select select "Street"
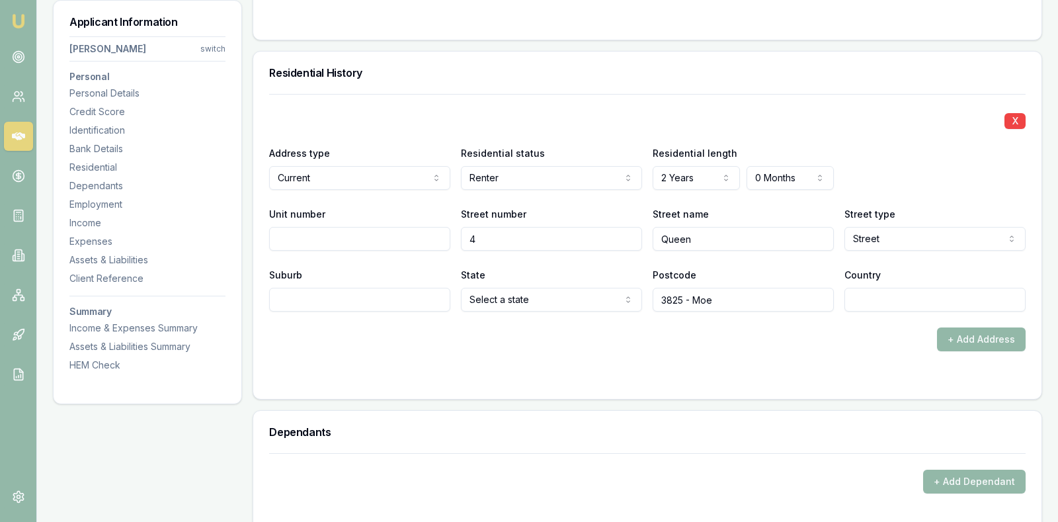
click at [368, 295] on input "Suburb" at bounding box center [359, 300] width 181 height 24
type input "M"
click at [339, 300] on input "Suburb" at bounding box center [359, 300] width 181 height 24
type input "Moe"
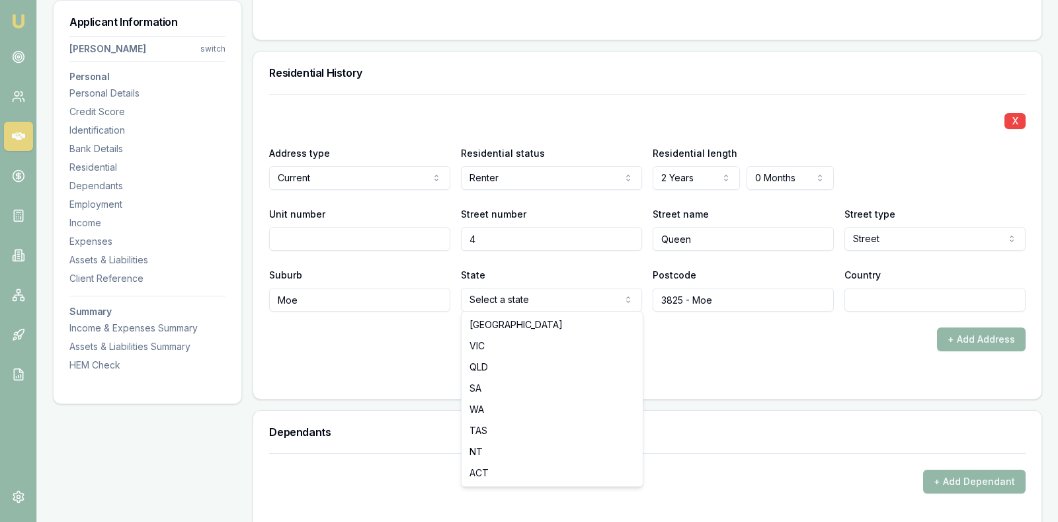
select select "VIC"
click at [741, 298] on input "3825 - Moe" at bounding box center [743, 300] width 181 height 24
type input "3825"
click at [753, 362] on form "X Address type Current Current Previous Residential status Renter Owner with mo…" at bounding box center [647, 238] width 757 height 289
click at [776, 111] on div "X" at bounding box center [647, 119] width 757 height 19
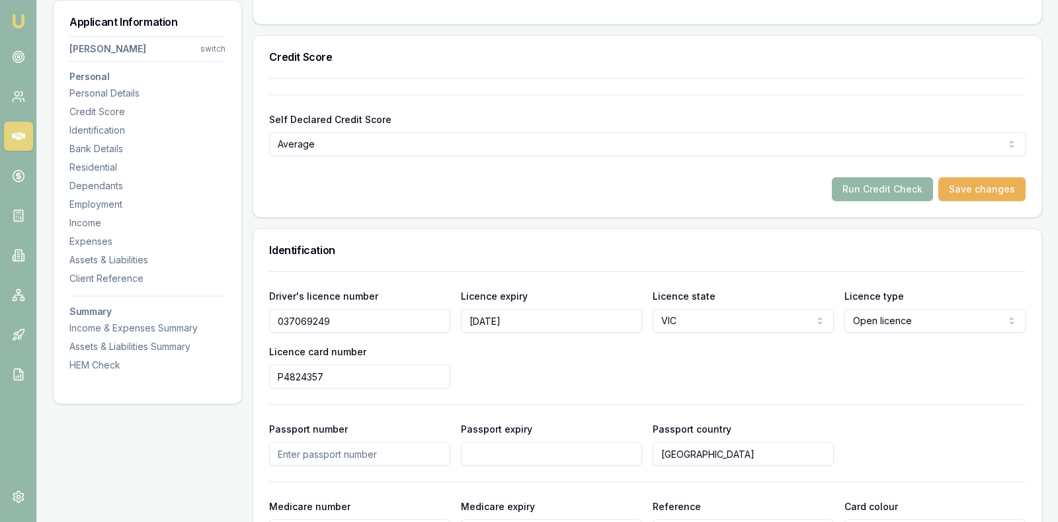
scroll to position [430, 0]
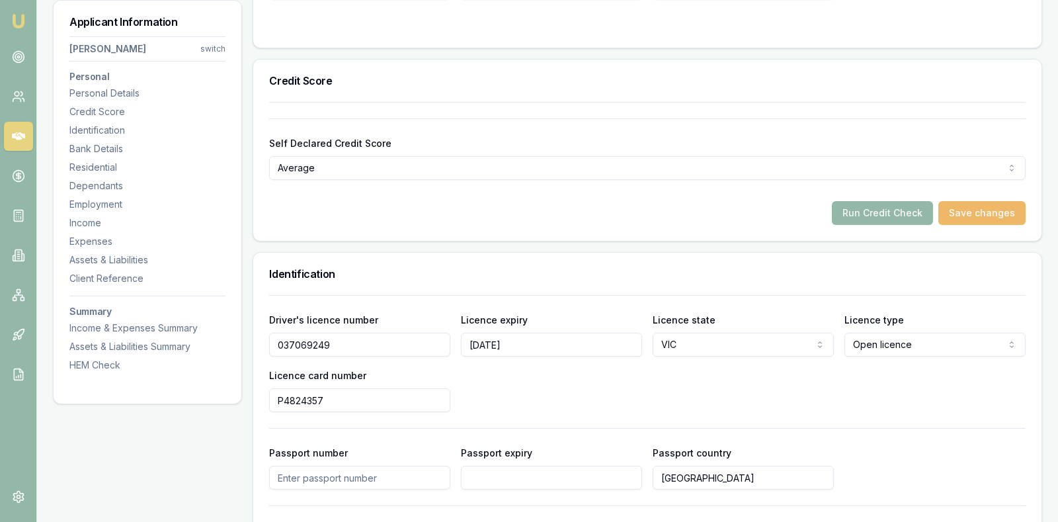
click at [964, 205] on button "Save changes" at bounding box center [982, 213] width 87 height 24
click at [880, 207] on button "Run Credit Check" at bounding box center [882, 213] width 101 height 24
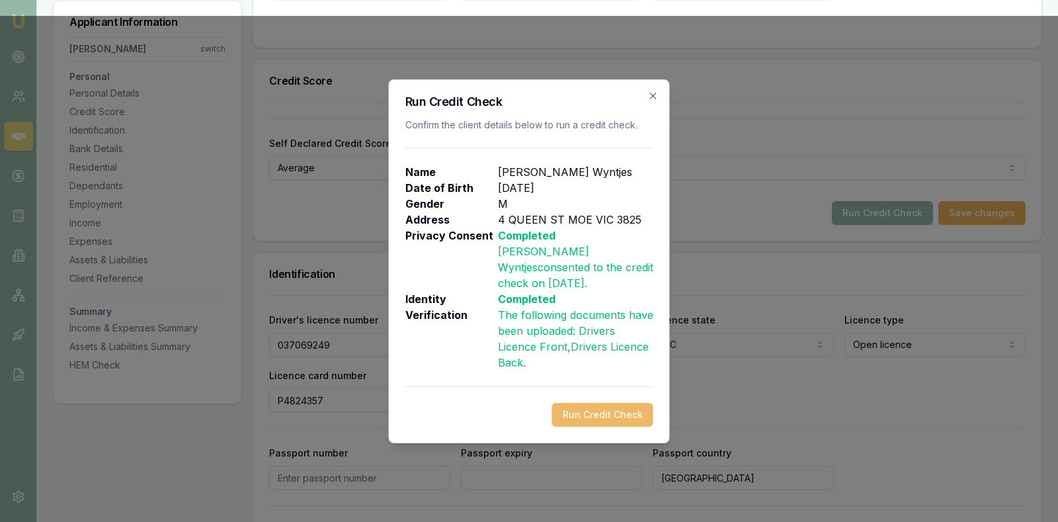
click at [606, 403] on button "Run Credit Check" at bounding box center [602, 415] width 101 height 24
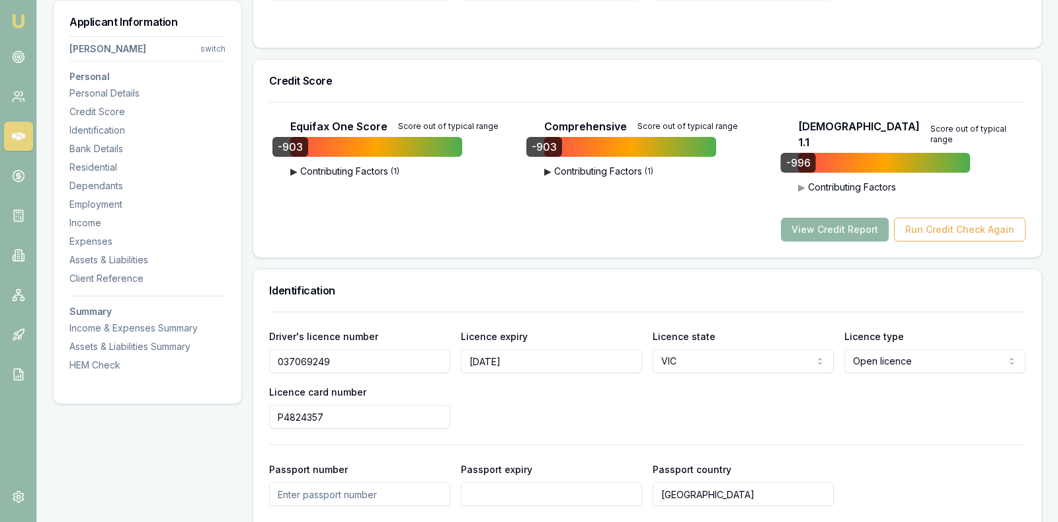
click at [812, 218] on button "View Credit Report" at bounding box center [835, 230] width 108 height 24
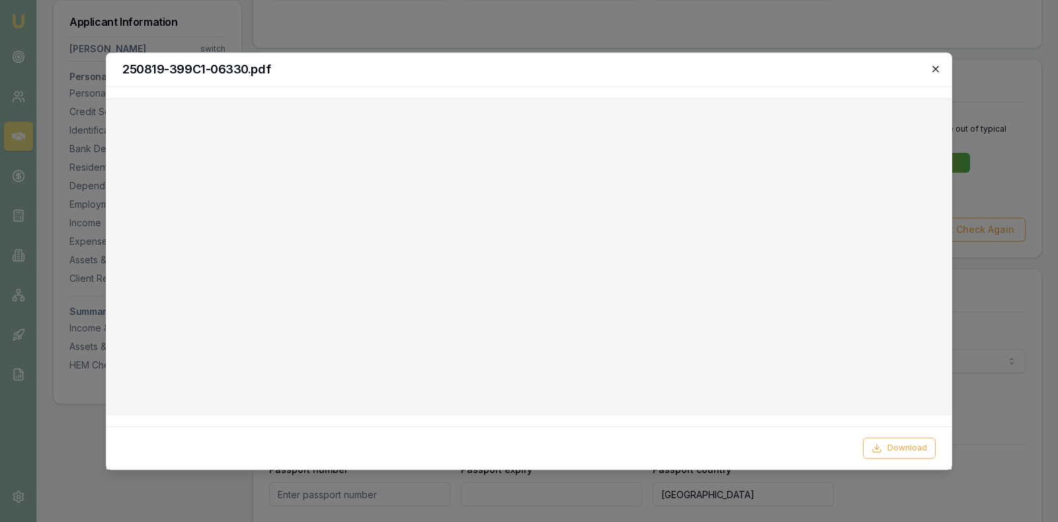
click at [937, 66] on icon "button" at bounding box center [936, 68] width 11 height 11
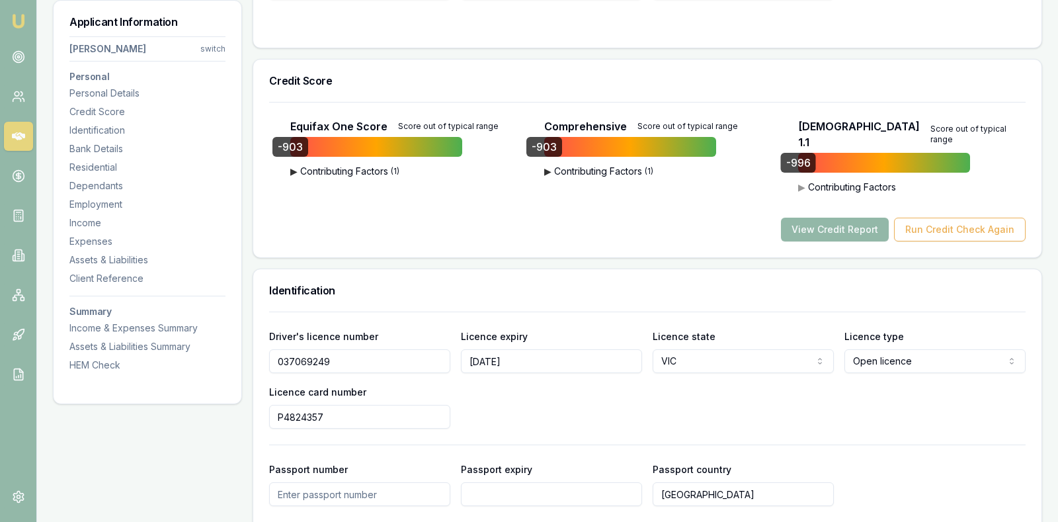
click at [477, 218] on div "View Credit Report Run Credit Check Again" at bounding box center [647, 230] width 757 height 24
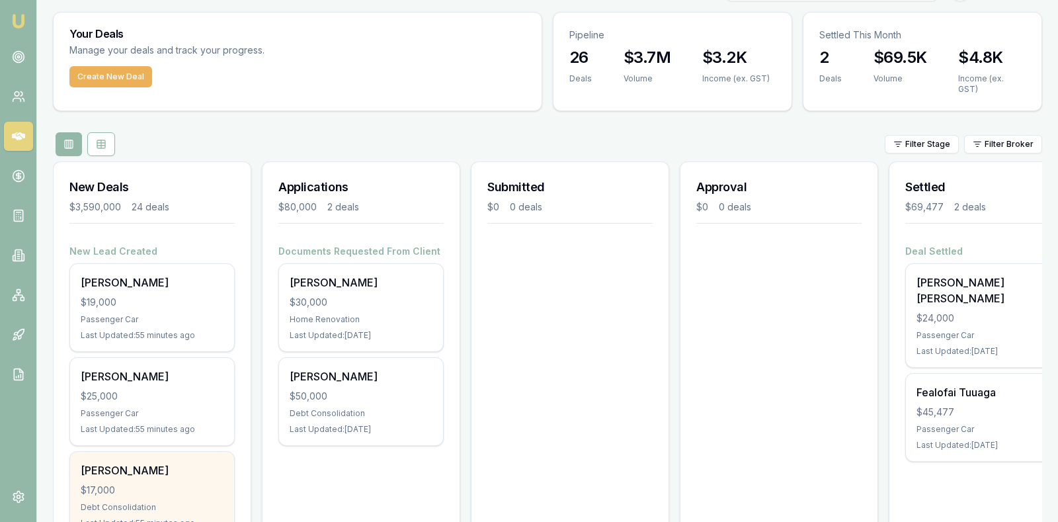
click at [149, 483] on div "$17,000" at bounding box center [152, 489] width 143 height 13
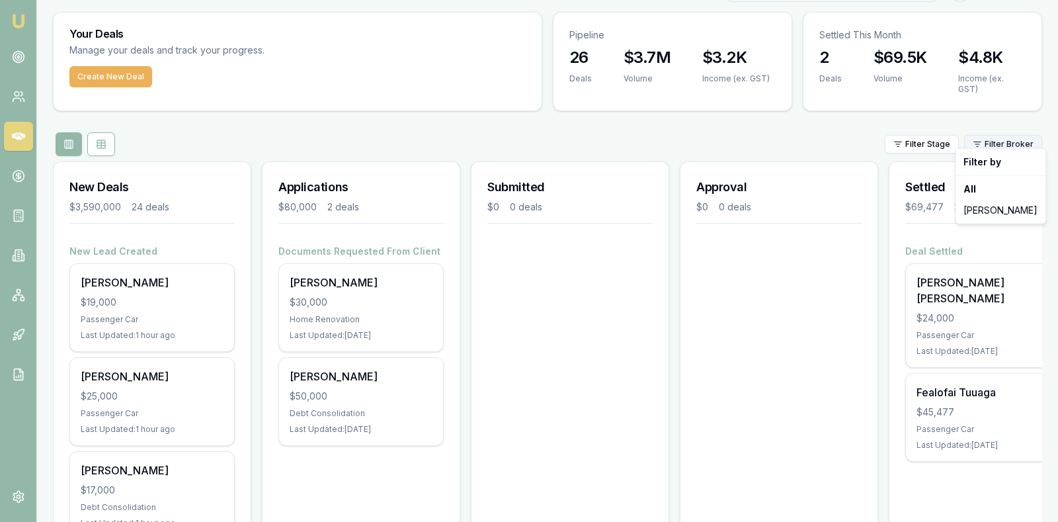
click at [1014, 132] on html "[PERSON_NAME] [PERSON_NAME] Toggle Menu Your Deals Manage your deals and track …" at bounding box center [529, 228] width 1058 height 522
click at [997, 189] on div "All" at bounding box center [1000, 189] width 85 height 21
click at [993, 132] on html "[PERSON_NAME] [PERSON_NAME] Toggle Menu Your Deals Manage your deals and track …" at bounding box center [529, 228] width 1058 height 522
click at [997, 206] on div "[PERSON_NAME]" at bounding box center [1000, 210] width 85 height 21
click at [915, 136] on html "[PERSON_NAME] [PERSON_NAME] Toggle Menu Your Deals Manage your deals and track …" at bounding box center [529, 228] width 1058 height 522
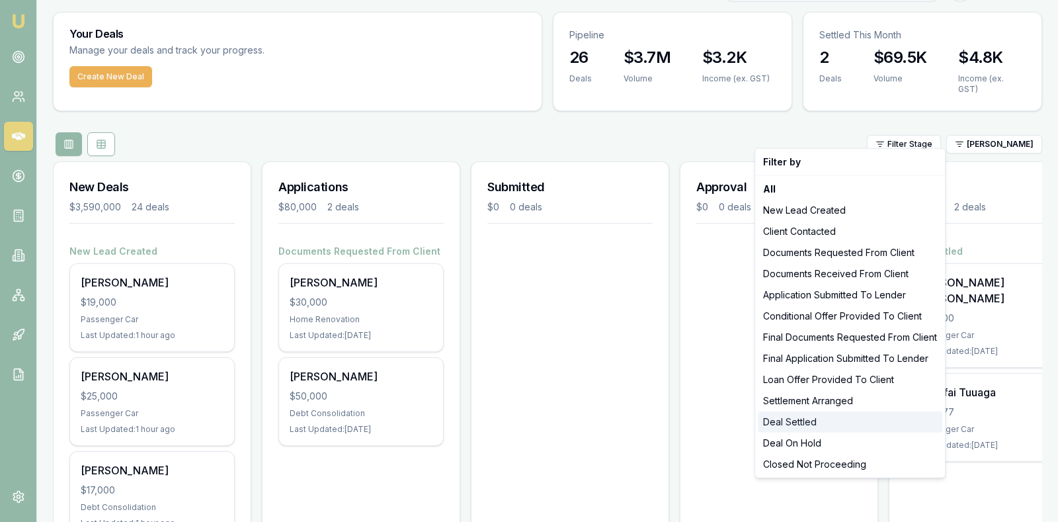
click at [813, 421] on div "Deal Settled" at bounding box center [850, 421] width 185 height 21
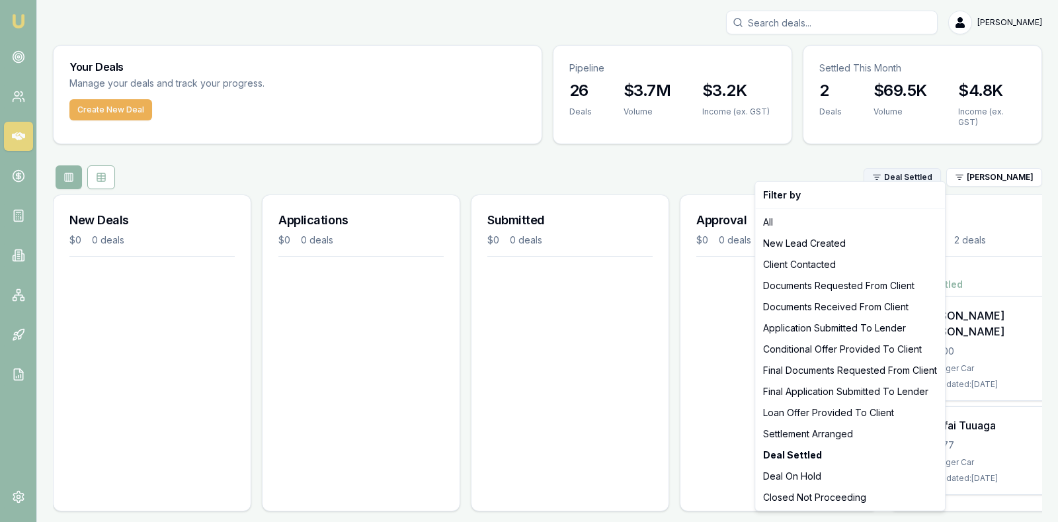
click at [913, 169] on html "[PERSON_NAME] [PERSON_NAME] Toggle Menu Your Deals Manage your deals and track …" at bounding box center [529, 261] width 1058 height 522
click at [809, 452] on strong "Deal Settled" at bounding box center [792, 454] width 59 height 13
click at [787, 459] on strong "Deal Settled" at bounding box center [792, 454] width 59 height 13
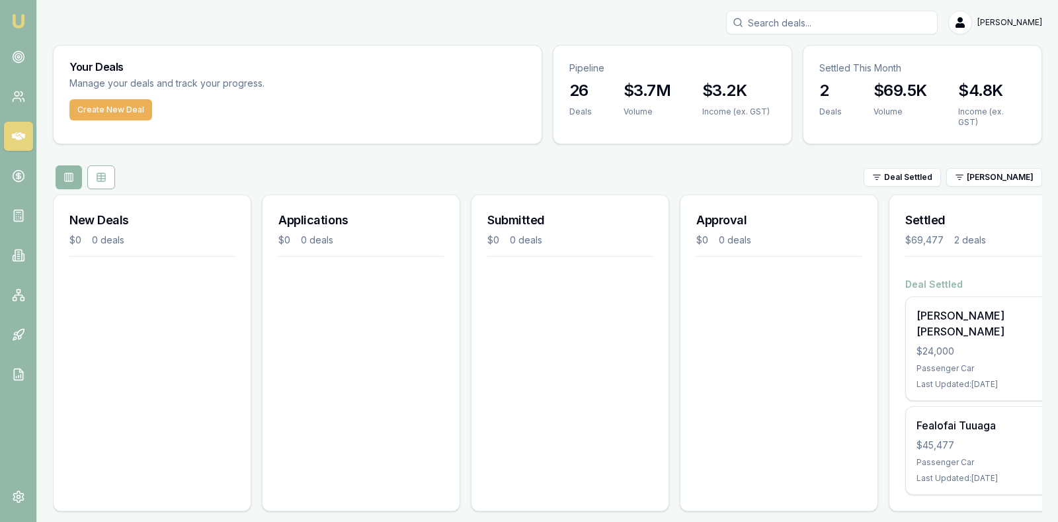
click at [864, 487] on div "New Deals $0 0 deals Applications $0 0 deals Submitted $0 0 deals Approval $0 0…" at bounding box center [547, 357] width 989 height 327
click at [891, 476] on div "Deal Settled [PERSON_NAME] [PERSON_NAME] $24,000 Passenger Car Last Updated: [D…" at bounding box center [988, 394] width 197 height 233
click at [1010, 168] on html "[PERSON_NAME] [PERSON_NAME] Toggle Menu Your Deals Manage your deals and track …" at bounding box center [529, 261] width 1058 height 522
click at [985, 221] on div "All" at bounding box center [1001, 222] width 91 height 21
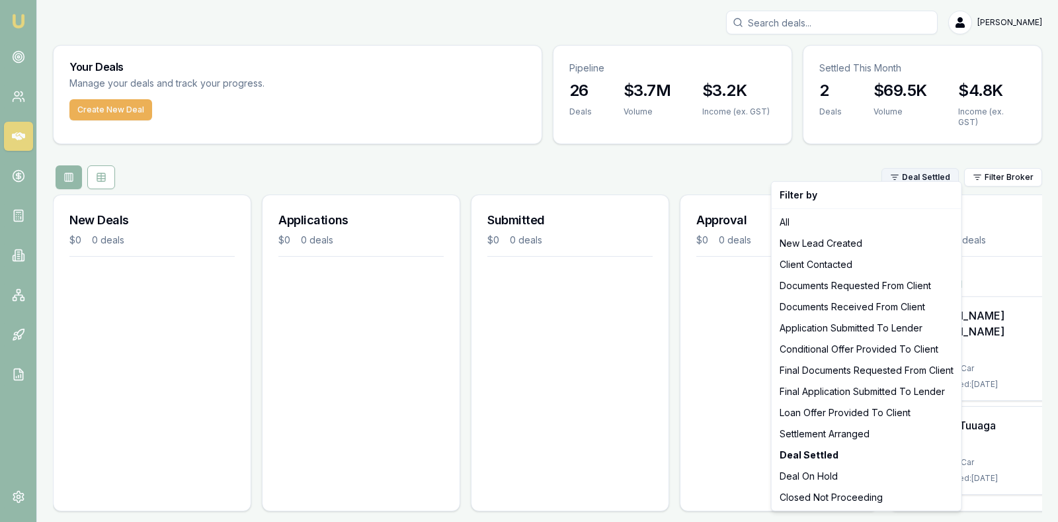
click at [930, 165] on html "[PERSON_NAME] [PERSON_NAME] Toggle Menu Your Deals Manage your deals and track …" at bounding box center [529, 261] width 1058 height 522
click at [845, 462] on div "Deal Settled" at bounding box center [867, 454] width 185 height 21
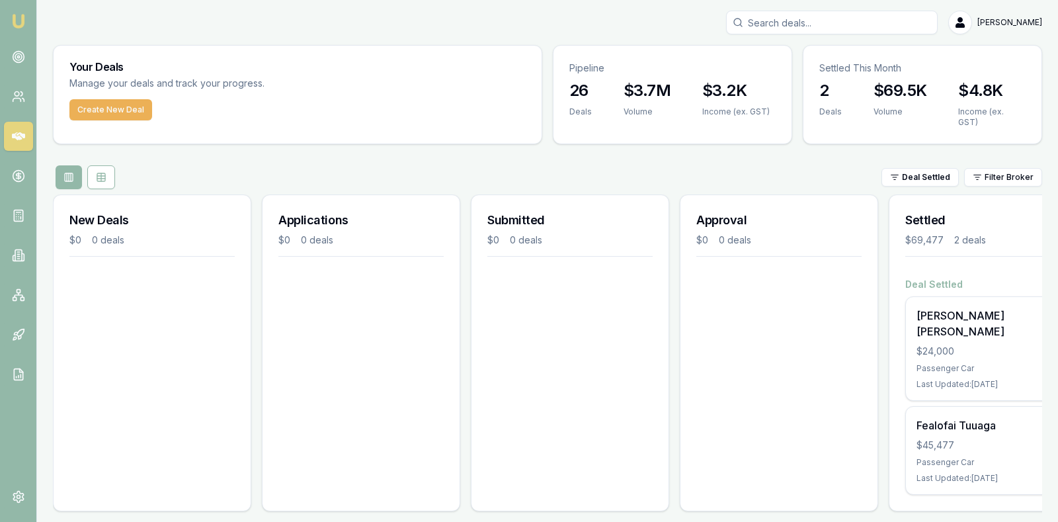
click at [845, 462] on div "Approval $0 0 deals" at bounding box center [779, 352] width 198 height 317
click at [1017, 167] on html "[PERSON_NAME] [PERSON_NAME] Toggle Menu Your Deals Manage your deals and track …" at bounding box center [529, 261] width 1058 height 522
click at [993, 241] on div "[PERSON_NAME]" at bounding box center [1000, 243] width 85 height 21
click at [921, 166] on html "[PERSON_NAME] [PERSON_NAME] Toggle Menu Your Deals Manage your deals and track …" at bounding box center [529, 261] width 1058 height 522
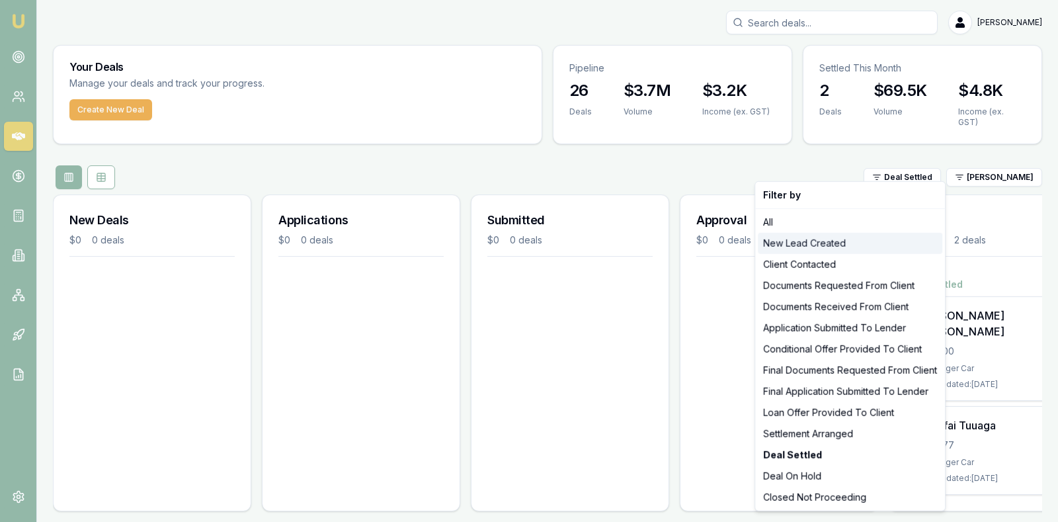
click at [851, 241] on div "New Lead Created" at bounding box center [850, 243] width 185 height 21
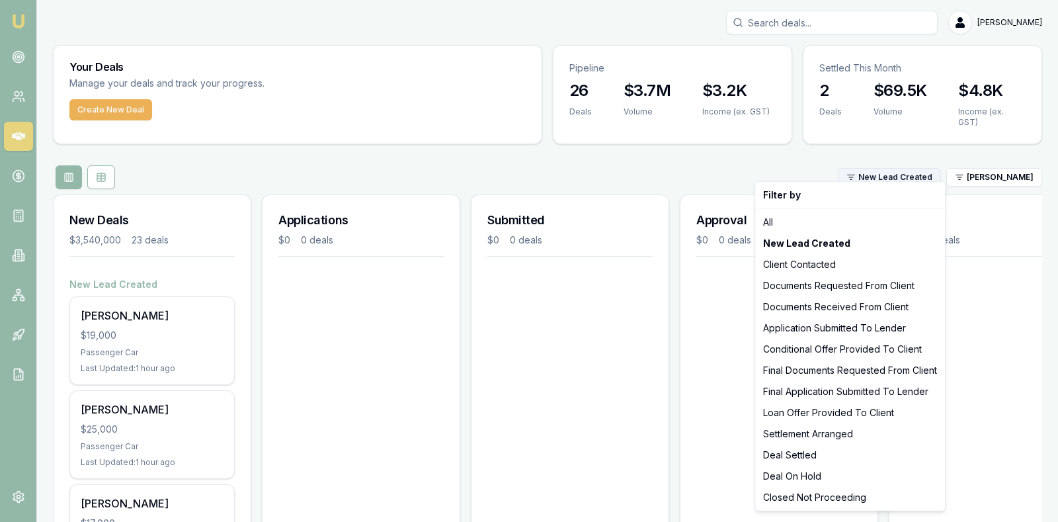
click at [898, 170] on html "[PERSON_NAME] [PERSON_NAME] Toggle Menu Your Deals Manage your deals and track …" at bounding box center [529, 261] width 1058 height 522
click at [844, 452] on div "Deal Settled" at bounding box center [850, 454] width 185 height 21
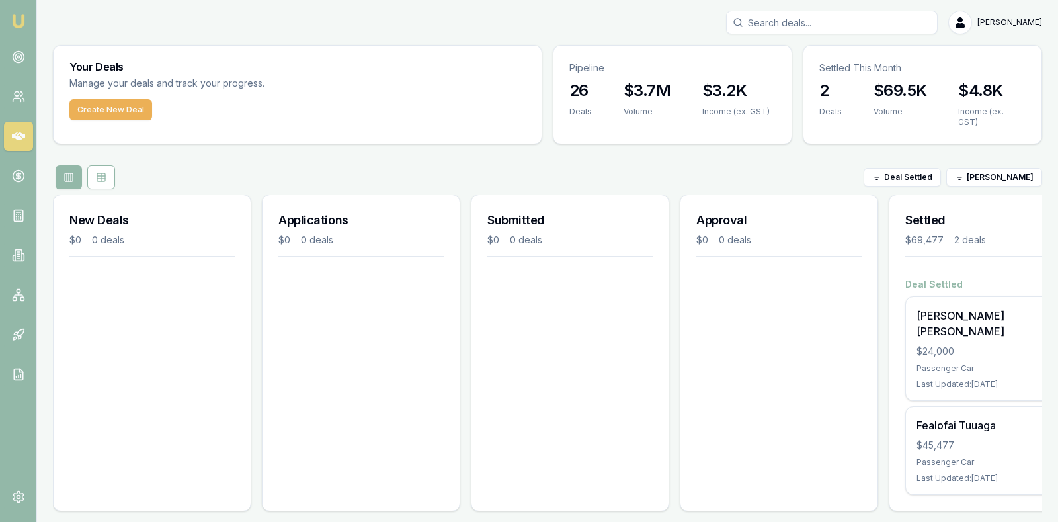
click at [844, 452] on div "Approval $0 0 deals" at bounding box center [779, 352] width 198 height 317
click at [820, 394] on div "Approval $0 0 deals" at bounding box center [779, 352] width 198 height 317
click at [145, 329] on div "New Deals $0 0 deals" at bounding box center [152, 352] width 198 height 317
click at [1002, 165] on html "Emu Broker Stevette Gelavis Toggle Menu Your Deals Manage your deals and track …" at bounding box center [529, 261] width 1058 height 522
click at [993, 224] on div "All" at bounding box center [1001, 222] width 91 height 21
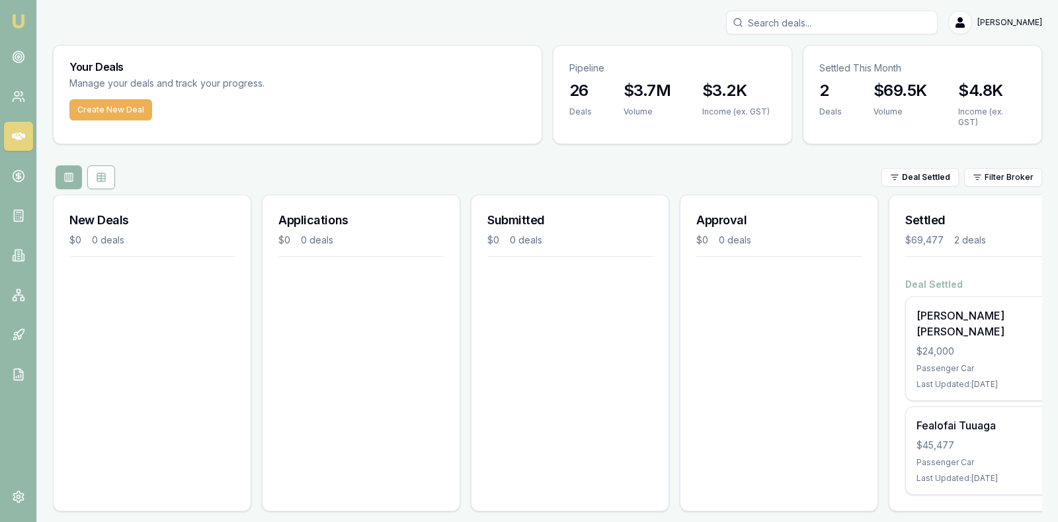
click at [685, 401] on div "Approval $0 0 deals" at bounding box center [779, 352] width 198 height 317
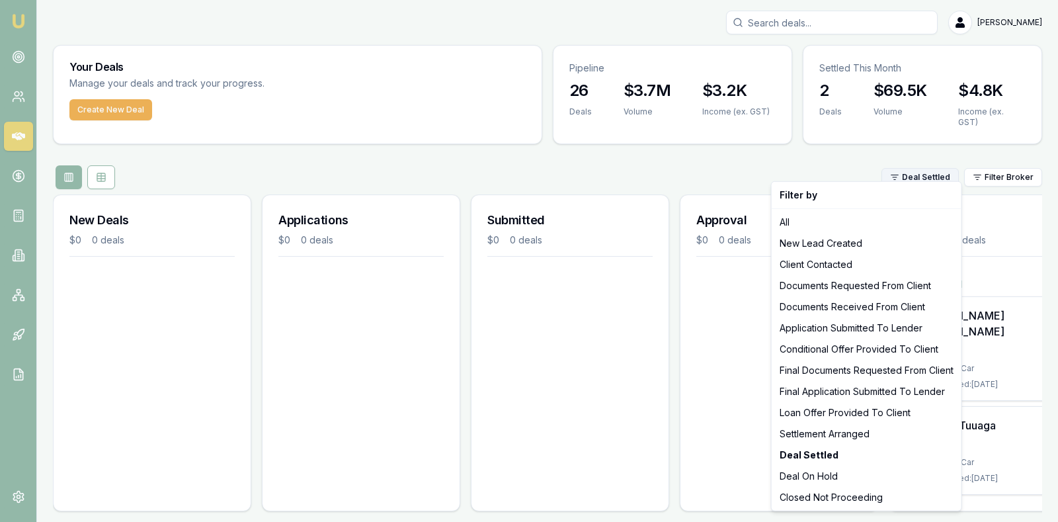
click at [915, 173] on html "Emu Broker Stevette Gelavis Toggle Menu Your Deals Manage your deals and track …" at bounding box center [529, 261] width 1058 height 522
click at [833, 220] on div "All" at bounding box center [867, 222] width 185 height 21
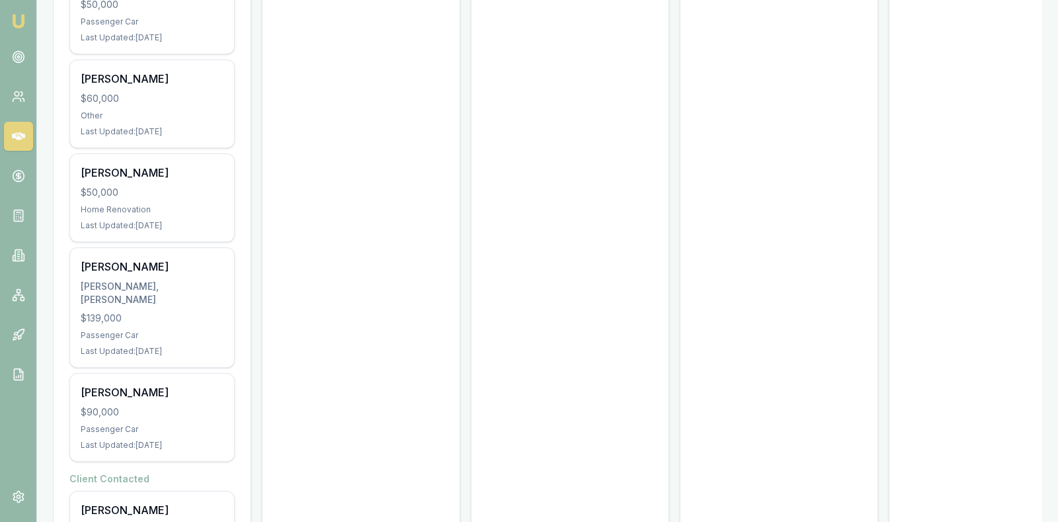
scroll to position [2270, 0]
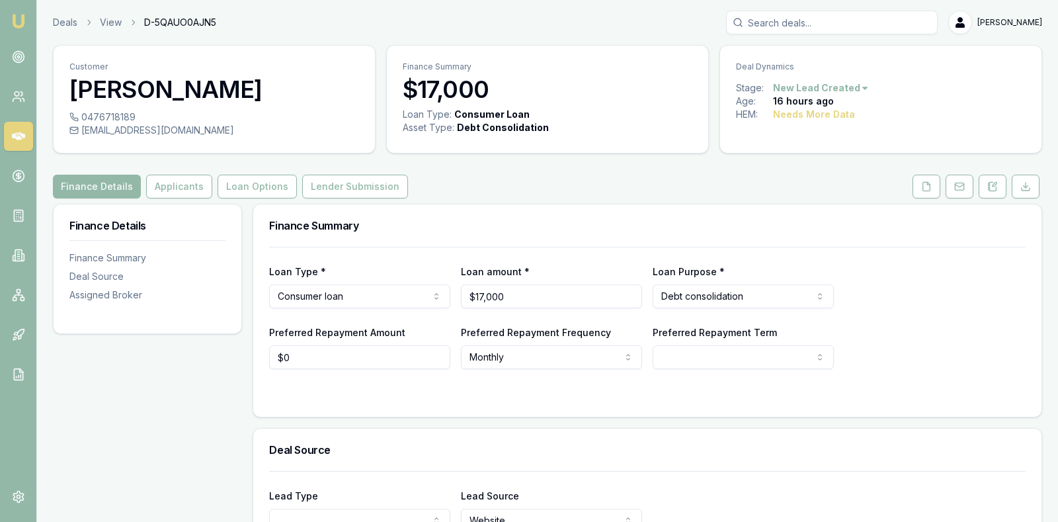
click at [950, 316] on div "Loan Type * Consumer loan Consumer loan Consumer asset Commercial loan Commerci…" at bounding box center [647, 308] width 757 height 122
click at [19, 56] on circle at bounding box center [18, 57] width 2 height 2
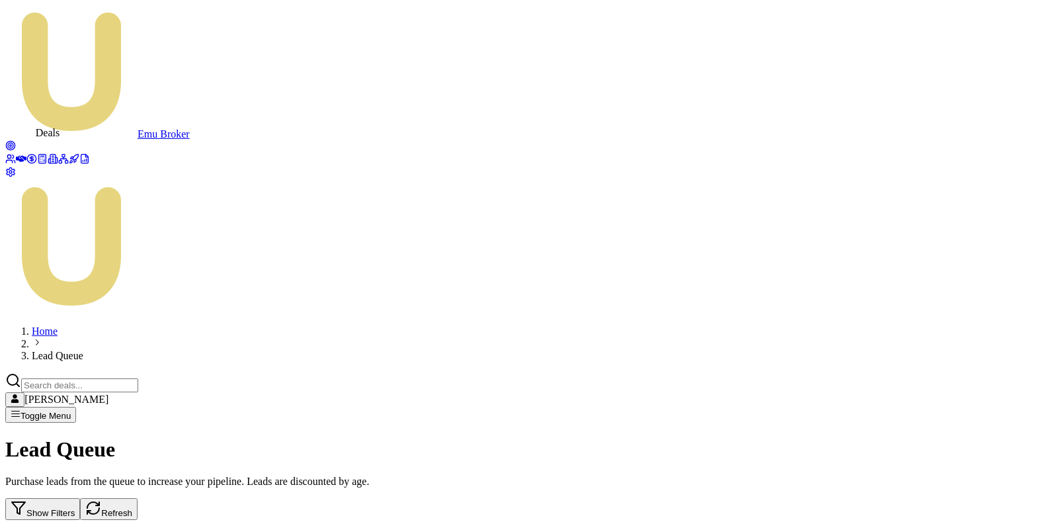
click at [17, 153] on icon at bounding box center [21, 158] width 11 height 11
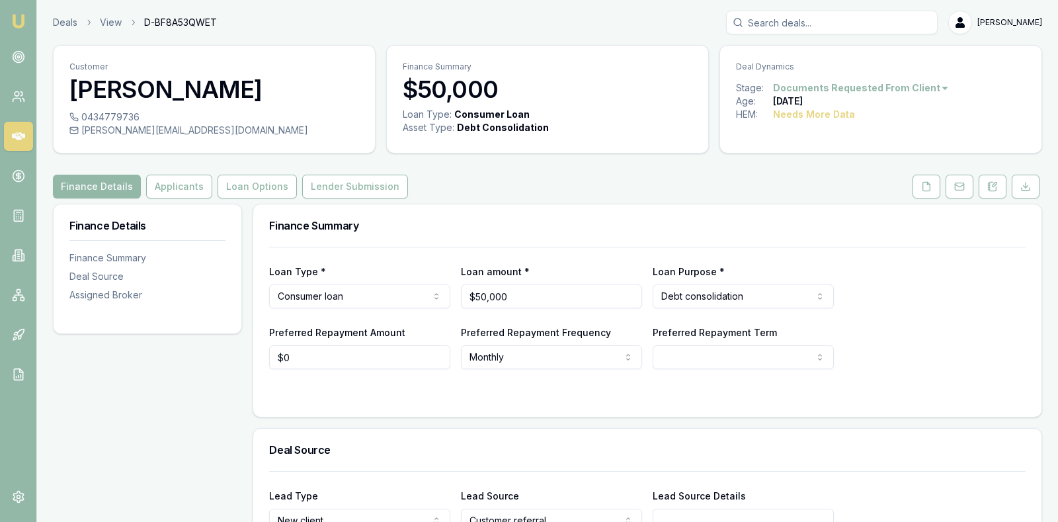
click at [943, 314] on div "Loan Type * Consumer loan Consumer loan Consumer asset Commercial loan Commerci…" at bounding box center [647, 308] width 757 height 122
click at [171, 185] on button "Applicants" at bounding box center [179, 187] width 66 height 24
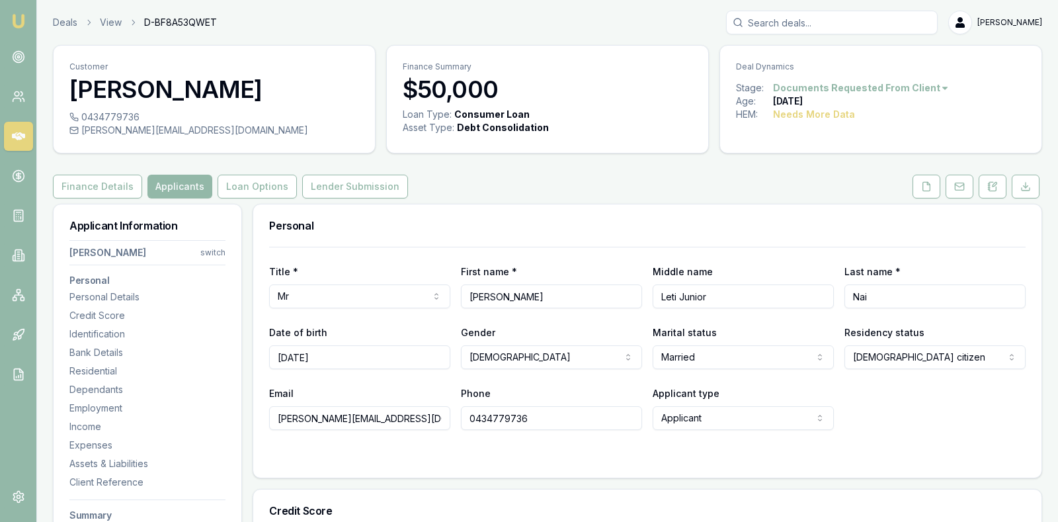
click at [22, 135] on icon at bounding box center [18, 136] width 13 height 8
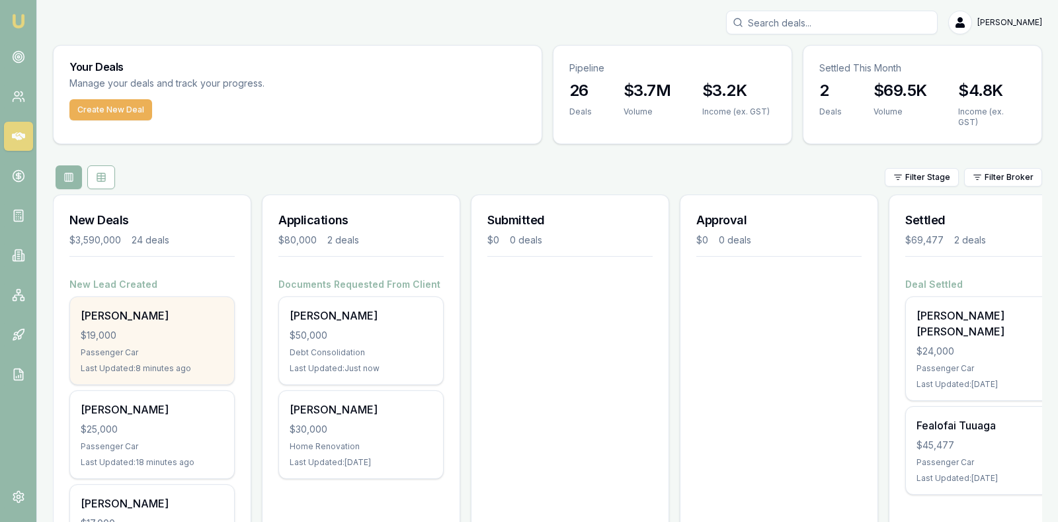
click at [134, 329] on div "$19,000" at bounding box center [152, 335] width 143 height 13
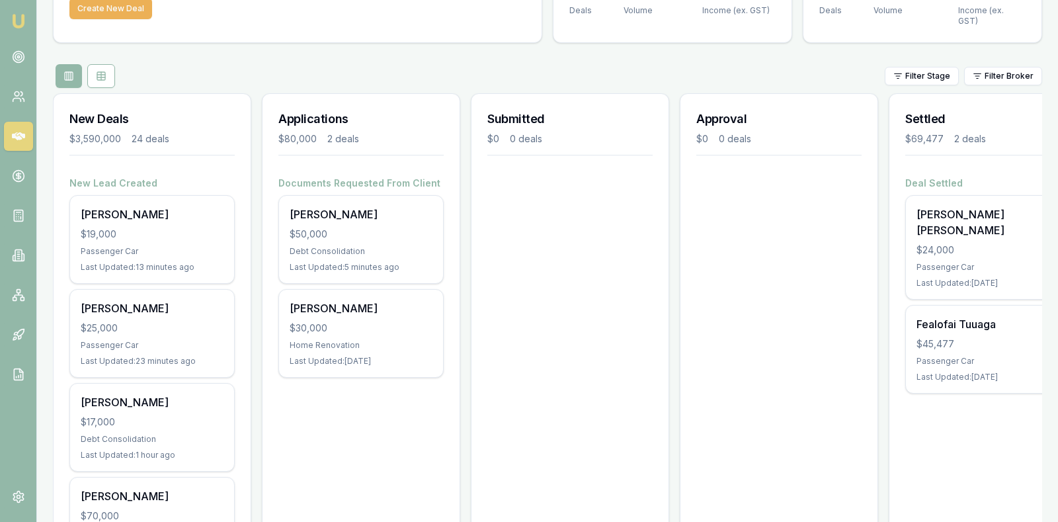
scroll to position [132, 0]
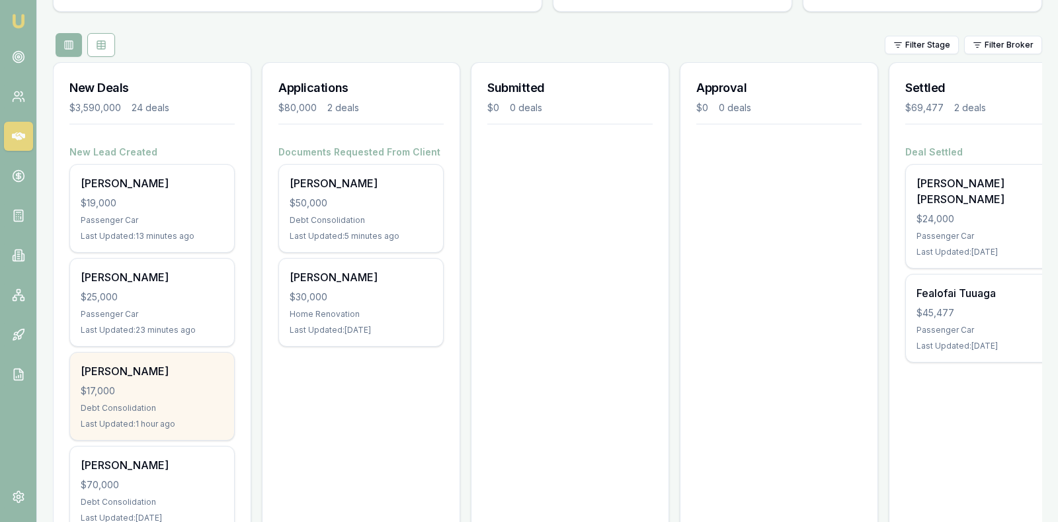
click at [129, 403] on div "Debt Consolidation" at bounding box center [152, 408] width 143 height 11
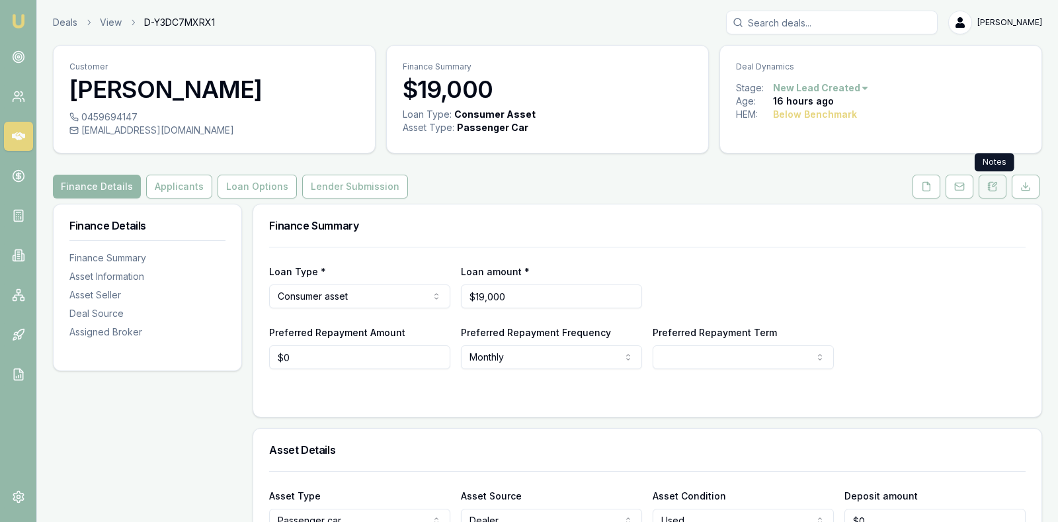
click at [993, 186] on icon at bounding box center [995, 185] width 4 height 4
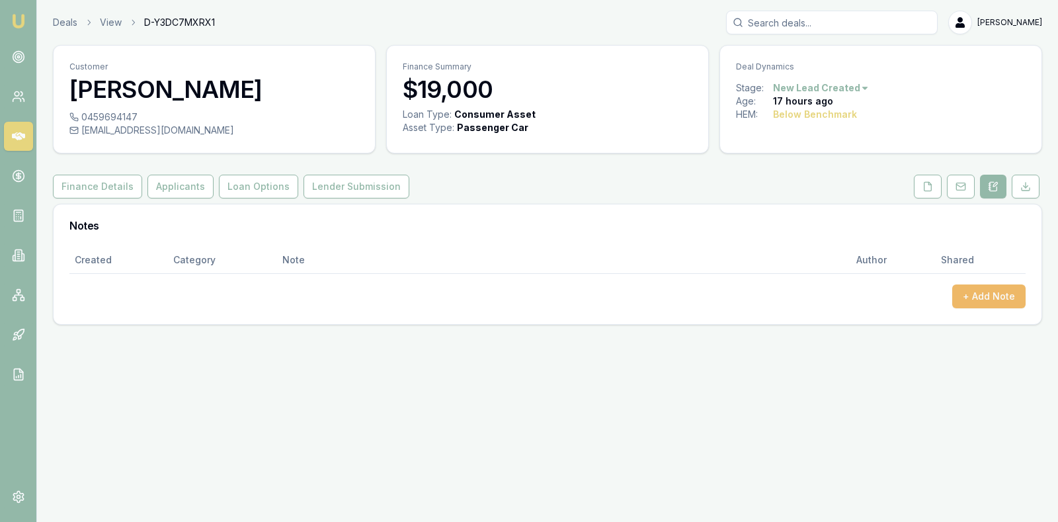
click at [969, 295] on button "+ Add Note" at bounding box center [988, 296] width 73 height 24
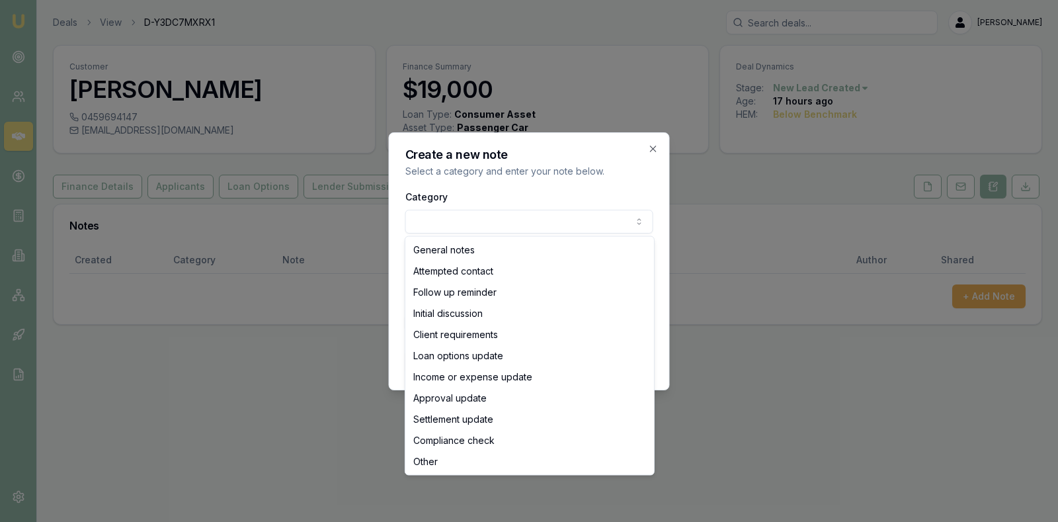
click at [588, 224] on body "Emu Broker Deals View D-Y3DC7MXRX1 Stevette Gelavis Toggle Menu Customer Jay Wy…" at bounding box center [529, 261] width 1058 height 522
select select "INITIAL_DISCUSSION"
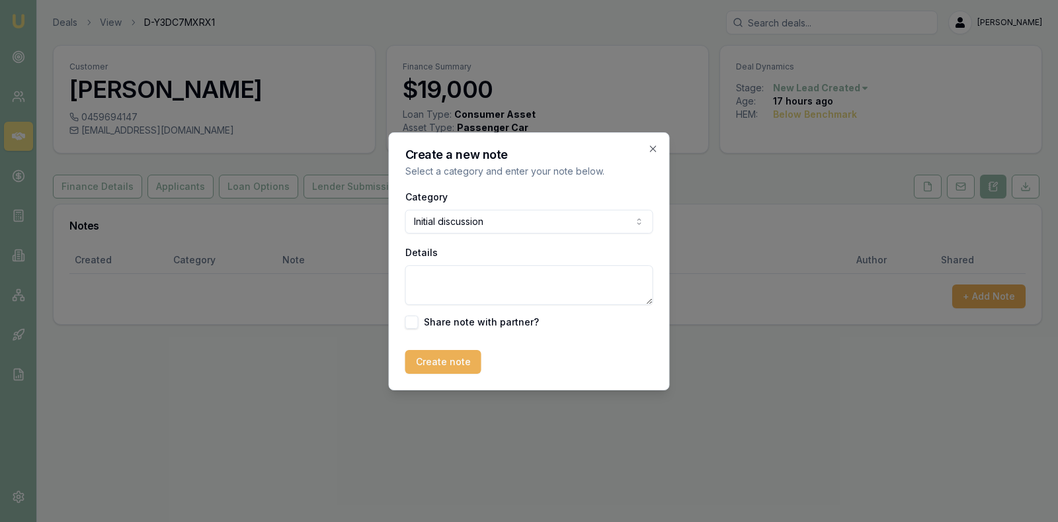
click at [487, 287] on textarea "Details" at bounding box center [529, 285] width 248 height 40
type textarea "C"
type textarea "Bankrupt with paid $12k ANZ Default."
click at [427, 366] on button "Create note" at bounding box center [443, 362] width 76 height 24
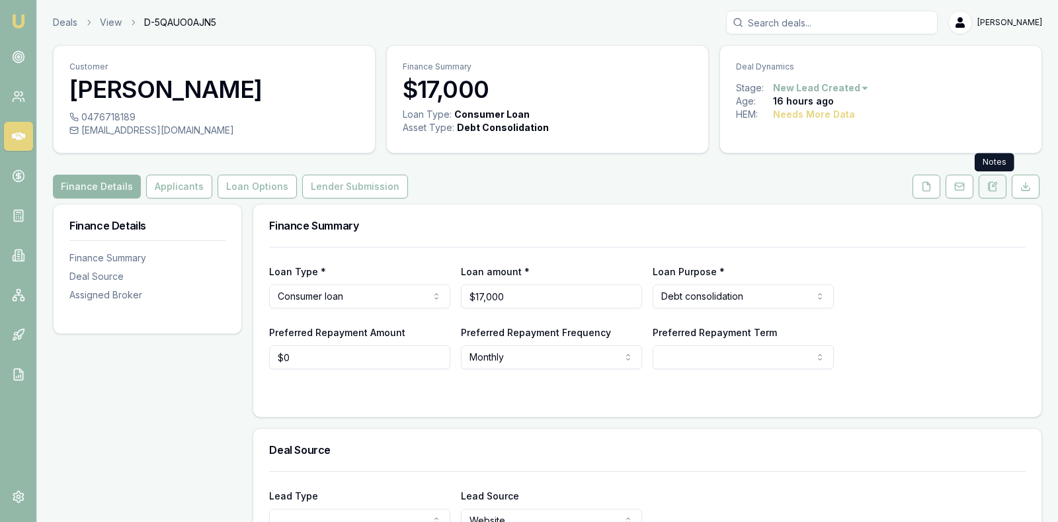
click at [995, 185] on icon at bounding box center [995, 185] width 4 height 4
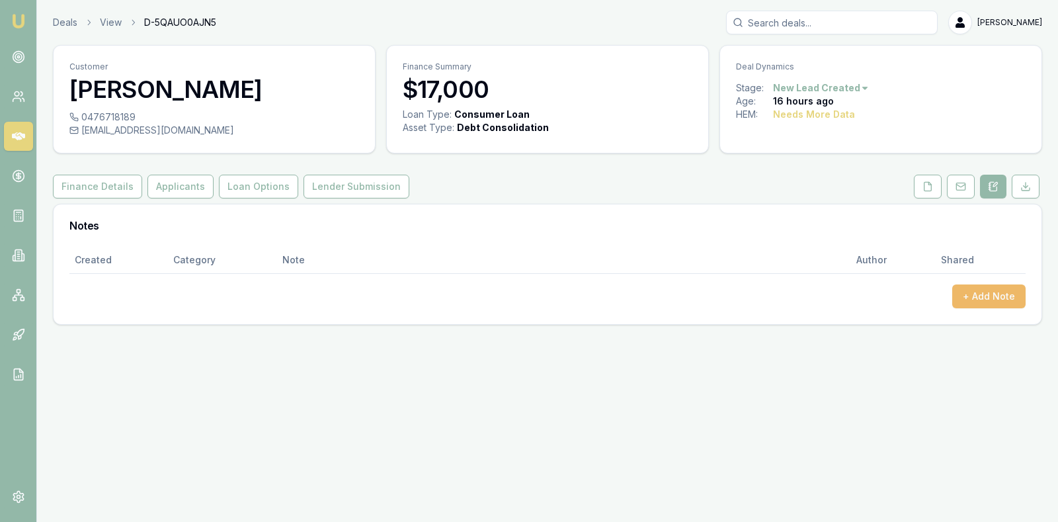
click at [986, 290] on button "+ Add Note" at bounding box center [988, 296] width 73 height 24
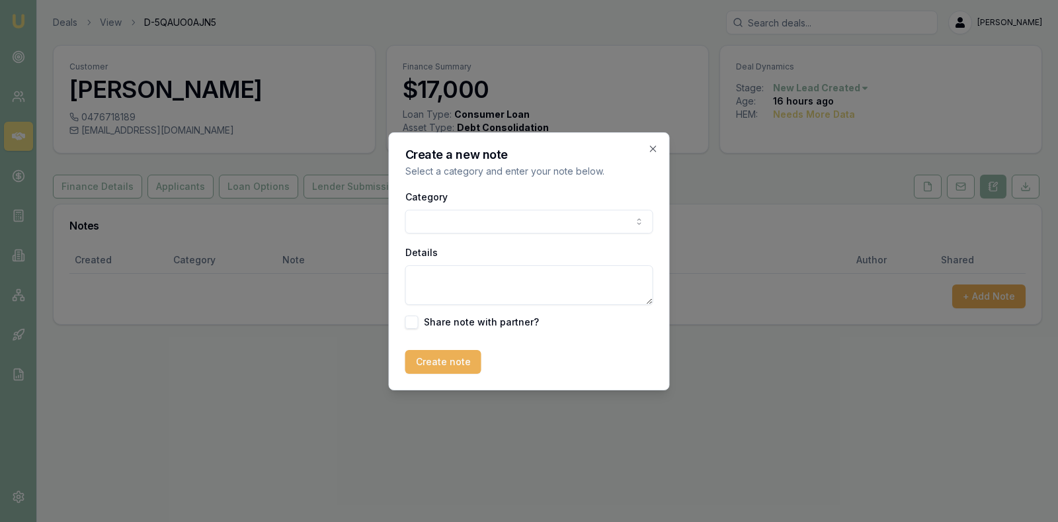
click at [593, 223] on body "Emu Broker Deals View D-5QAUO0AJN5 Stevette Gelavis Toggle Menu Customer Lance …" at bounding box center [529, 261] width 1058 height 522
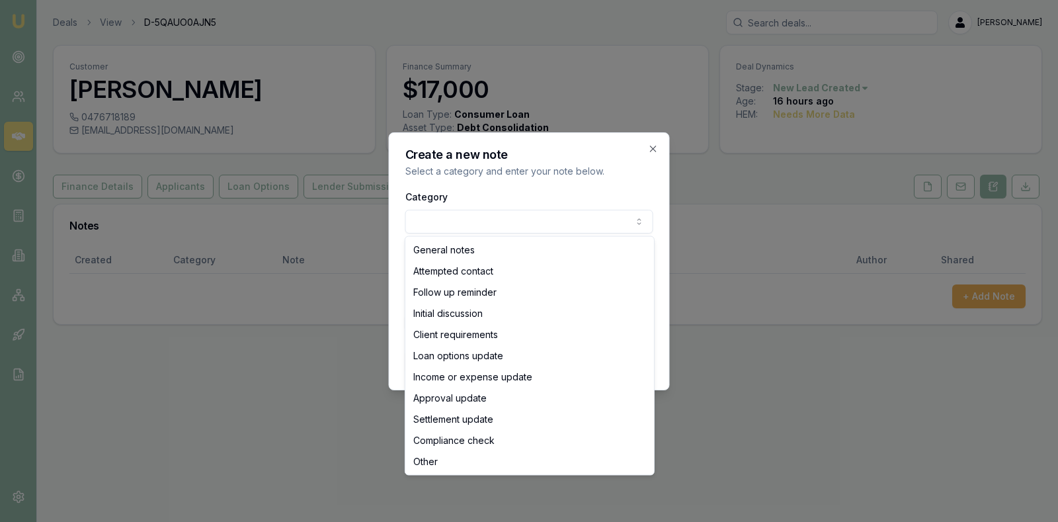
select select "ATTEMPTED_CONTACT"
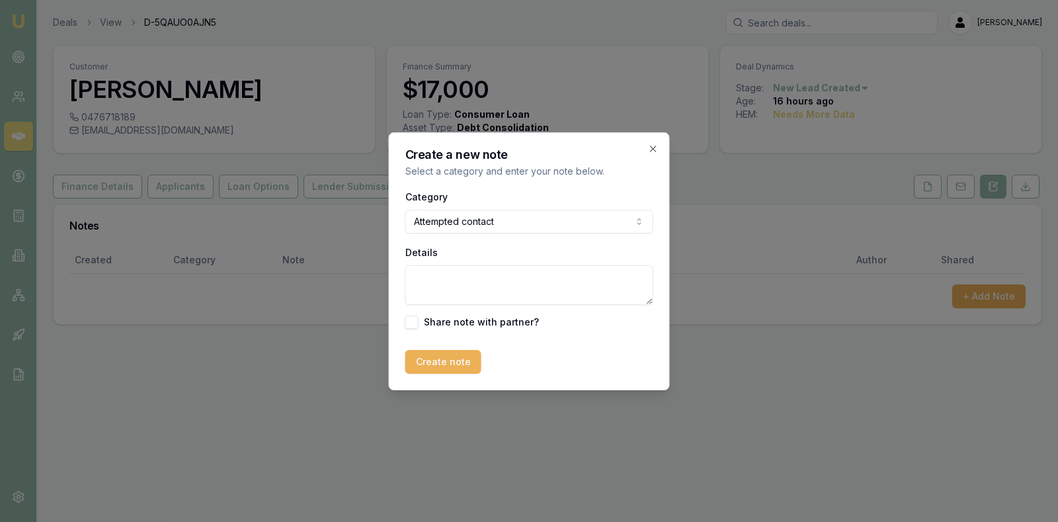
click at [508, 286] on textarea "Details" at bounding box center [529, 285] width 248 height 40
type textarea "C"
type textarea "Went to voicemail. Message left. 9.30am 19/08/2025."
click at [409, 320] on button "button" at bounding box center [411, 321] width 13 height 13
checkbox input "true"
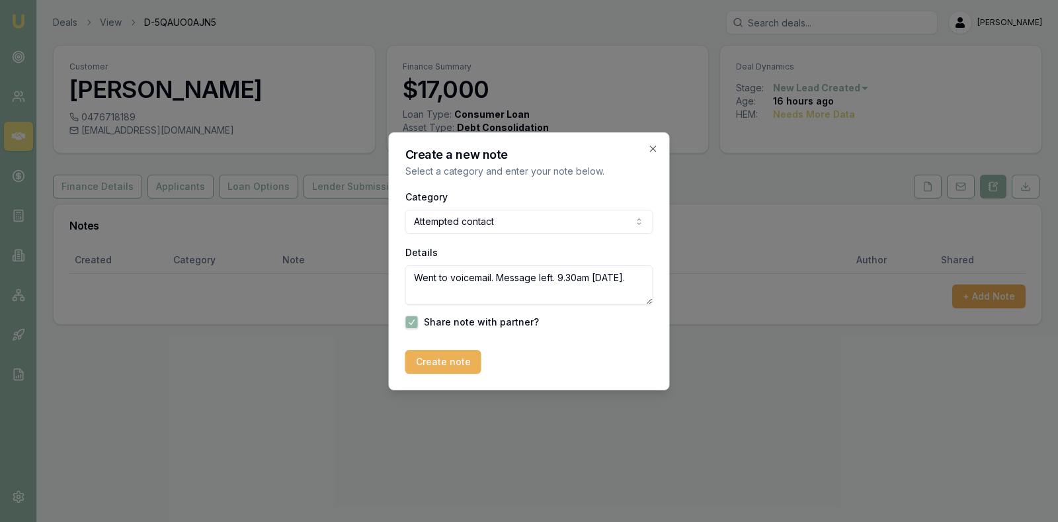
click at [422, 278] on textarea "Went to voicemail. Message left. 9.30am 19/08/2025." at bounding box center [529, 285] width 248 height 40
type textarea "Call to client went to voicemail. Message left. 9.30am 19/08/2025."
click at [443, 360] on button "Create note" at bounding box center [443, 362] width 76 height 24
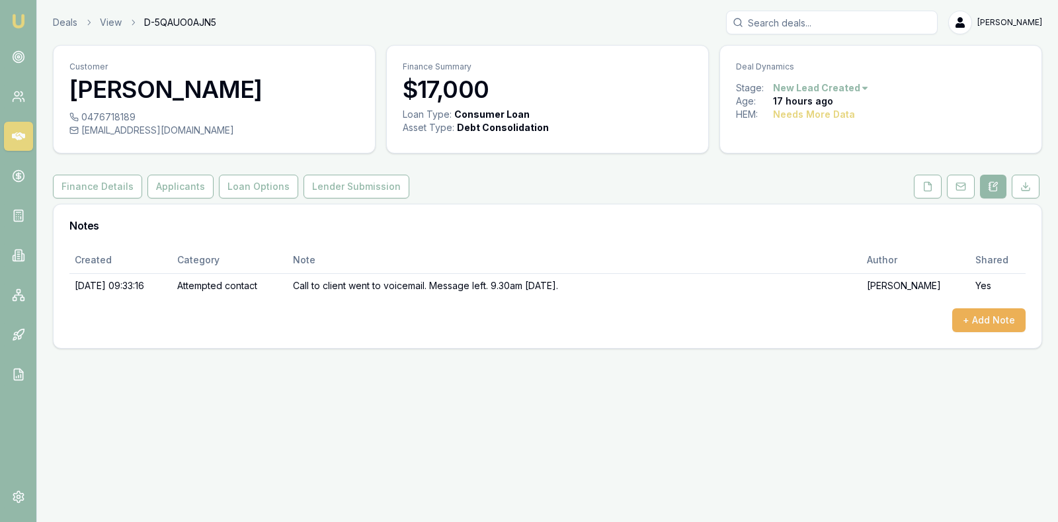
click at [15, 134] on icon at bounding box center [18, 136] width 13 height 8
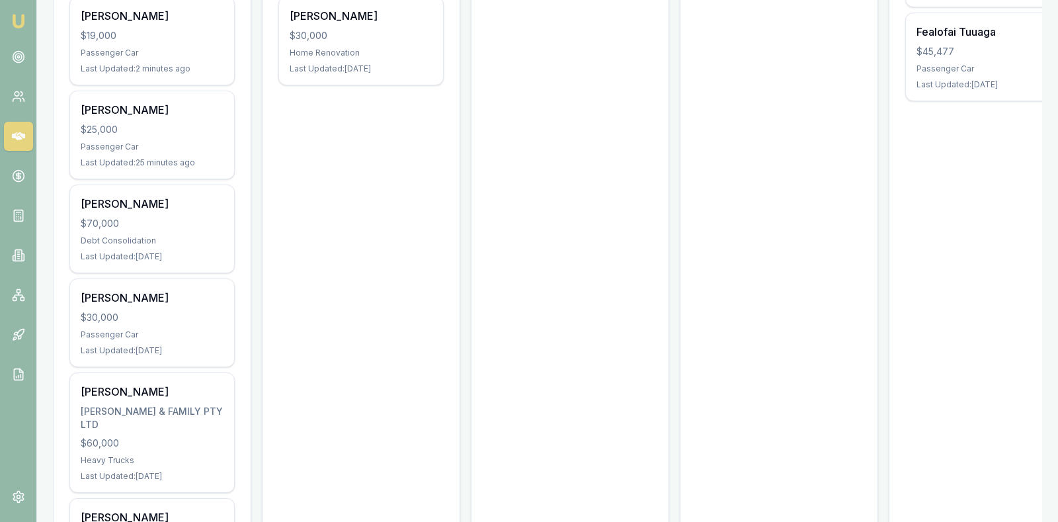
scroll to position [397, 0]
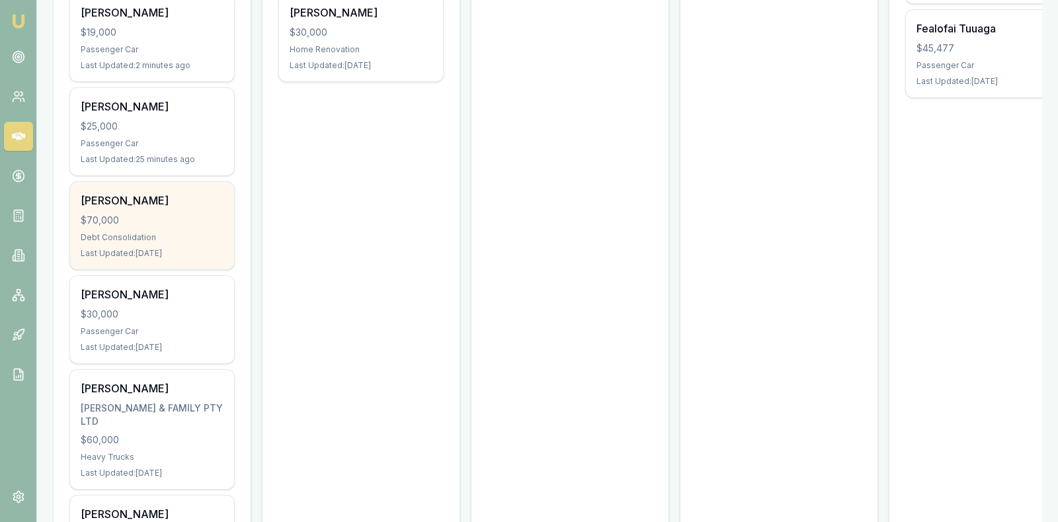
click at [139, 216] on div "$70,000" at bounding box center [152, 220] width 143 height 13
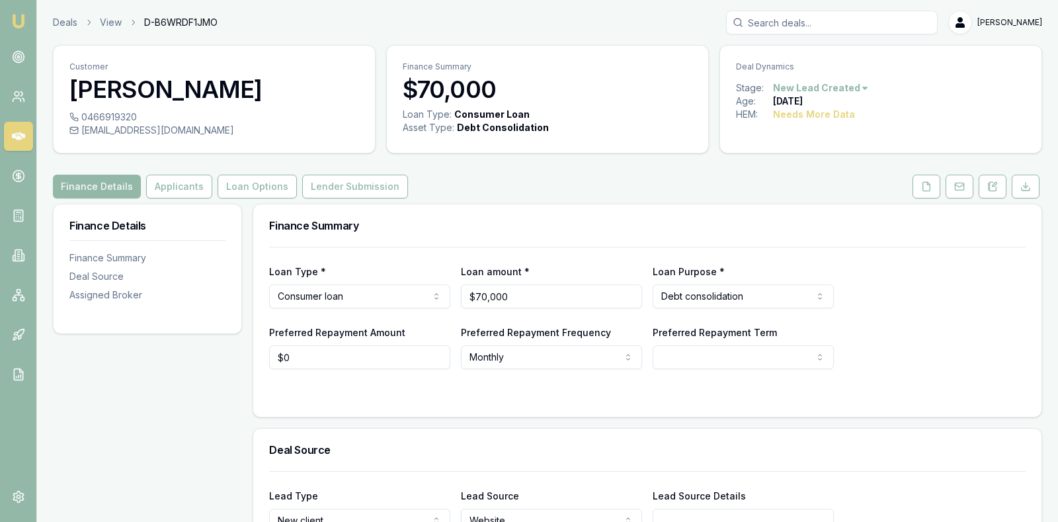
click at [953, 343] on div "Preferred Repayment Amount $0 Preferred Repayment Frequency Monthly Weekly Fort…" at bounding box center [647, 346] width 757 height 45
click at [15, 134] on icon at bounding box center [18, 136] width 13 height 8
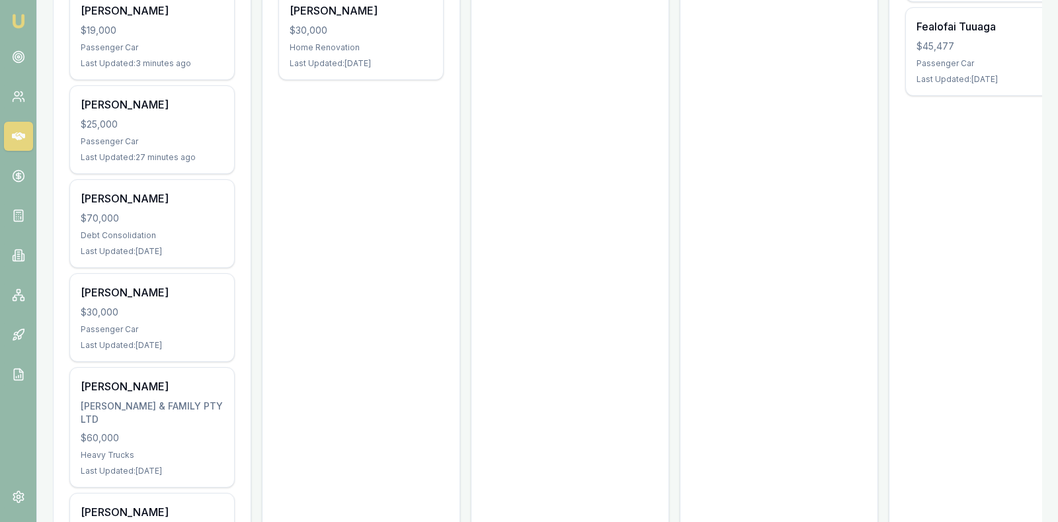
scroll to position [430, 0]
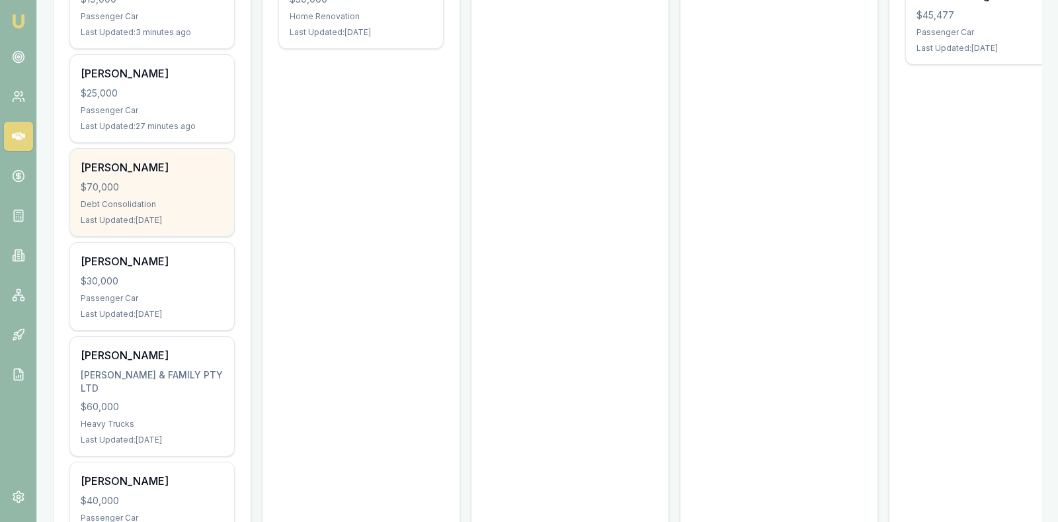
click at [86, 161] on div "[PERSON_NAME]" at bounding box center [152, 167] width 143 height 16
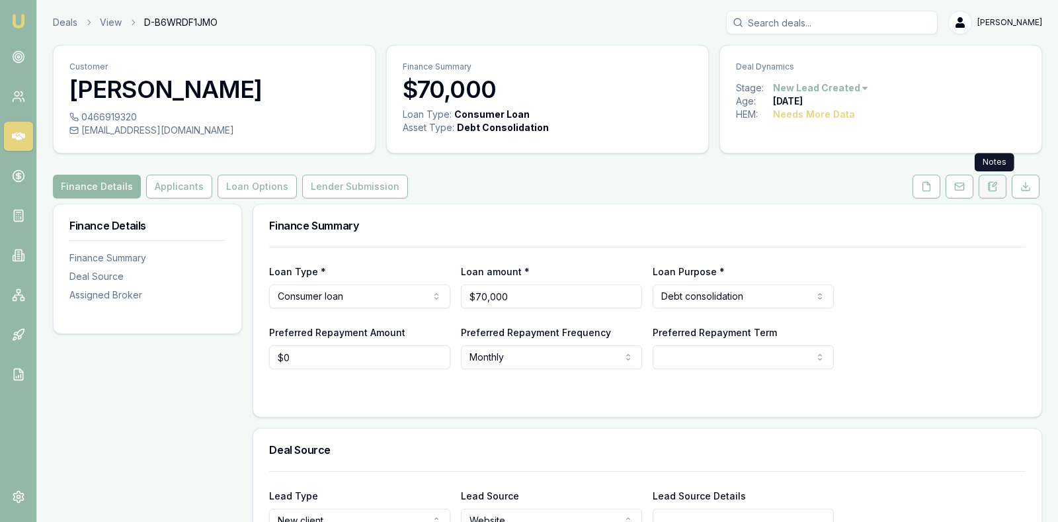
click at [993, 190] on icon at bounding box center [992, 186] width 11 height 11
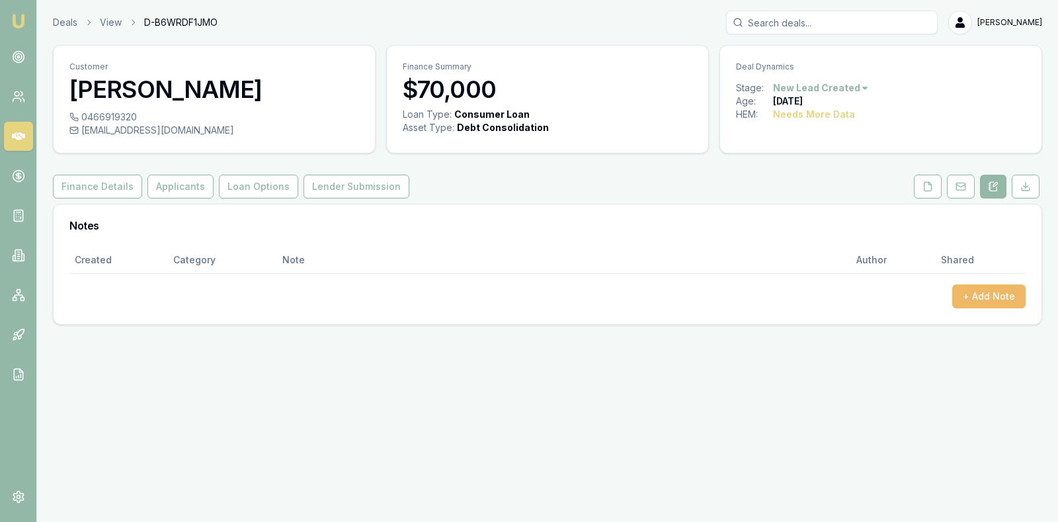
click at [974, 294] on button "+ Add Note" at bounding box center [988, 296] width 73 height 24
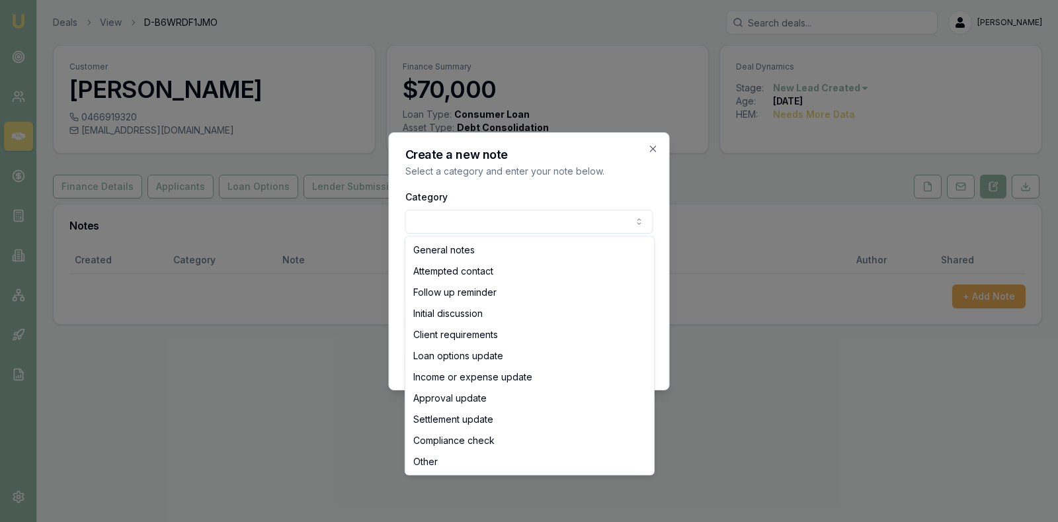
click at [594, 225] on body "Emu Broker Deals View D-B6WRDF1JMO [PERSON_NAME] Toggle Menu Customer [PERSON_N…" at bounding box center [529, 261] width 1058 height 522
select select "ATTEMPTED_CONTACT"
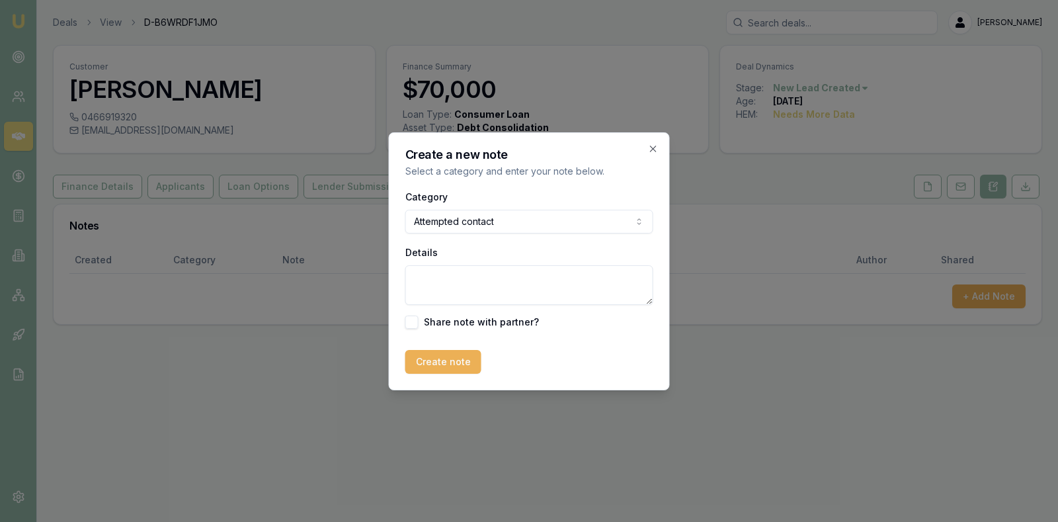
click at [480, 286] on textarea "Details" at bounding box center [529, 285] width 248 height 40
click at [542, 282] on textarea "Call went to voicemail. 19/08.9.30 am" at bounding box center [529, 285] width 248 height 40
click at [601, 274] on textarea "Call went to voicemail. 19/08. 9.30 am" at bounding box center [529, 285] width 248 height 40
type textarea "Call went to voicemail. 19/08. 9.30 am. Old lead [DATE]."
click at [453, 361] on button "Create note" at bounding box center [443, 362] width 76 height 24
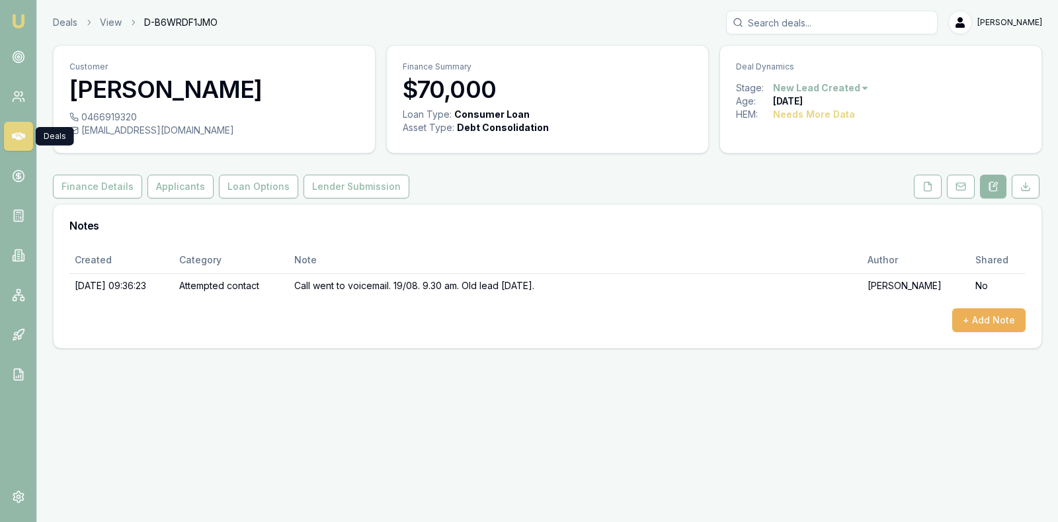
click at [19, 134] on icon at bounding box center [18, 136] width 13 height 8
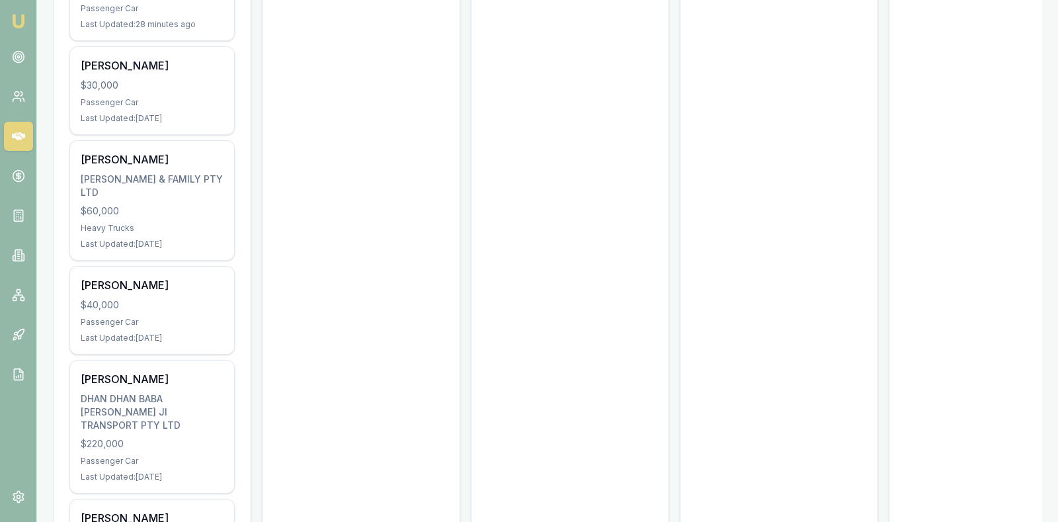
scroll to position [628, 0]
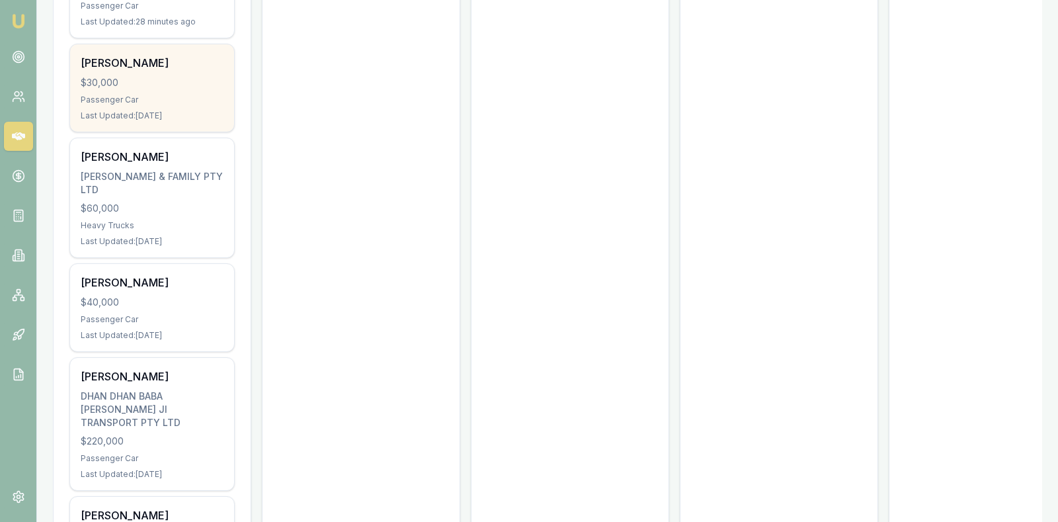
click at [126, 76] on div "$30,000" at bounding box center [152, 82] width 143 height 13
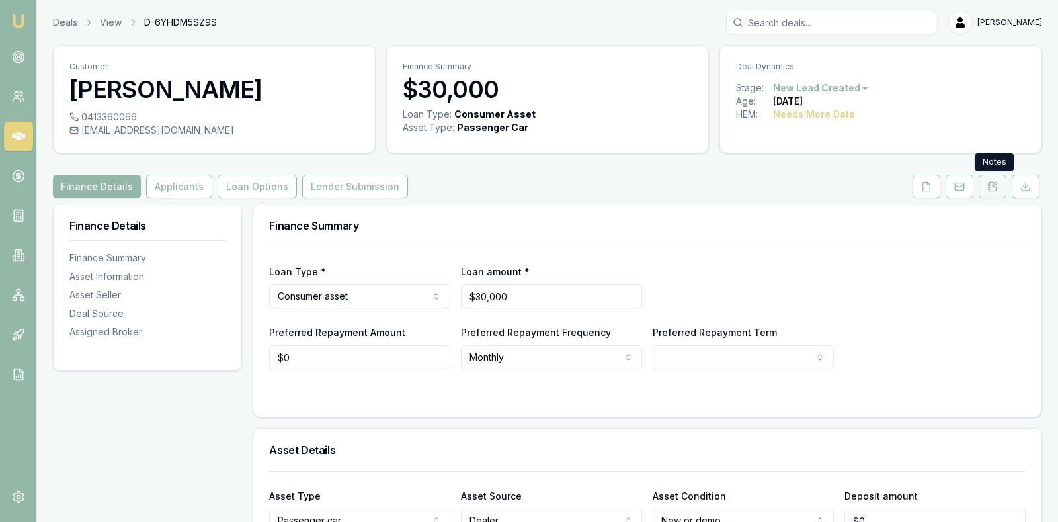
click at [998, 181] on icon at bounding box center [992, 186] width 11 height 11
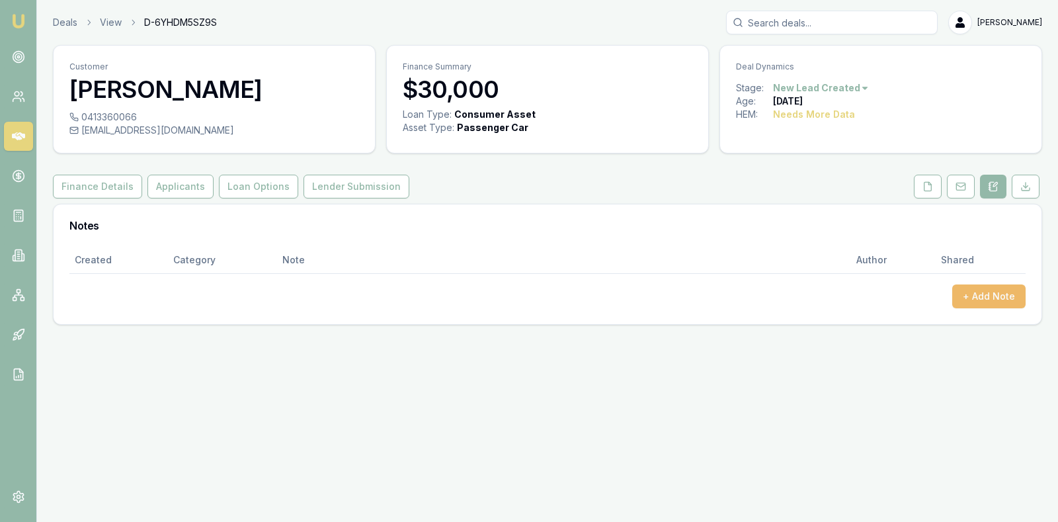
click at [977, 295] on button "+ Add Note" at bounding box center [988, 296] width 73 height 24
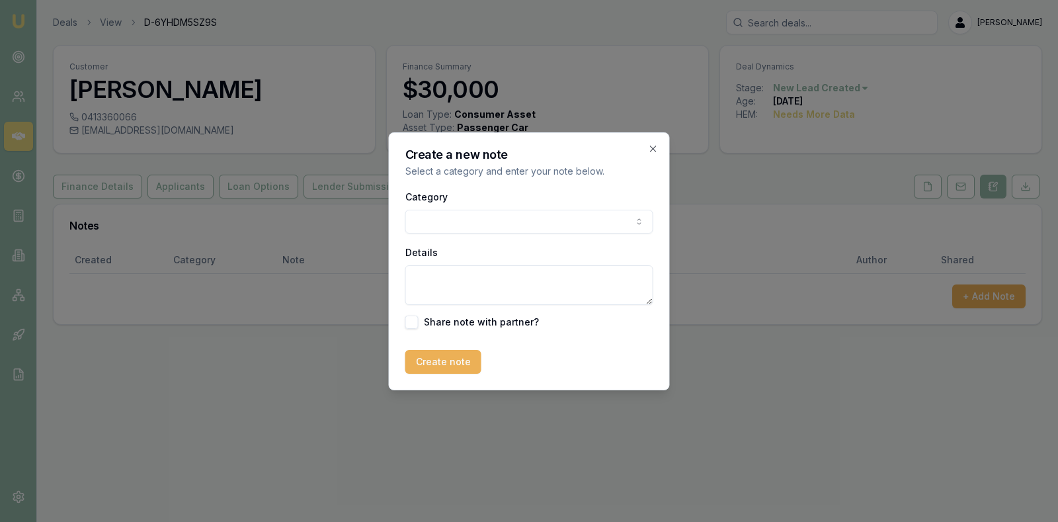
click at [609, 224] on body "Emu Broker Deals View D-6YHDM5SZ9S Stevette Gelavis Toggle Menu Customer Lovish…" at bounding box center [529, 261] width 1058 height 522
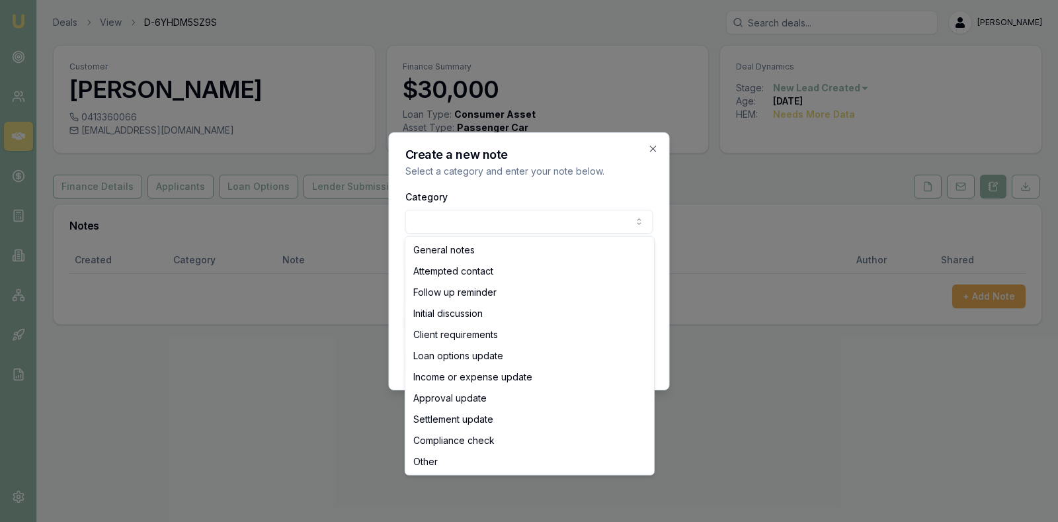
select select "ATTEMPTED_CONTACT"
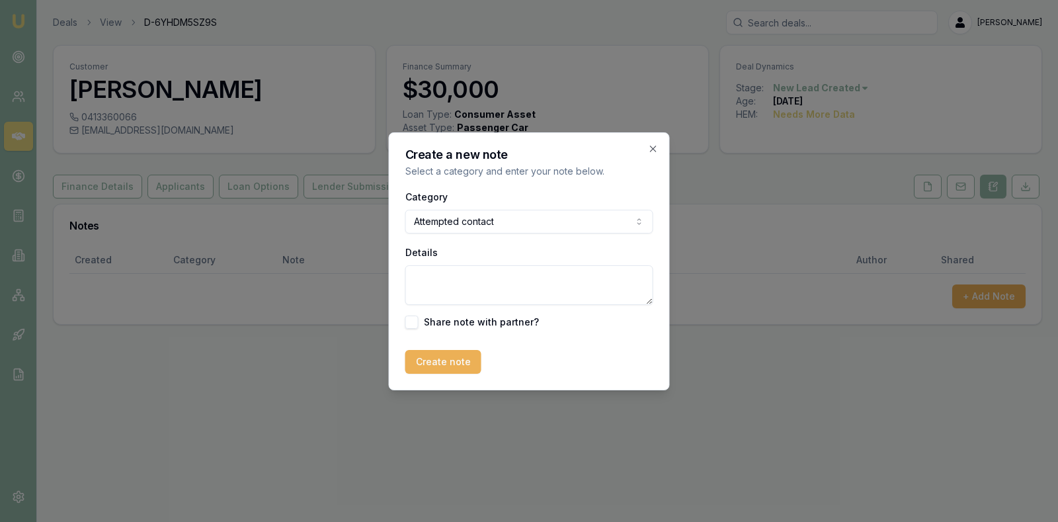
click at [491, 287] on textarea "Details" at bounding box center [529, 285] width 248 height 40
type textarea "Left message. Old lead 181 days ago."
click at [419, 366] on button "Create note" at bounding box center [443, 362] width 76 height 24
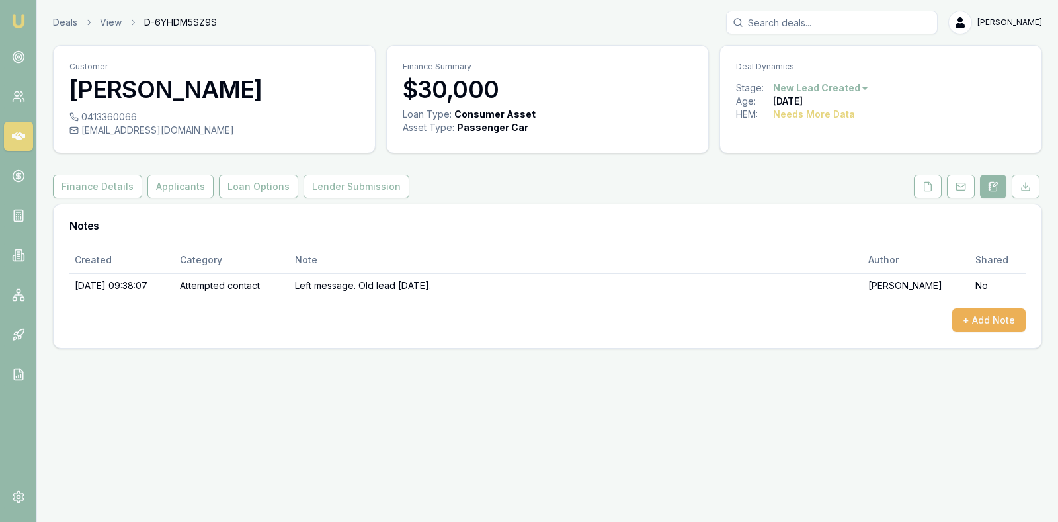
click at [17, 134] on icon at bounding box center [18, 136] width 13 height 8
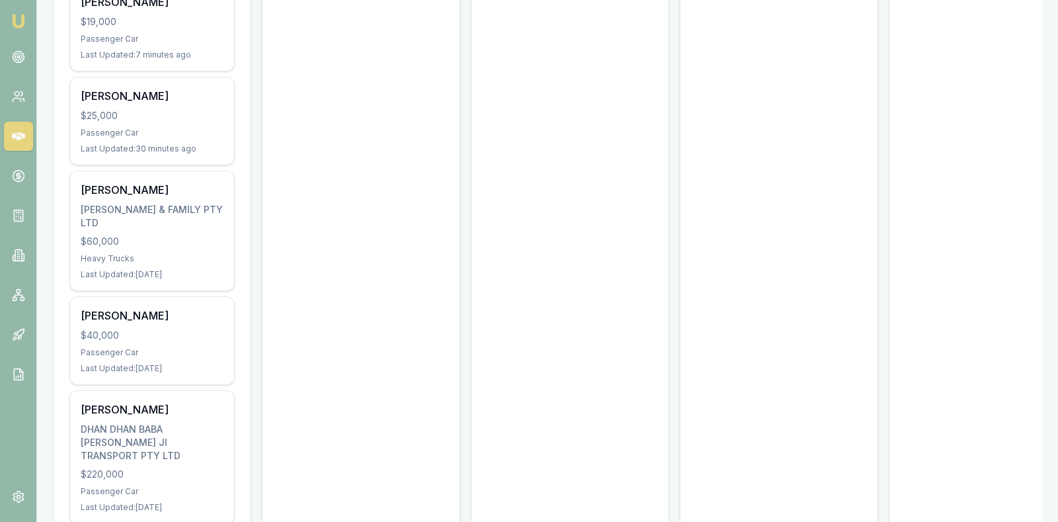
scroll to position [628, 0]
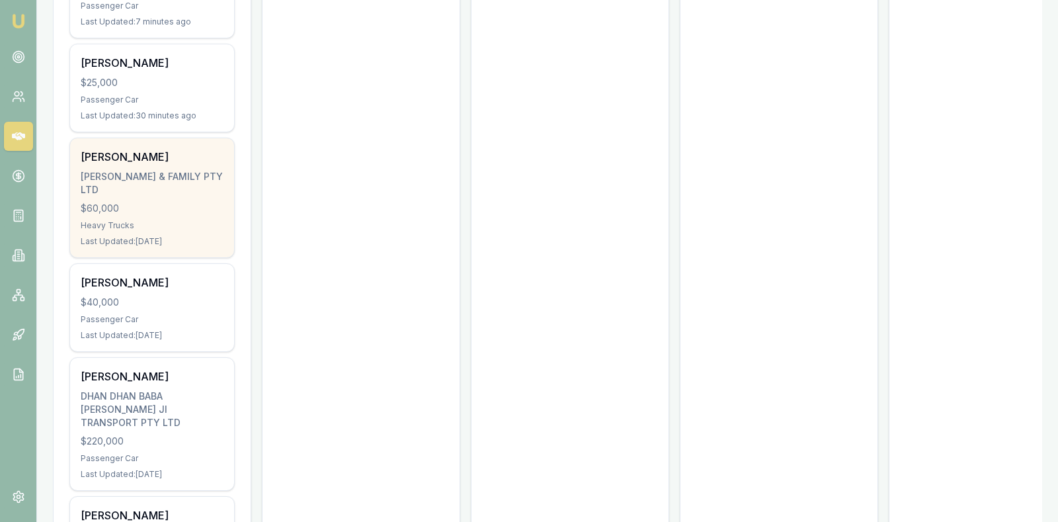
click at [118, 202] on div "$60,000" at bounding box center [152, 208] width 143 height 13
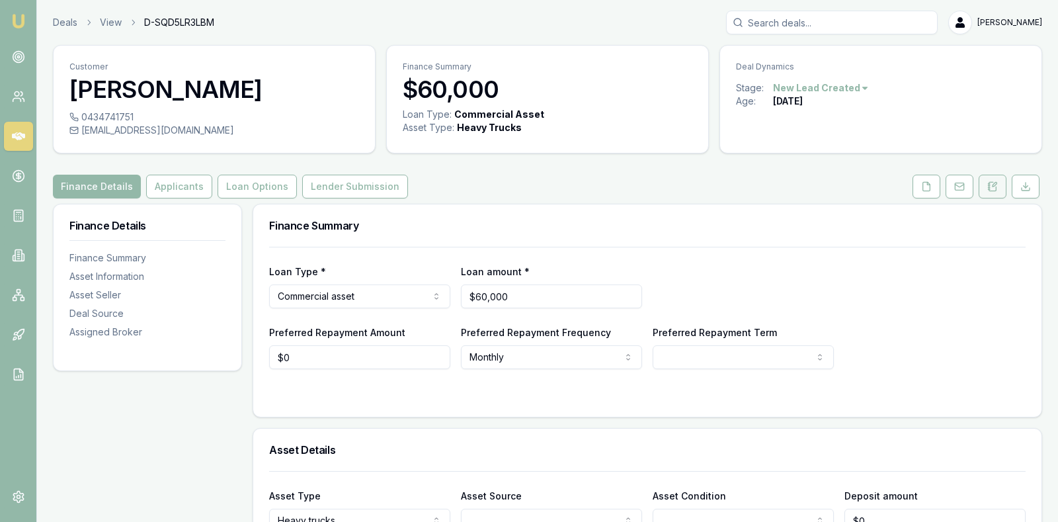
click at [991, 184] on icon at bounding box center [992, 186] width 11 height 11
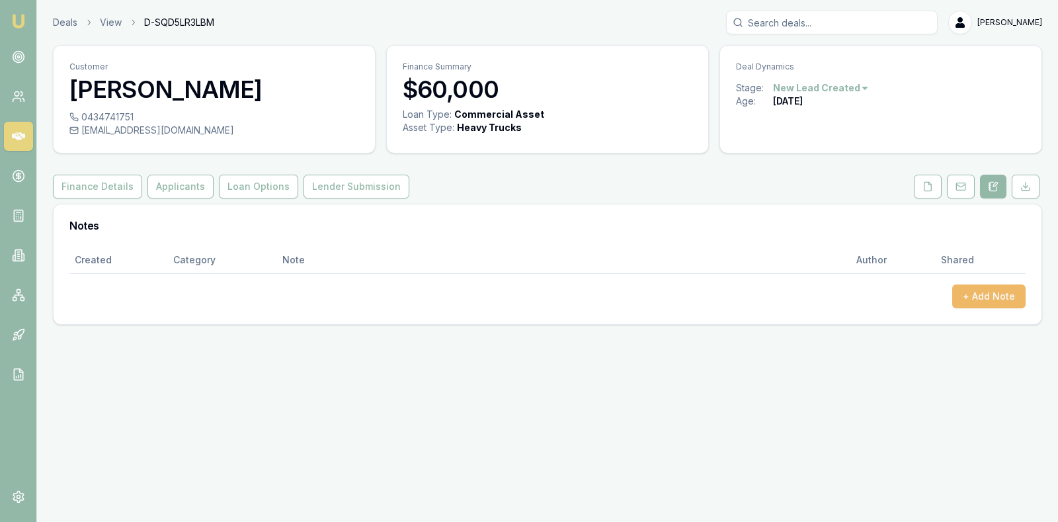
click at [979, 292] on button "+ Add Note" at bounding box center [988, 296] width 73 height 24
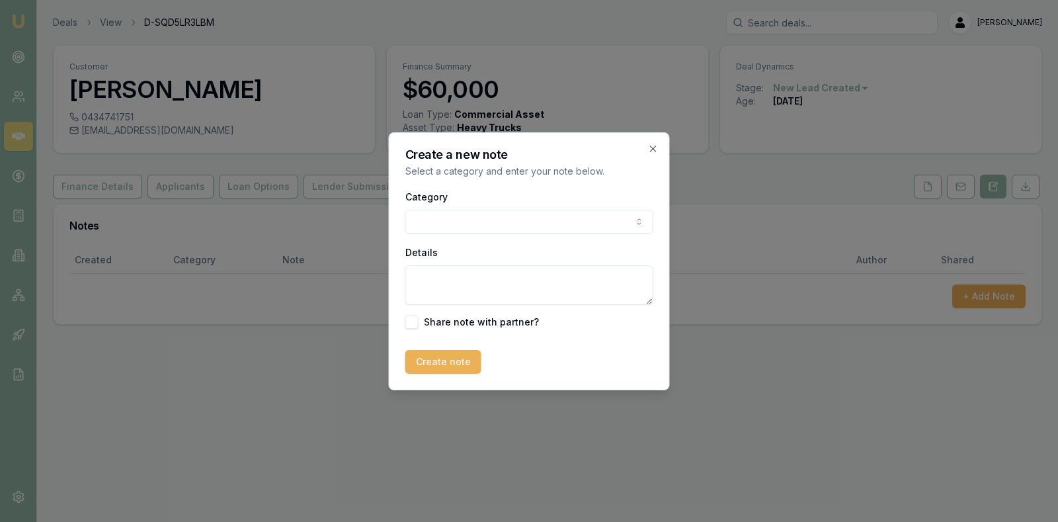
click at [596, 222] on body "Emu Broker Deals View D-SQD5LR3LBM [PERSON_NAME] Toggle Menu Customer [PERSON_N…" at bounding box center [529, 261] width 1058 height 522
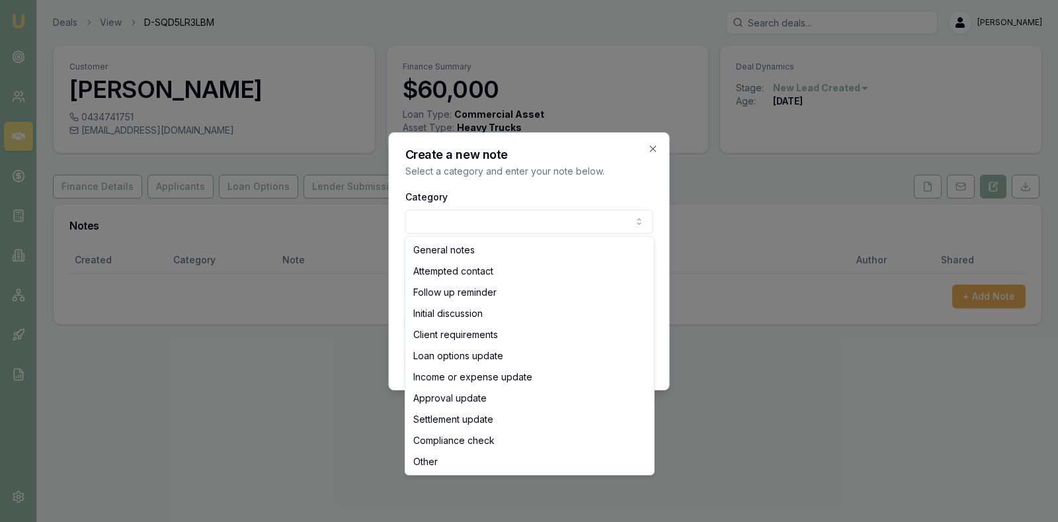
select select "ATTEMPTED_CONTACT"
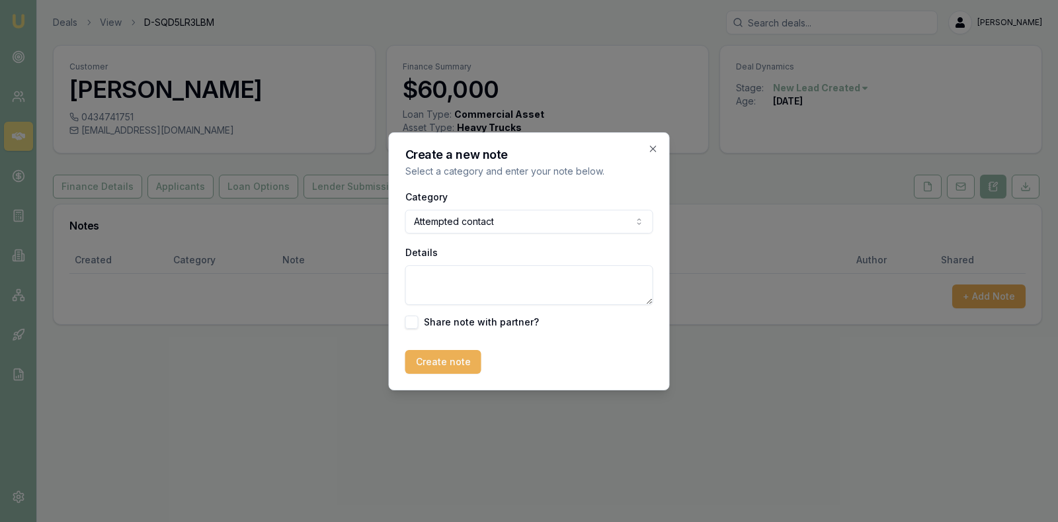
click at [489, 274] on textarea "Details" at bounding box center [529, 285] width 248 height 40
type textarea "Call could not be connected."
click at [444, 360] on button "Create note" at bounding box center [443, 362] width 76 height 24
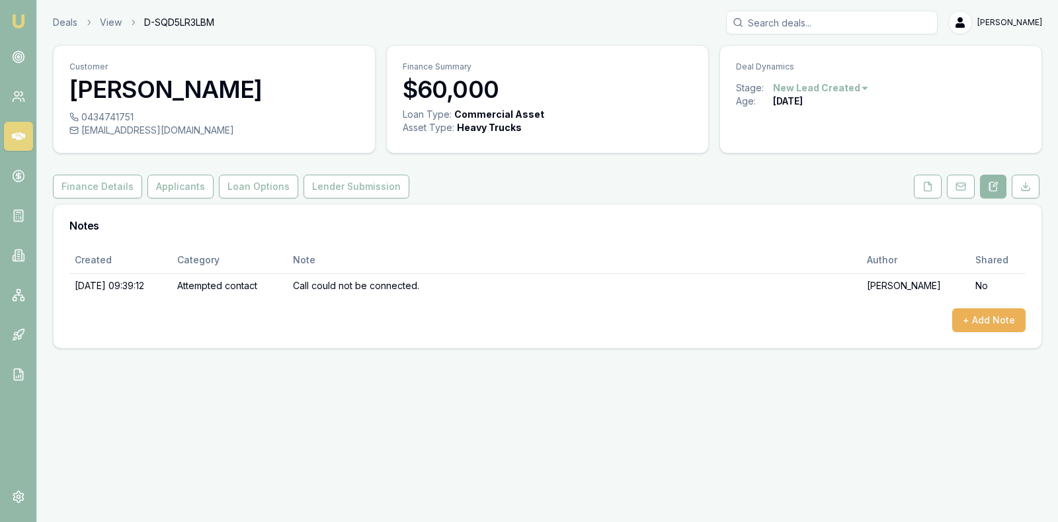
click at [19, 136] on icon at bounding box center [18, 136] width 13 height 8
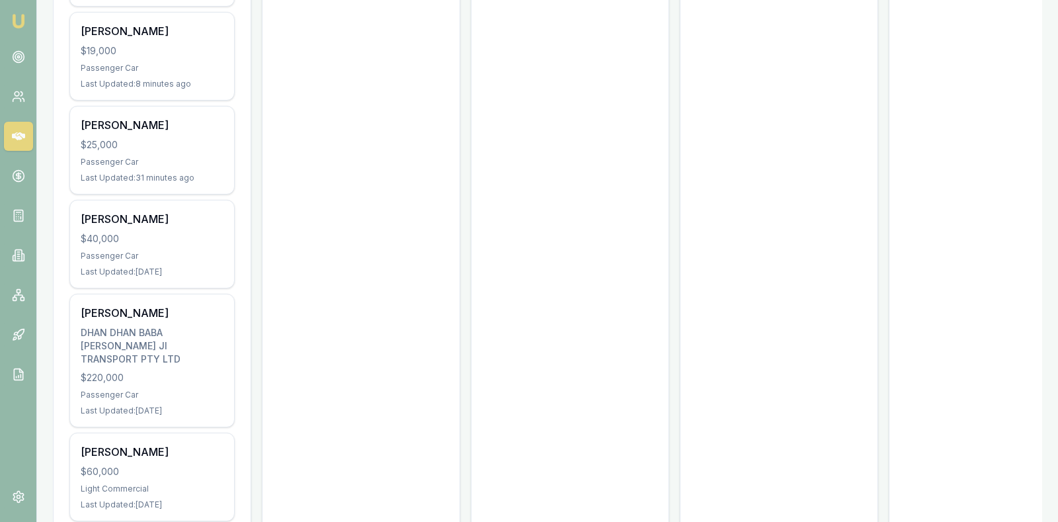
scroll to position [694, 0]
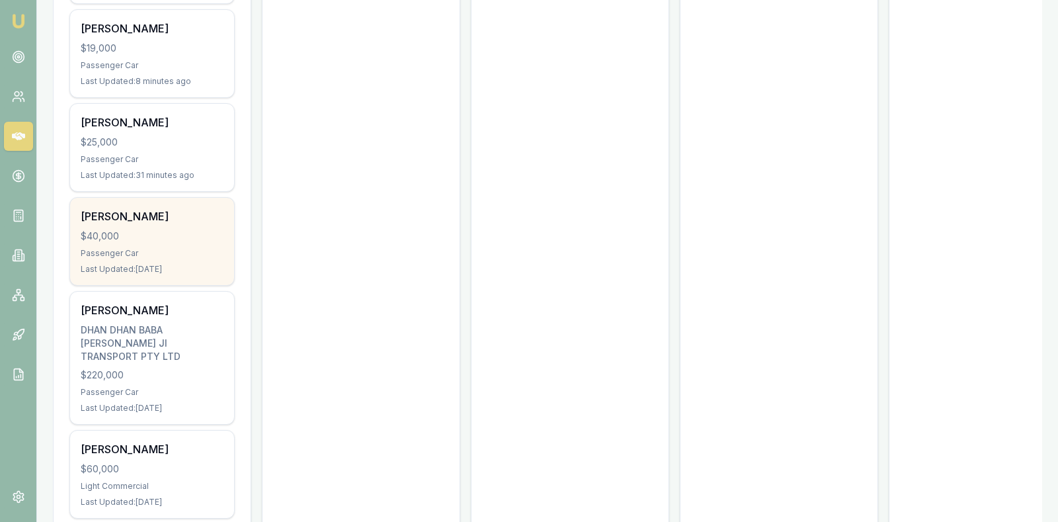
click at [165, 230] on div "$40,000" at bounding box center [152, 236] width 143 height 13
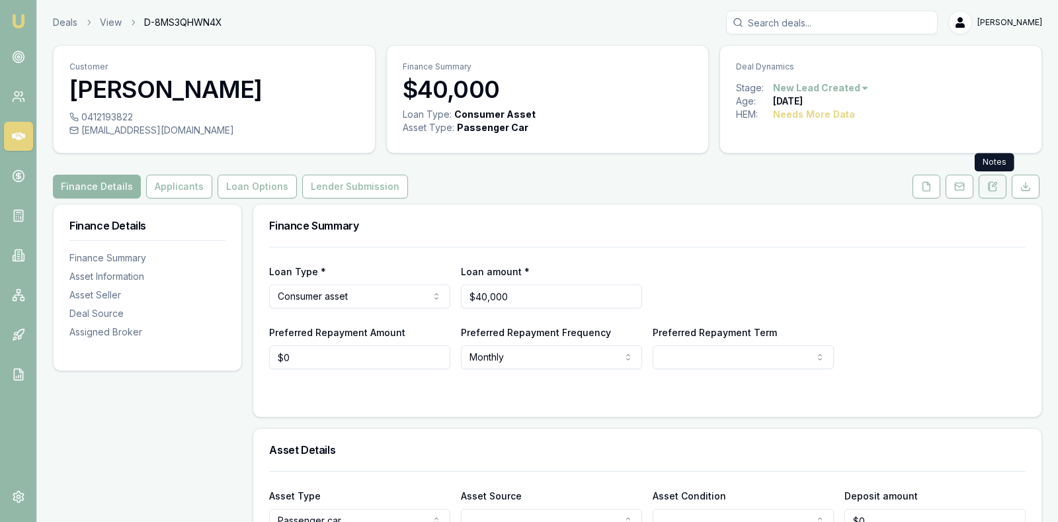
click at [993, 187] on icon at bounding box center [992, 186] width 11 height 11
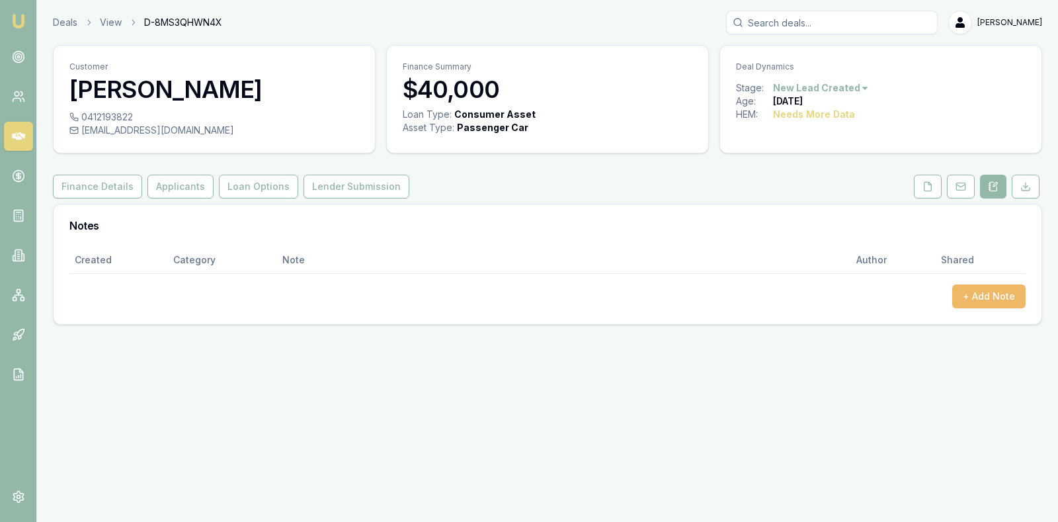
click at [993, 290] on button "+ Add Note" at bounding box center [988, 296] width 73 height 24
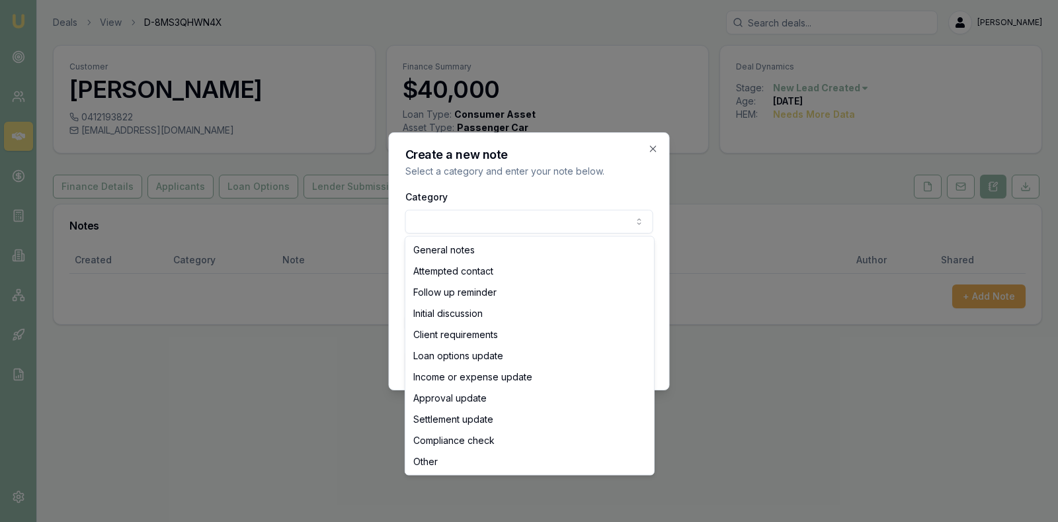
click at [595, 224] on body "Emu Broker Deals View D-8MS3QHWN4X Stevette Gelavis Toggle Menu Customer Levi M…" at bounding box center [529, 261] width 1058 height 522
select select "ATTEMPTED_CONTACT"
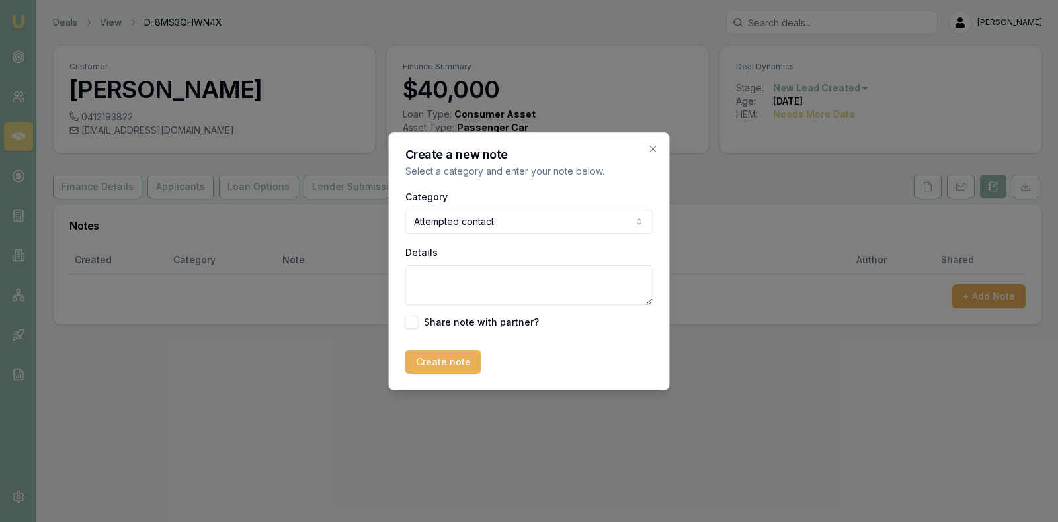
click at [486, 285] on textarea "Details" at bounding box center [529, 285] width 248 height 40
type textarea "Left message on voicemail. 9.30 am 19/08/2025."
click at [432, 360] on button "Create note" at bounding box center [443, 362] width 76 height 24
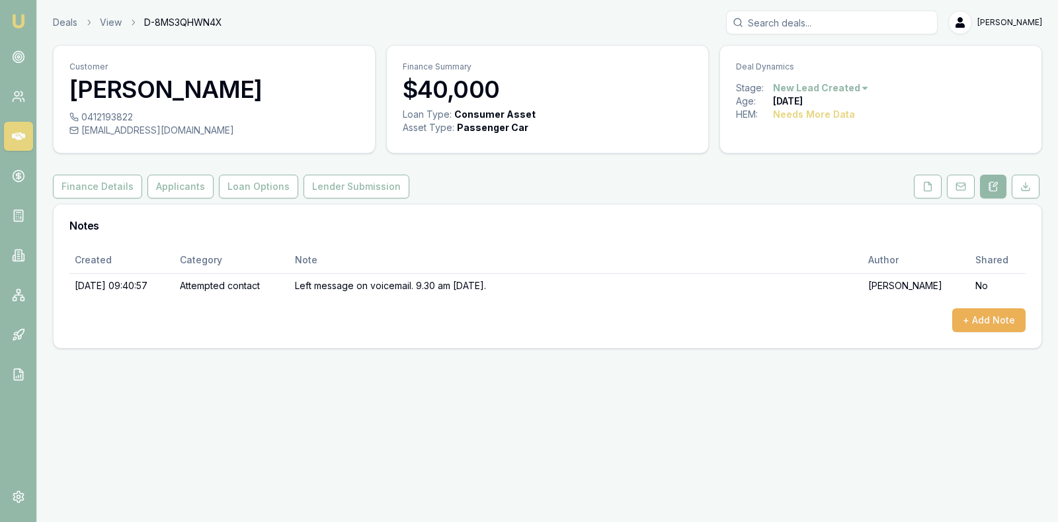
click at [18, 134] on icon at bounding box center [18, 136] width 13 height 8
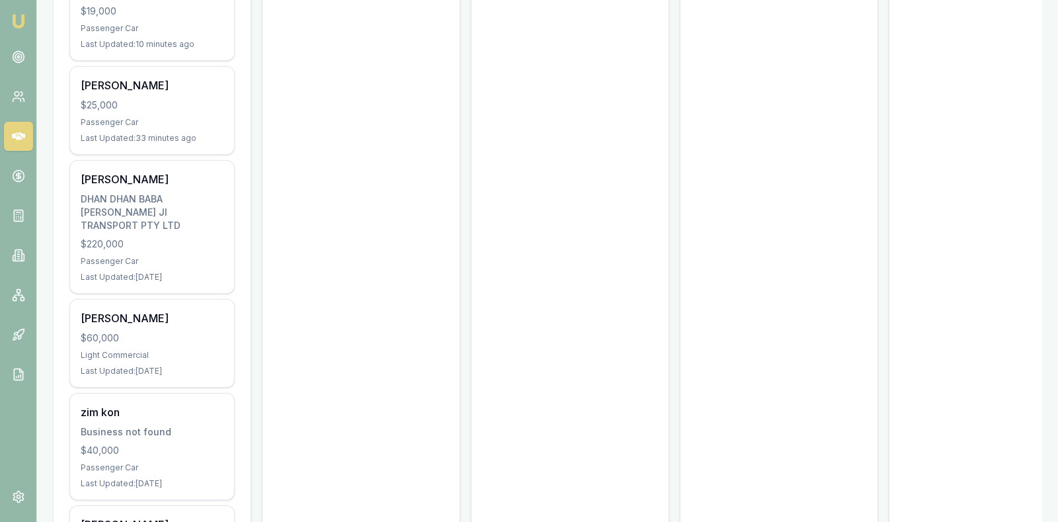
scroll to position [827, 0]
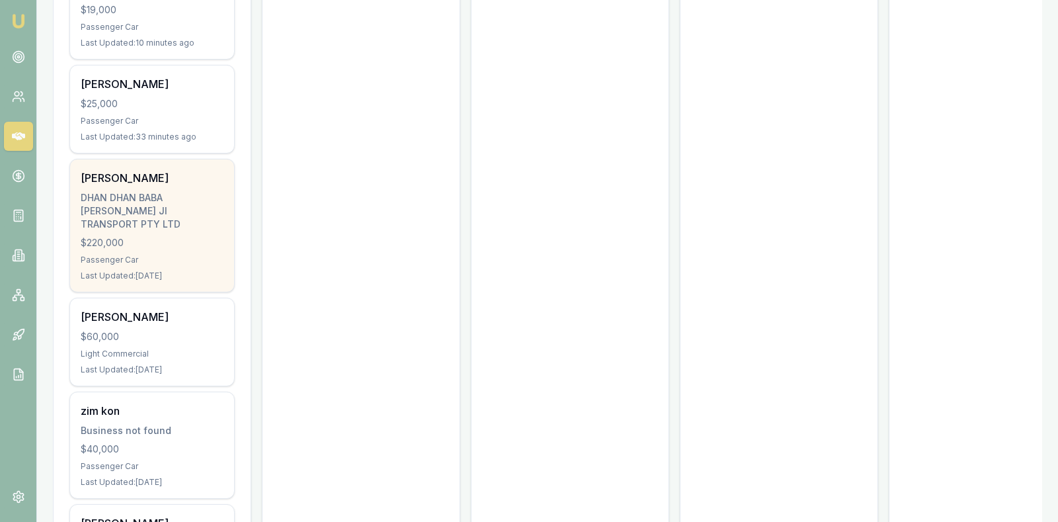
click at [126, 196] on div "kim lala DHAN DHAN BABA DEEP SINGH JI TRANSPORT PTY LTD $220,000 Passenger Car …" at bounding box center [152, 225] width 164 height 132
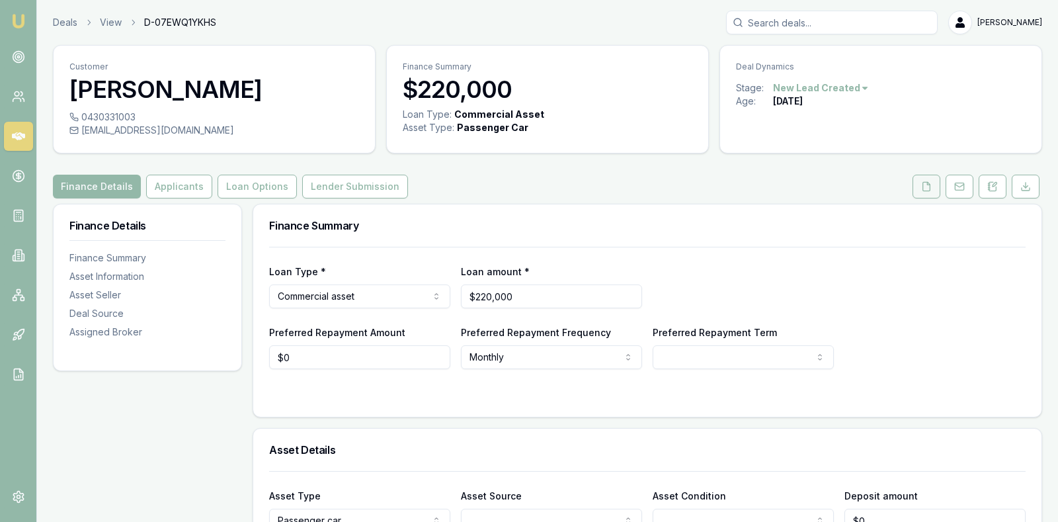
click at [931, 182] on icon at bounding box center [926, 186] width 11 height 11
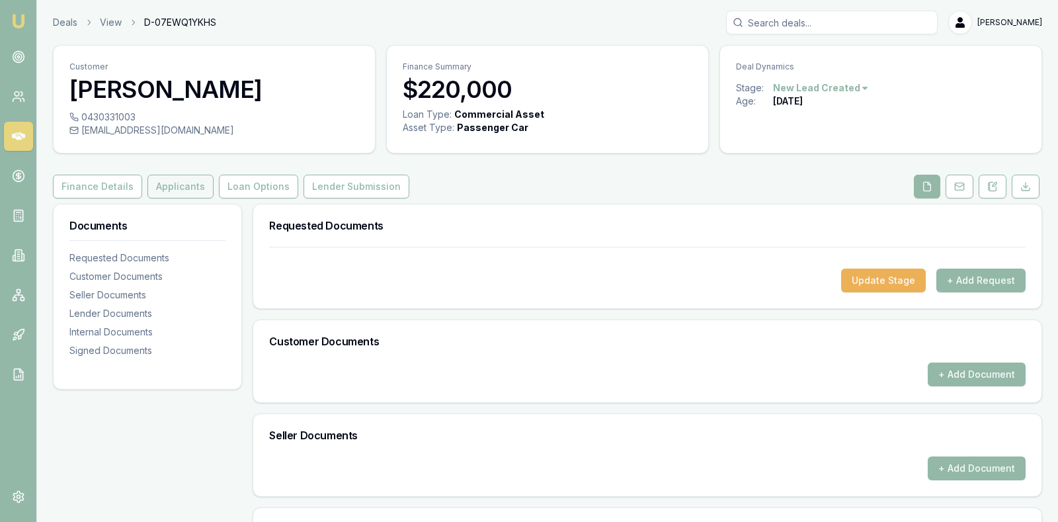
click at [171, 183] on button "Applicants" at bounding box center [180, 187] width 66 height 24
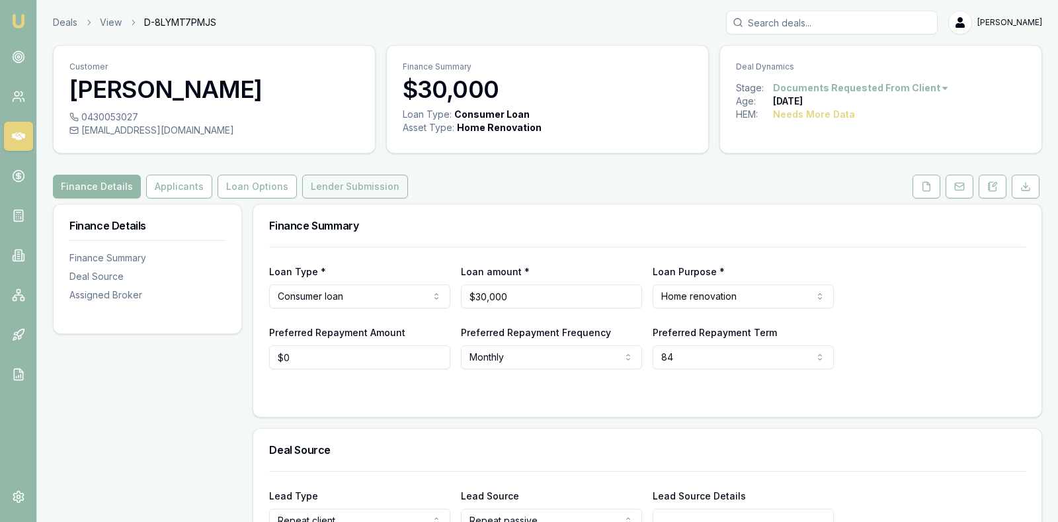
click at [357, 184] on button "Lender Submission" at bounding box center [355, 187] width 106 height 24
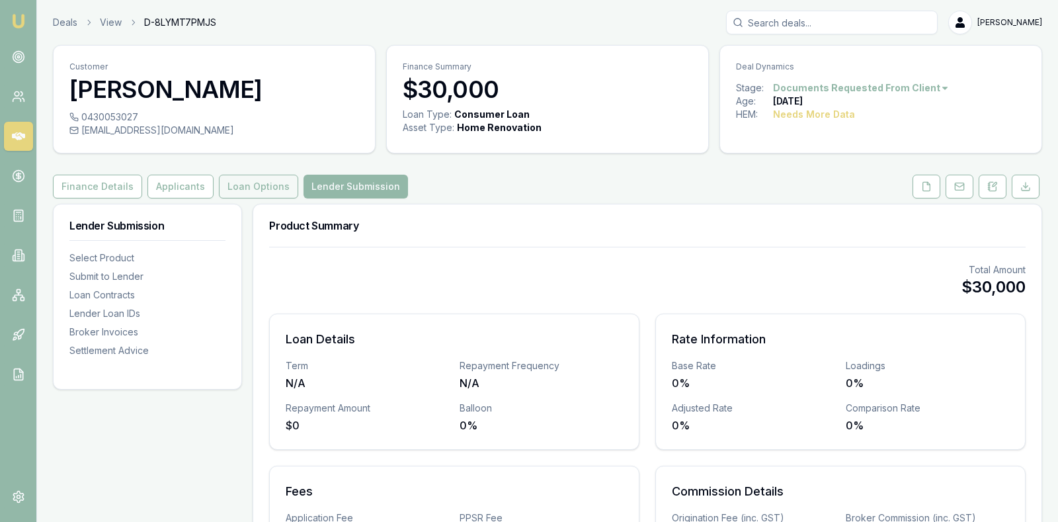
click at [245, 185] on button "Loan Options" at bounding box center [258, 187] width 79 height 24
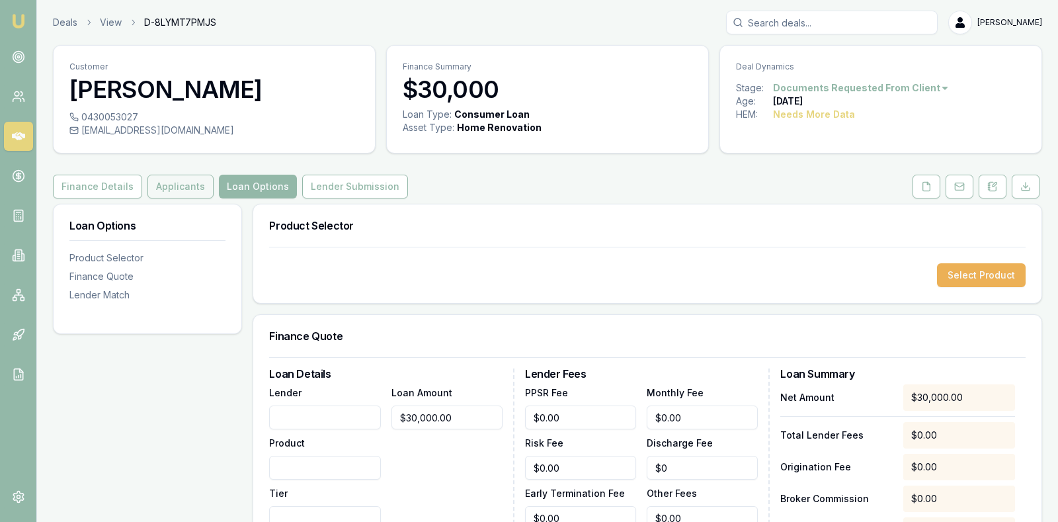
click at [170, 187] on button "Applicants" at bounding box center [180, 187] width 66 height 24
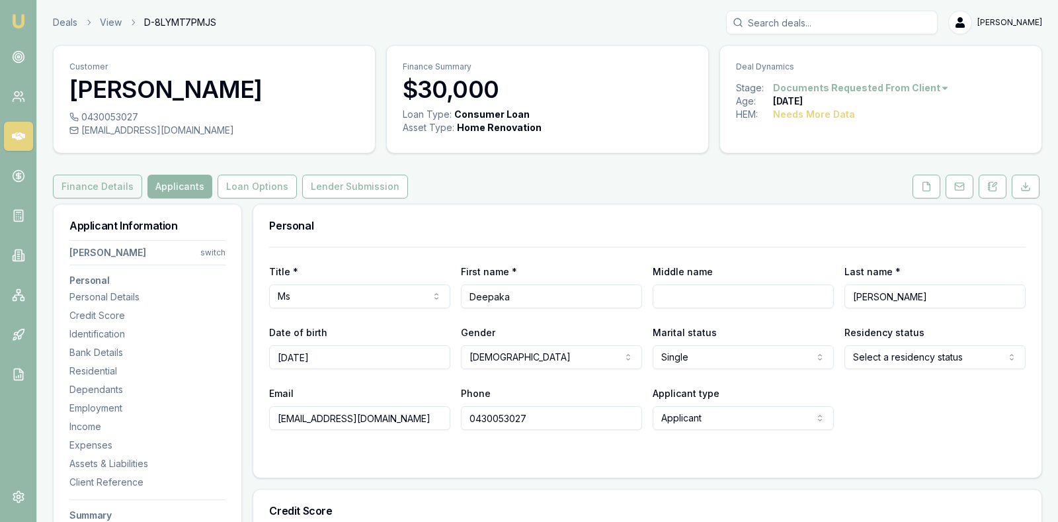
click at [109, 180] on button "Finance Details" at bounding box center [97, 187] width 89 height 24
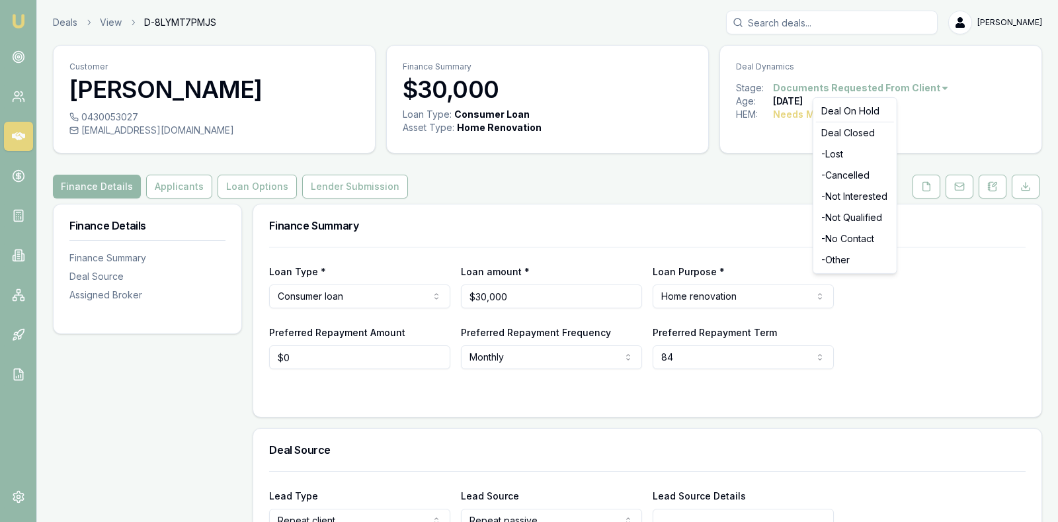
click at [927, 87] on html "Emu Broker Deals View D-8LYMT7PMJS Stevette Gelavis Toggle Menu Customer Deepak…" at bounding box center [529, 261] width 1058 height 522
click at [866, 131] on div "Deal Closed" at bounding box center [855, 132] width 78 height 21
click at [860, 176] on div "- Cancelled" at bounding box center [855, 175] width 78 height 21
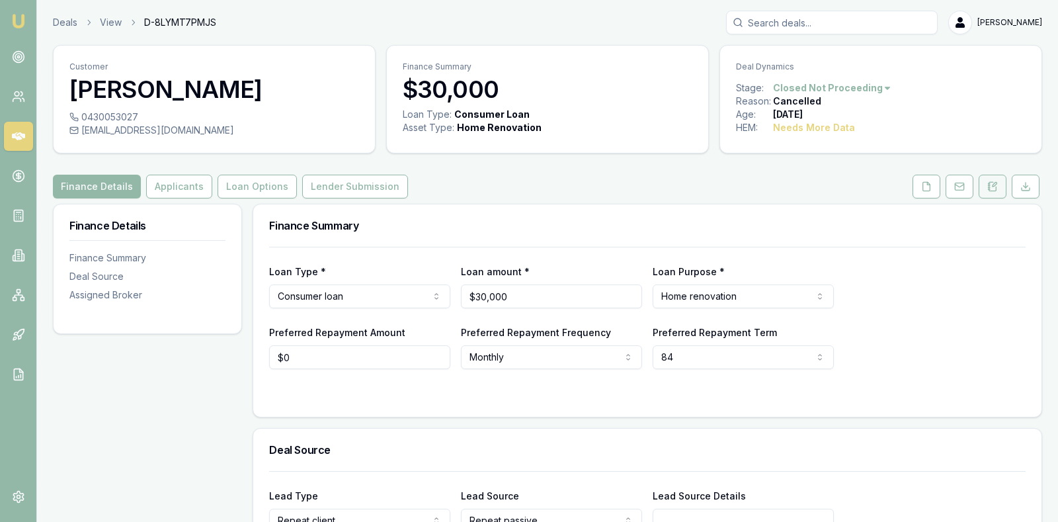
click at [991, 185] on icon at bounding box center [992, 186] width 11 height 11
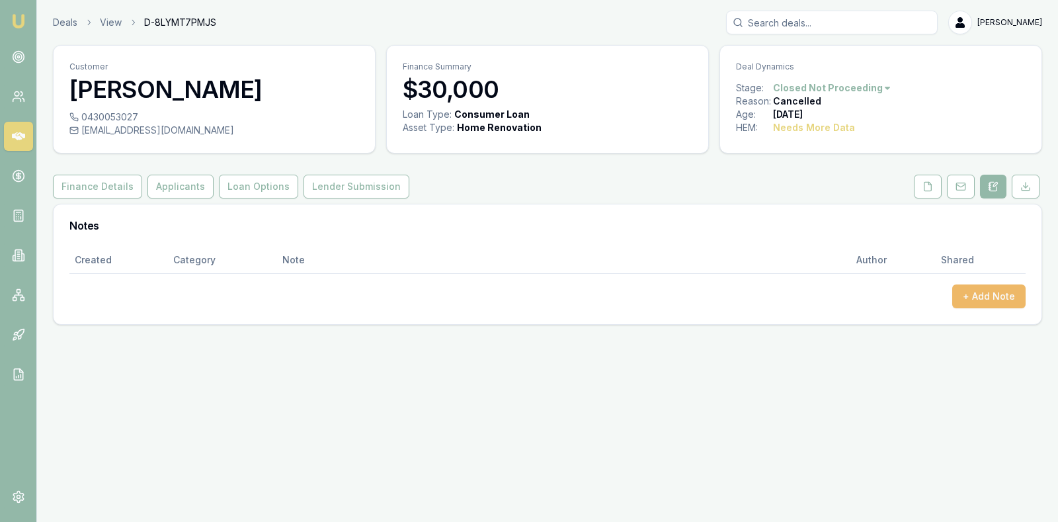
click at [989, 296] on button "+ Add Note" at bounding box center [988, 296] width 73 height 24
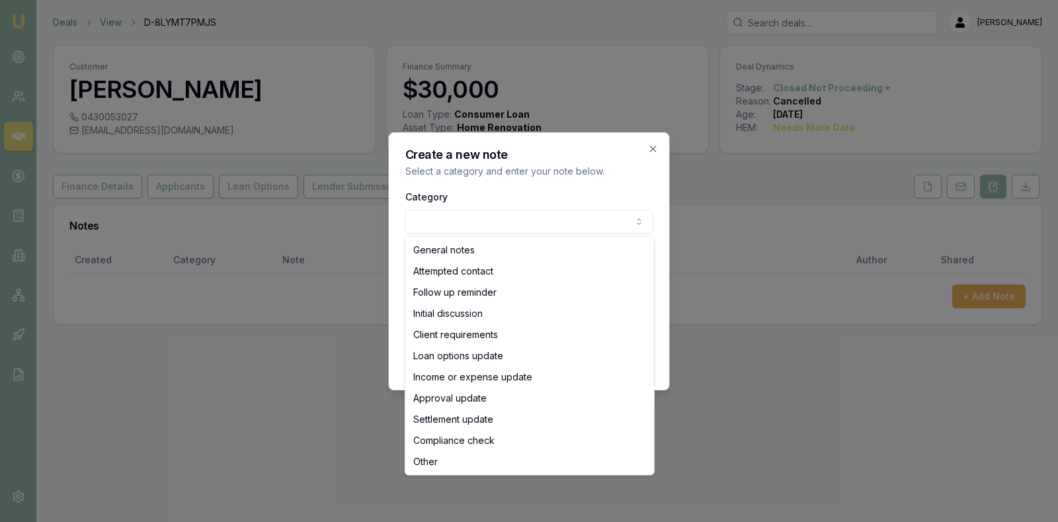
click at [533, 224] on body "Emu Broker Deals View D-8LYMT7PMJS [PERSON_NAME] Toggle Menu Customer [PERSON_N…" at bounding box center [529, 261] width 1058 height 522
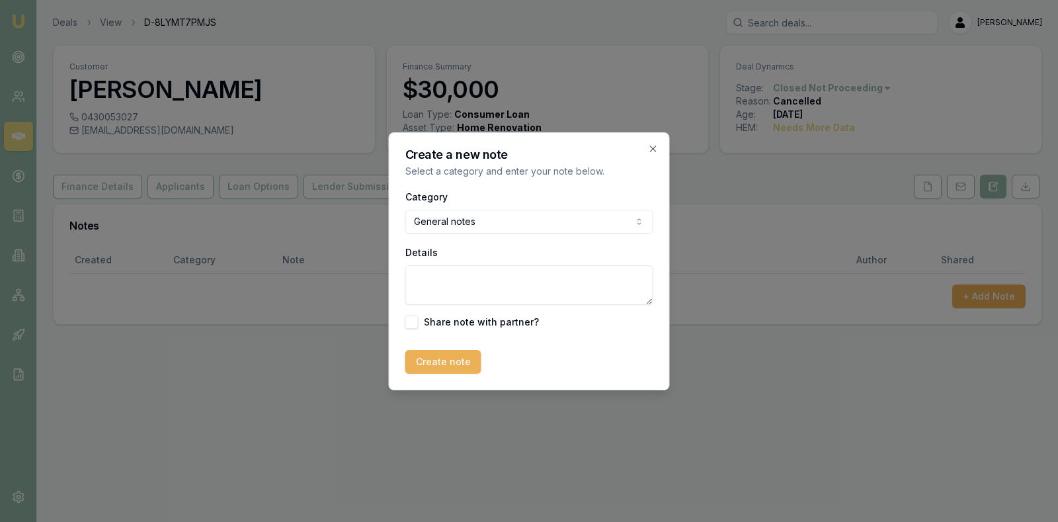
click at [489, 282] on textarea "Details" at bounding box center [529, 285] width 248 height 40
type textarea "Credit score 300. Client not responding to document requests."
click at [446, 360] on button "Create note" at bounding box center [443, 362] width 76 height 24
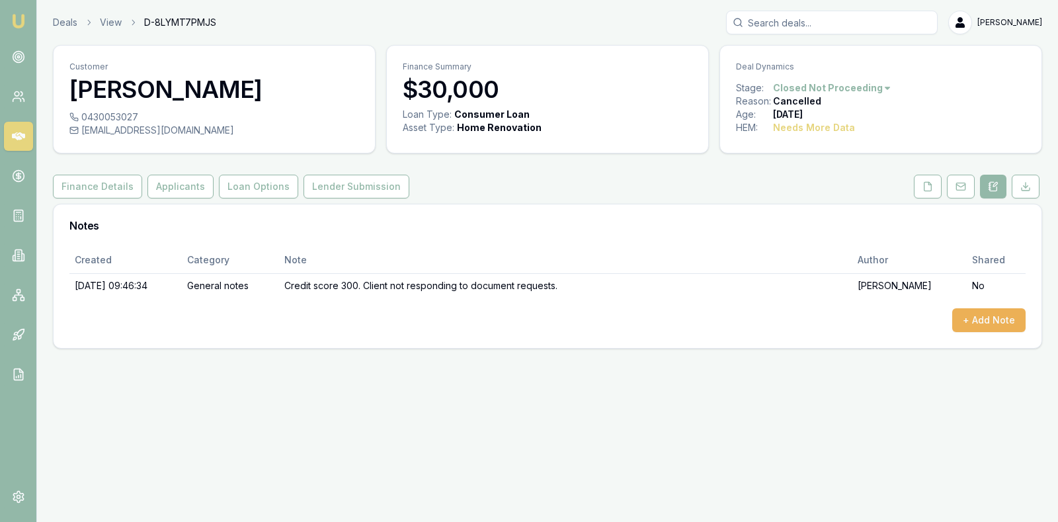
click at [18, 124] on link at bounding box center [18, 136] width 29 height 29
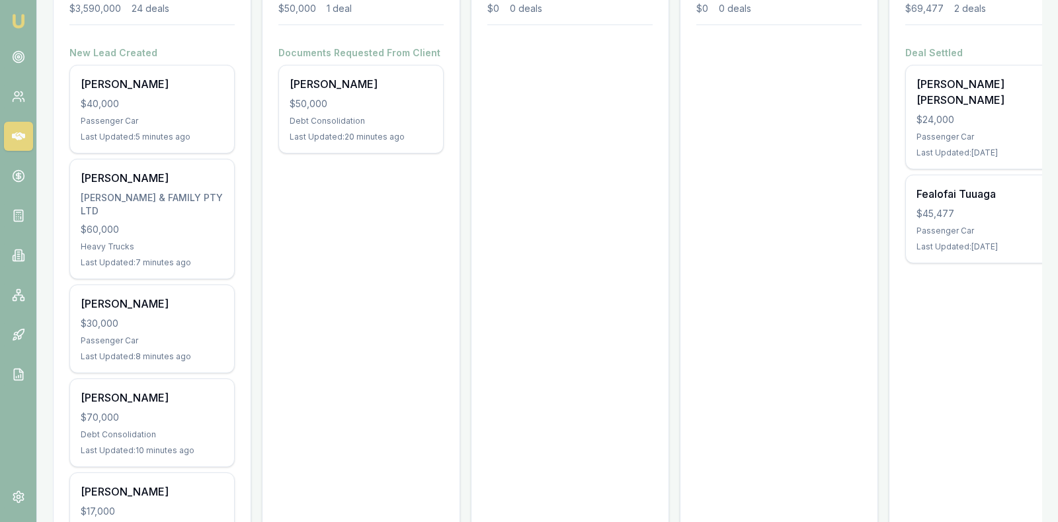
scroll to position [232, 0]
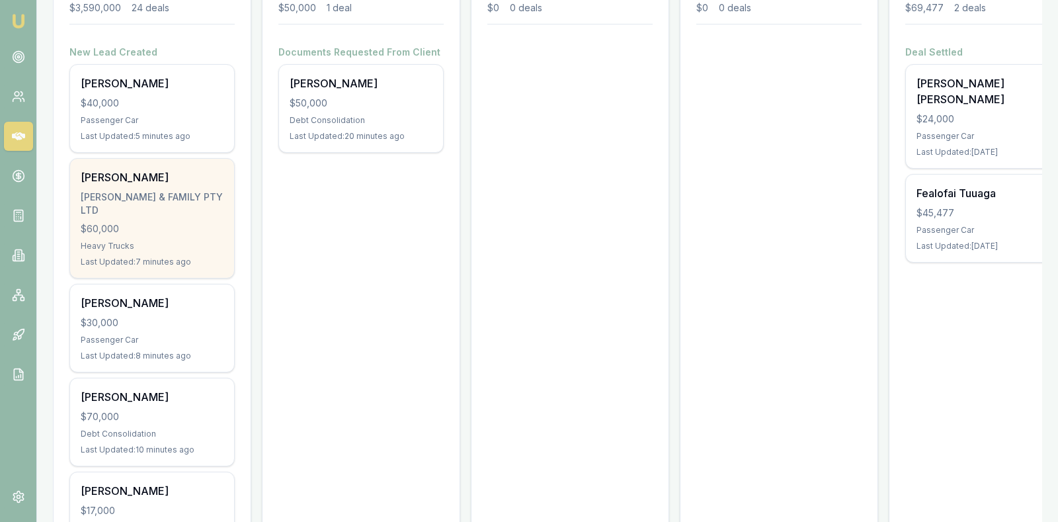
click at [116, 194] on div "[PERSON_NAME] & FAMILY PTY LTD" at bounding box center [152, 203] width 143 height 26
